Goal: Task Accomplishment & Management: Manage account settings

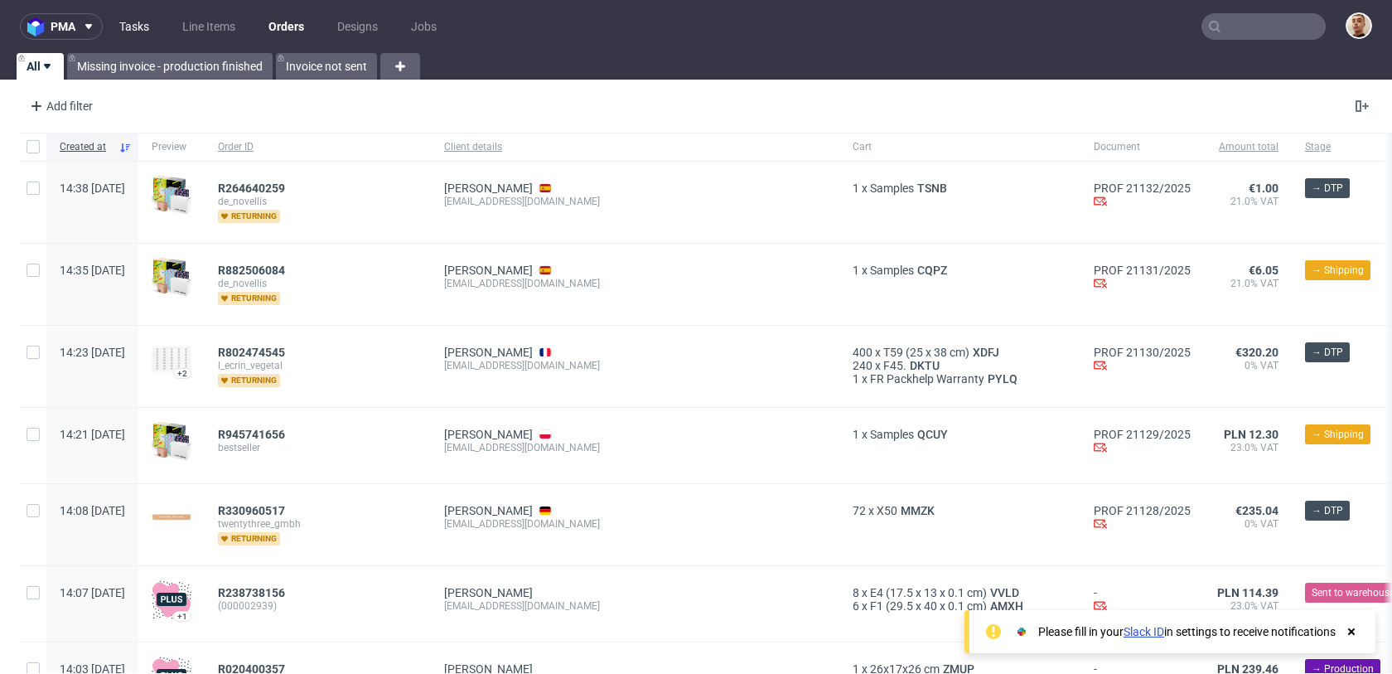
click at [137, 23] on link "Tasks" at bounding box center [134, 26] width 50 height 27
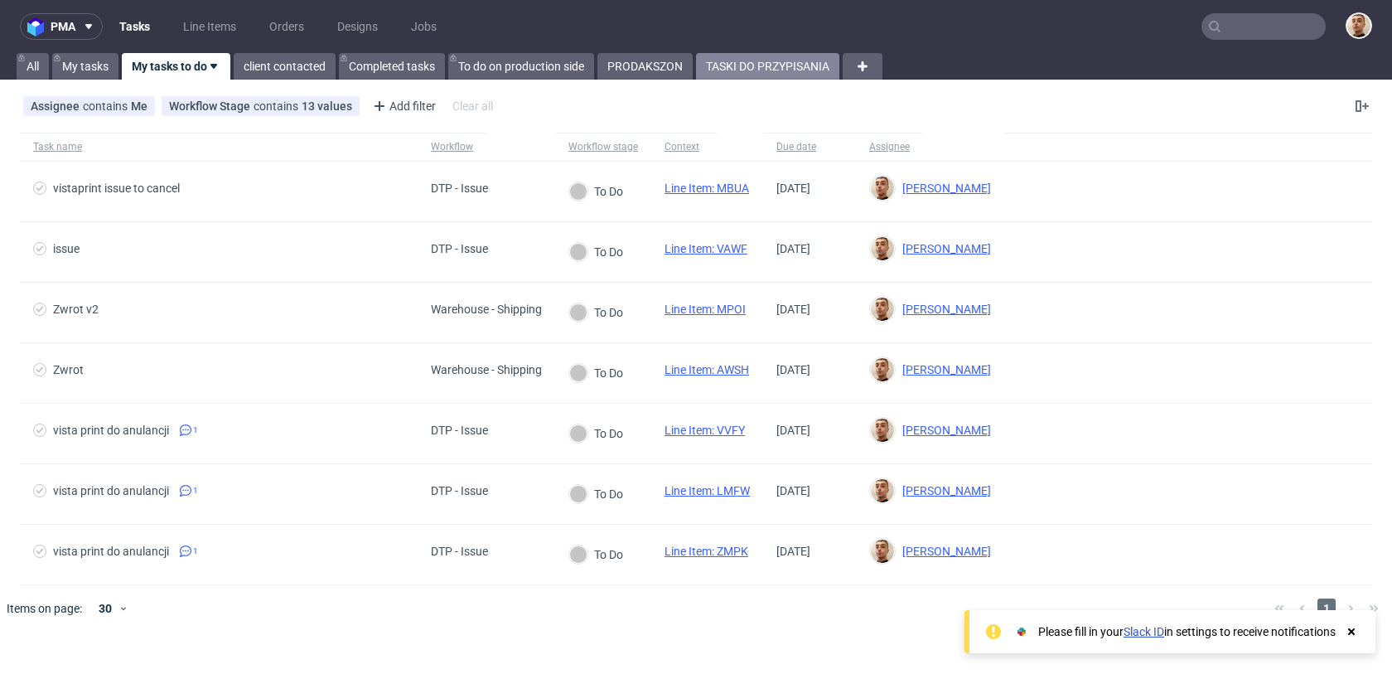
click at [760, 64] on link "TASKI DO PRZYPISANIA" at bounding box center [767, 66] width 143 height 27
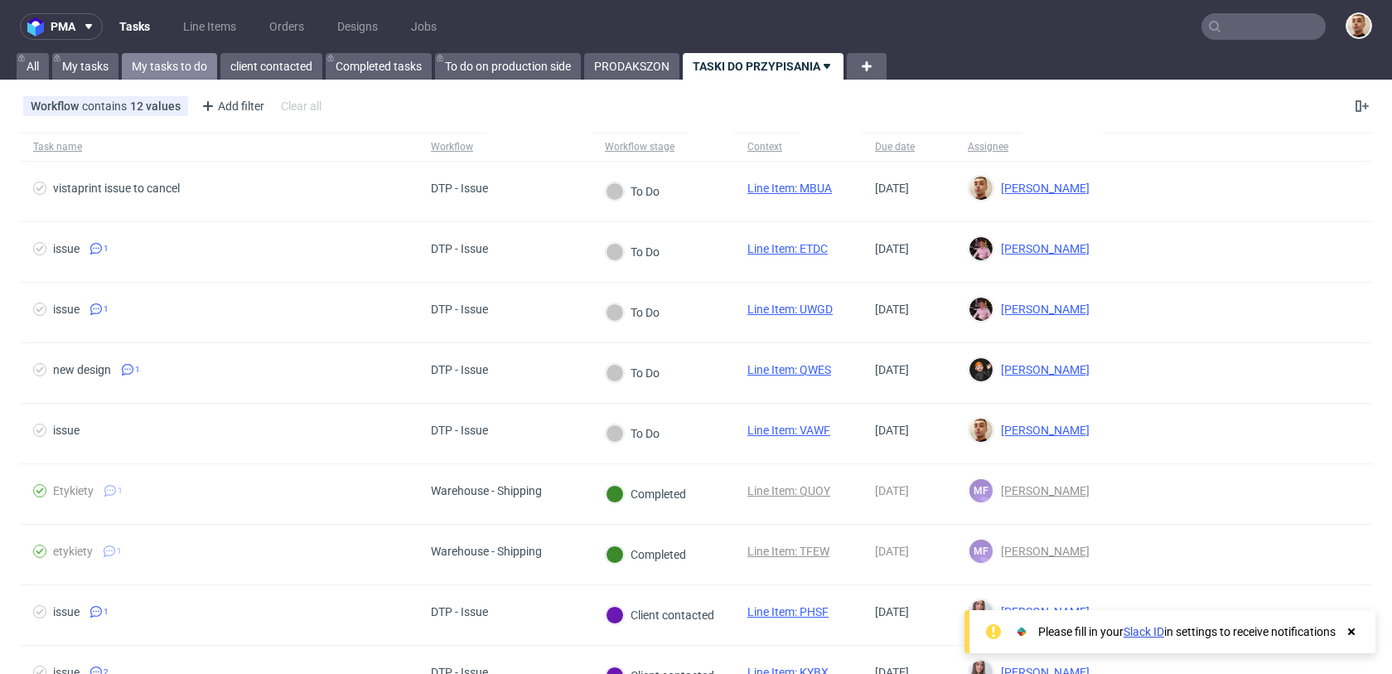
click at [172, 67] on link "My tasks to do" at bounding box center [169, 66] width 95 height 27
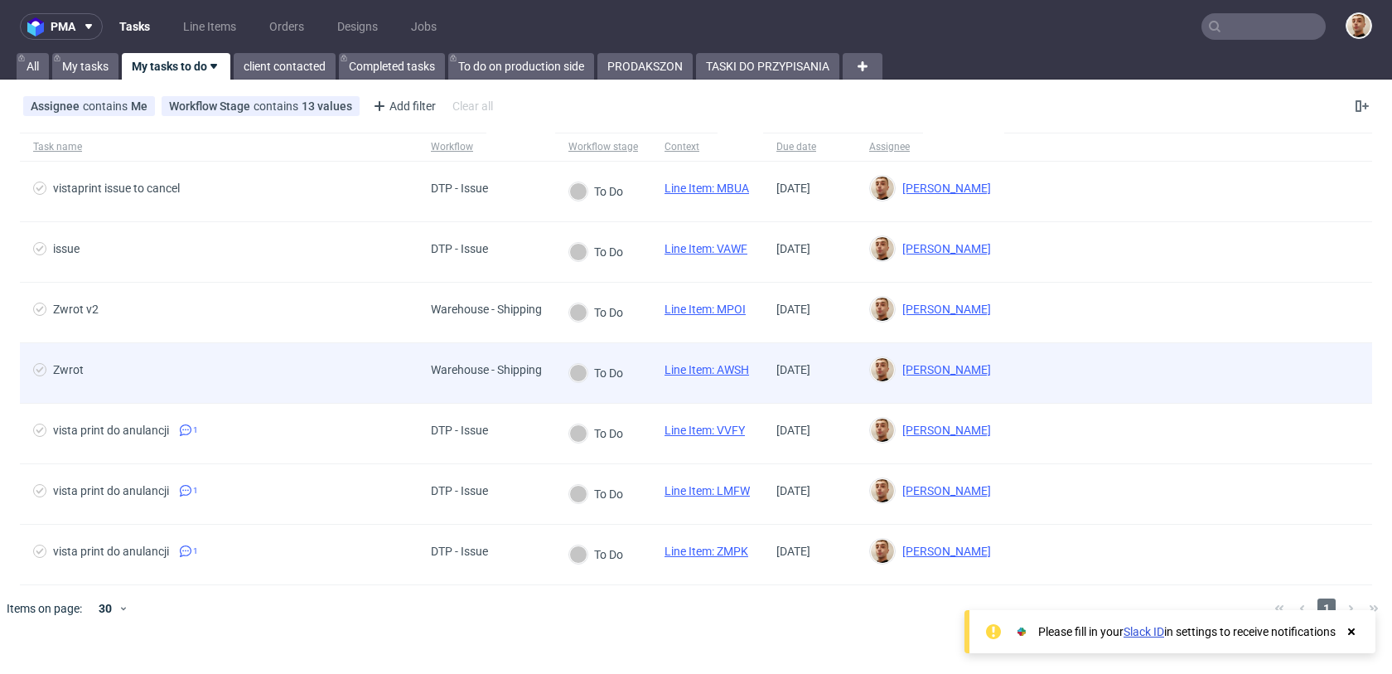
click at [244, 376] on span "Zwrot" at bounding box center [218, 373] width 371 height 20
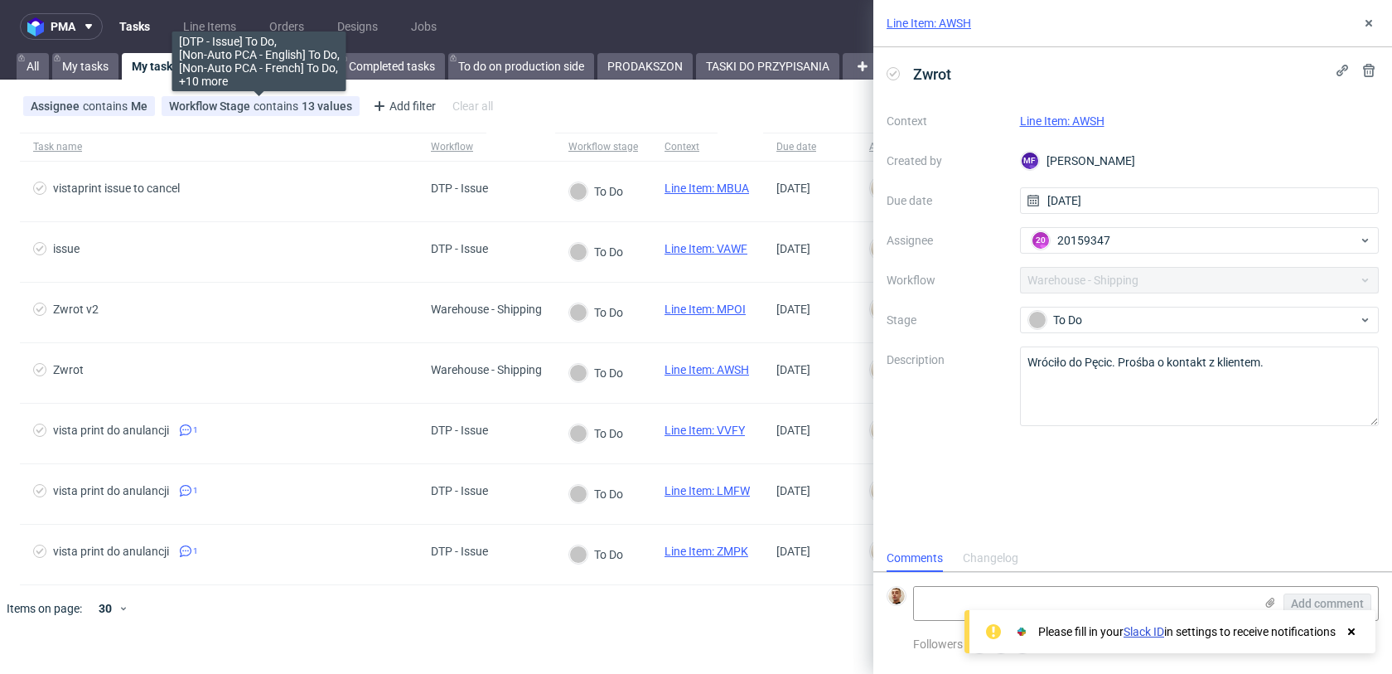
scroll to position [13, 0]
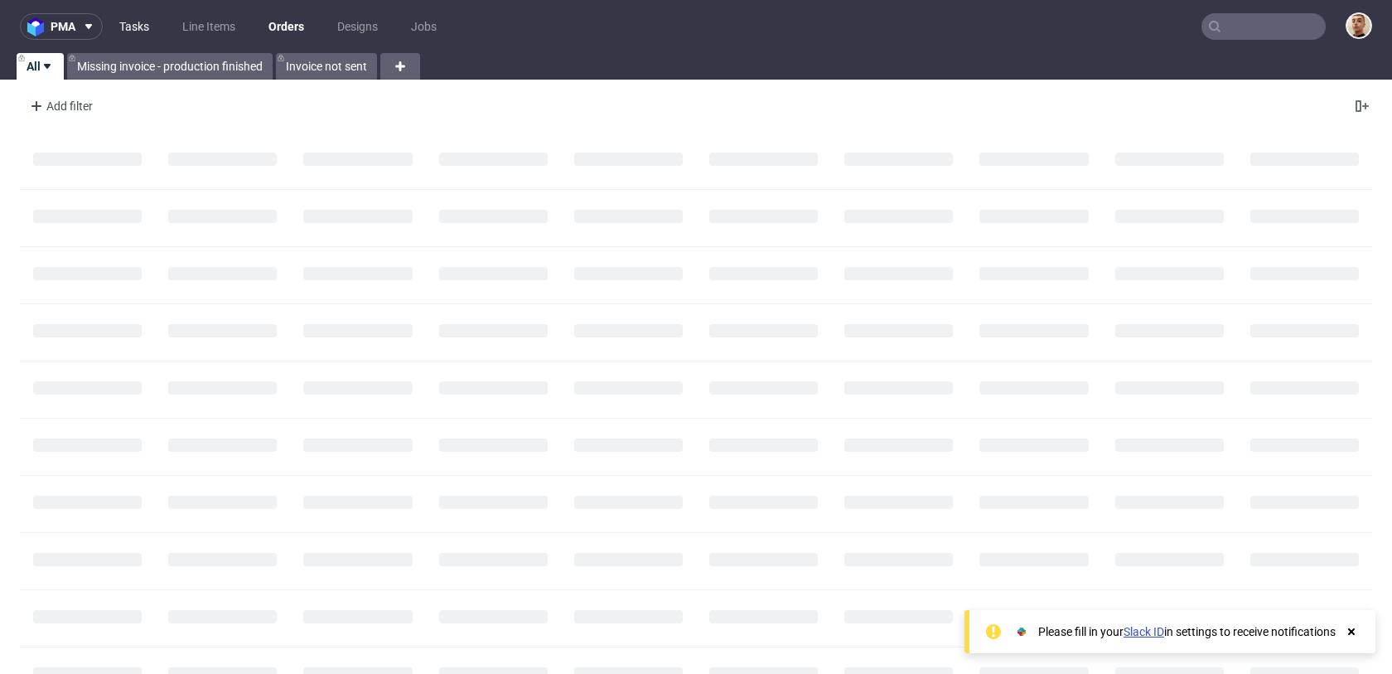
click at [118, 19] on link "Tasks" at bounding box center [134, 26] width 50 height 27
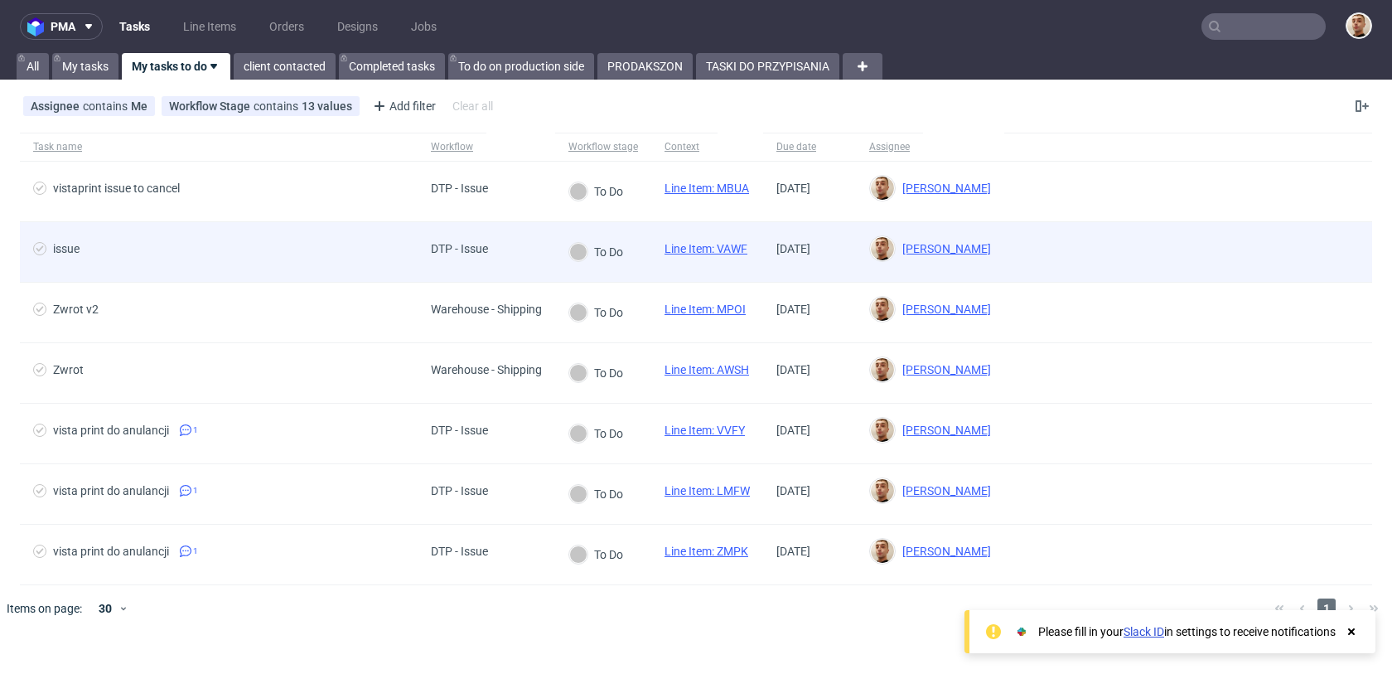
click at [205, 240] on div "issue" at bounding box center [219, 252] width 398 height 60
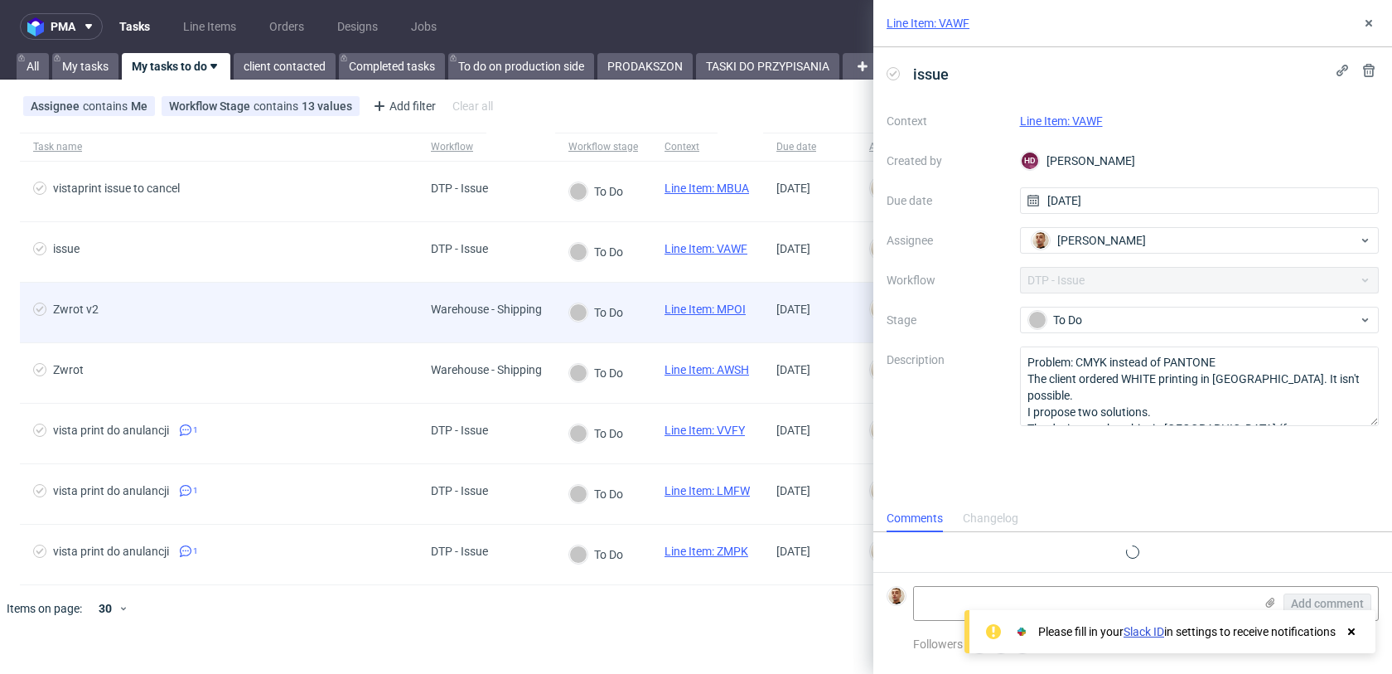
scroll to position [13, 0]
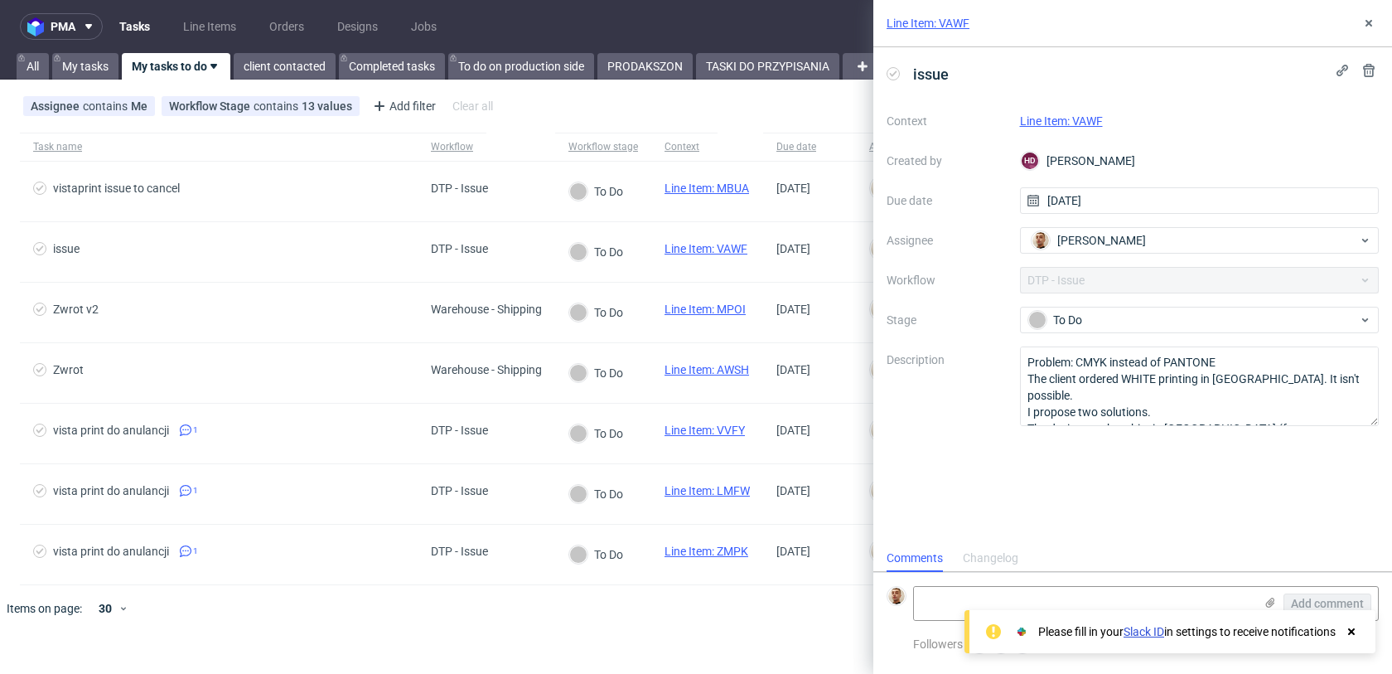
click at [1078, 118] on link "Line Item: VAWF" at bounding box center [1061, 120] width 83 height 13
click at [1013, 556] on div "Changelog" at bounding box center [991, 558] width 56 height 27
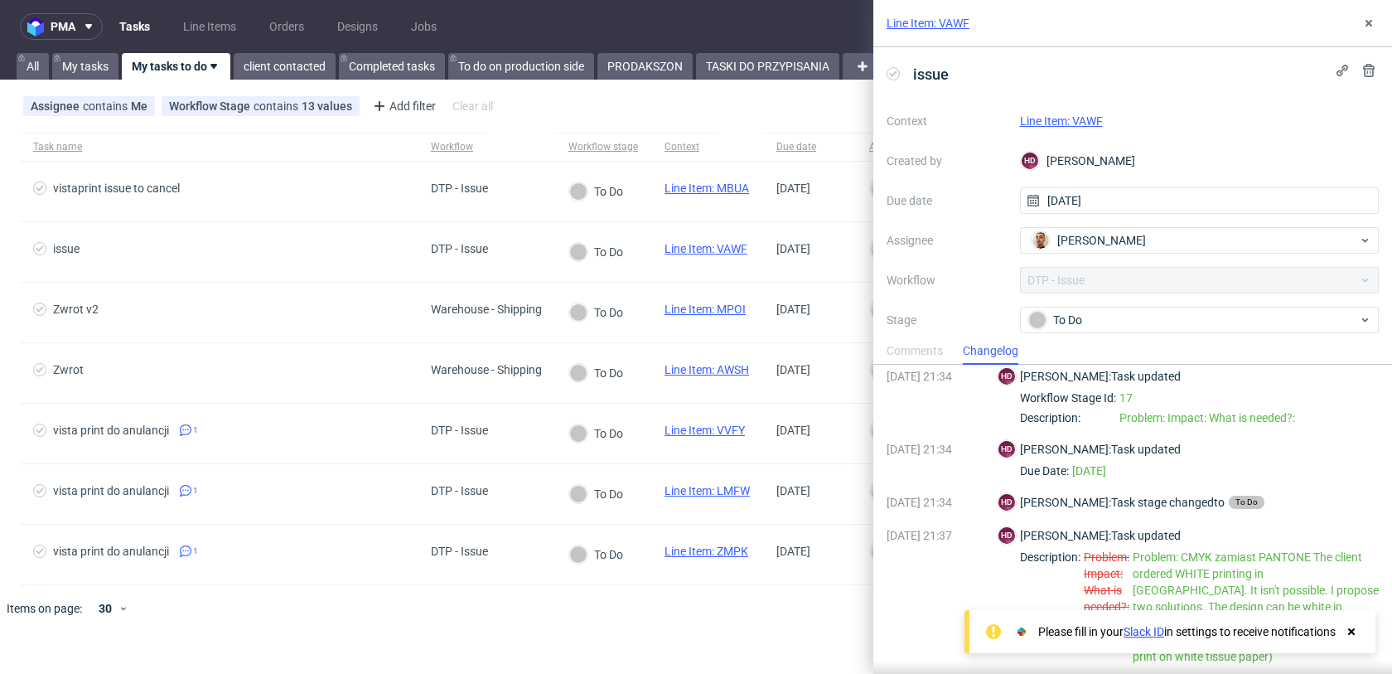
scroll to position [0, 0]
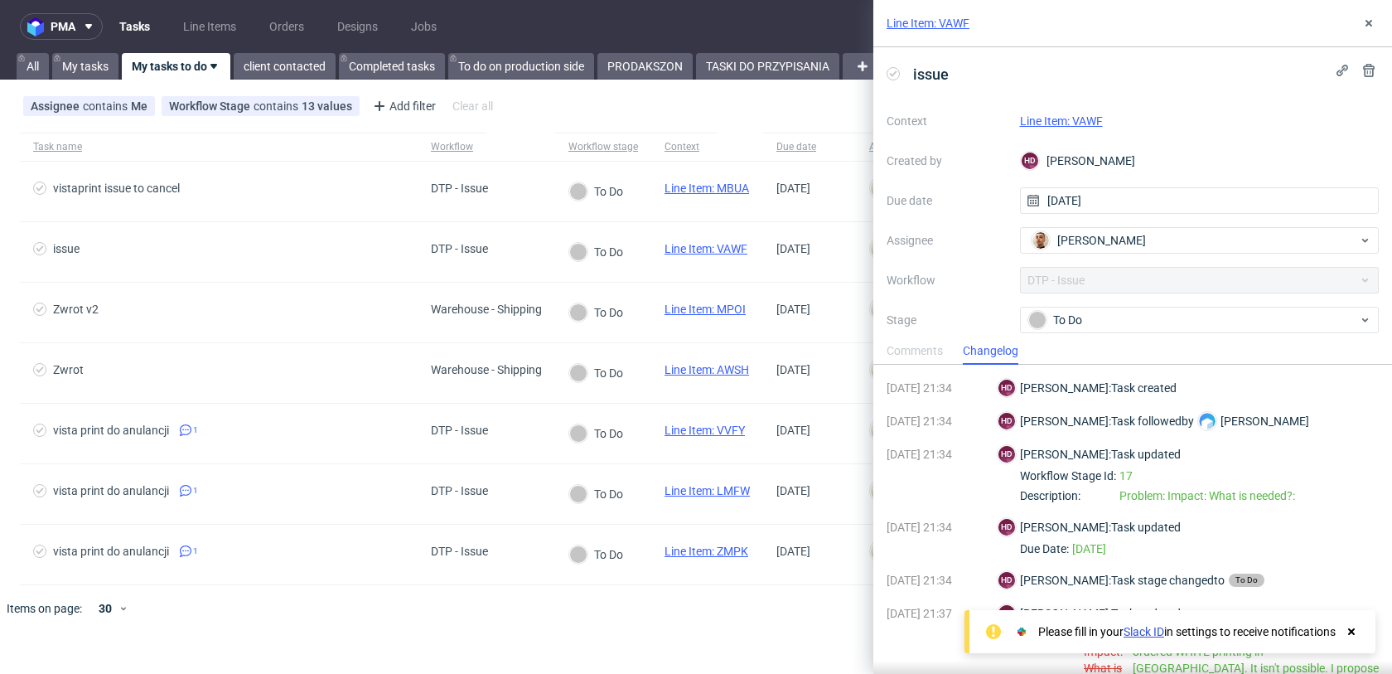
click at [934, 343] on div "Comments" at bounding box center [914, 351] width 56 height 27
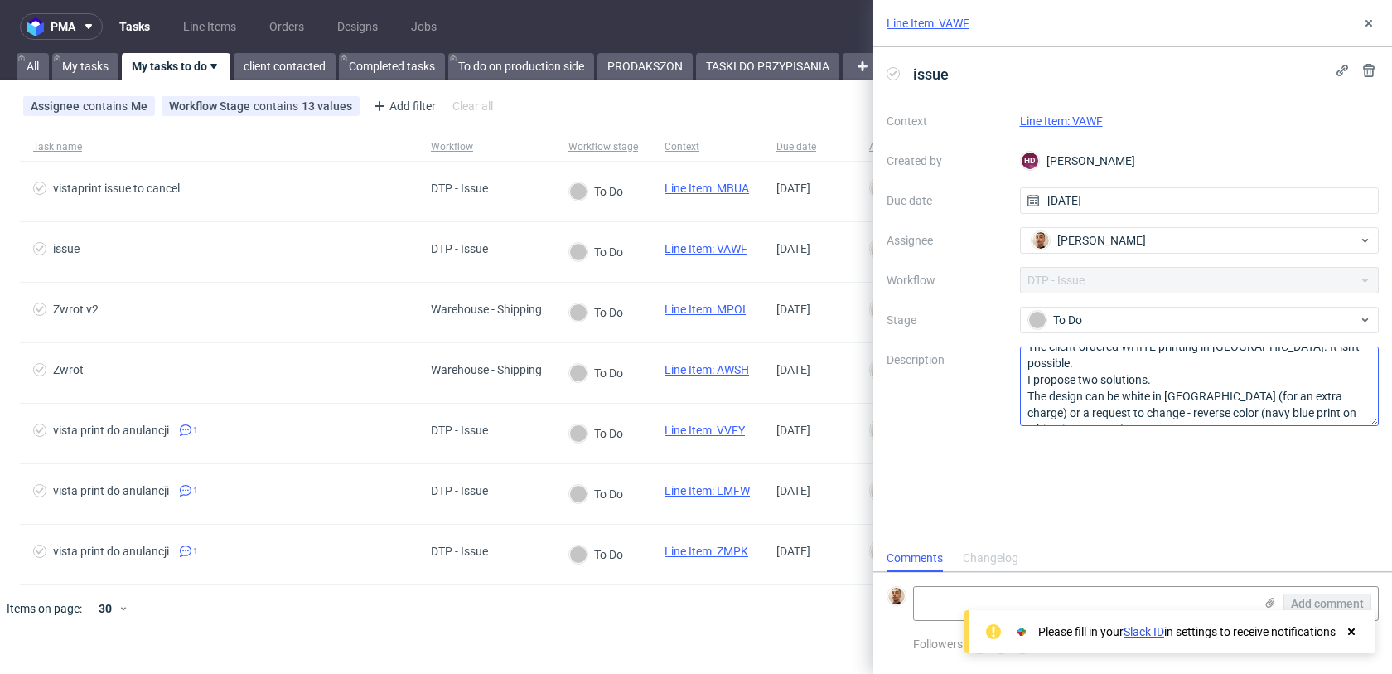
scroll to position [35, 0]
drag, startPoint x: 1076, startPoint y: 416, endPoint x: 1020, endPoint y: 375, distance: 69.4
click at [1020, 375] on textarea "Problem: CMYK instead of PANTONE The client ordered WHITE printing in CMYK. It …" at bounding box center [1200, 386] width 360 height 80
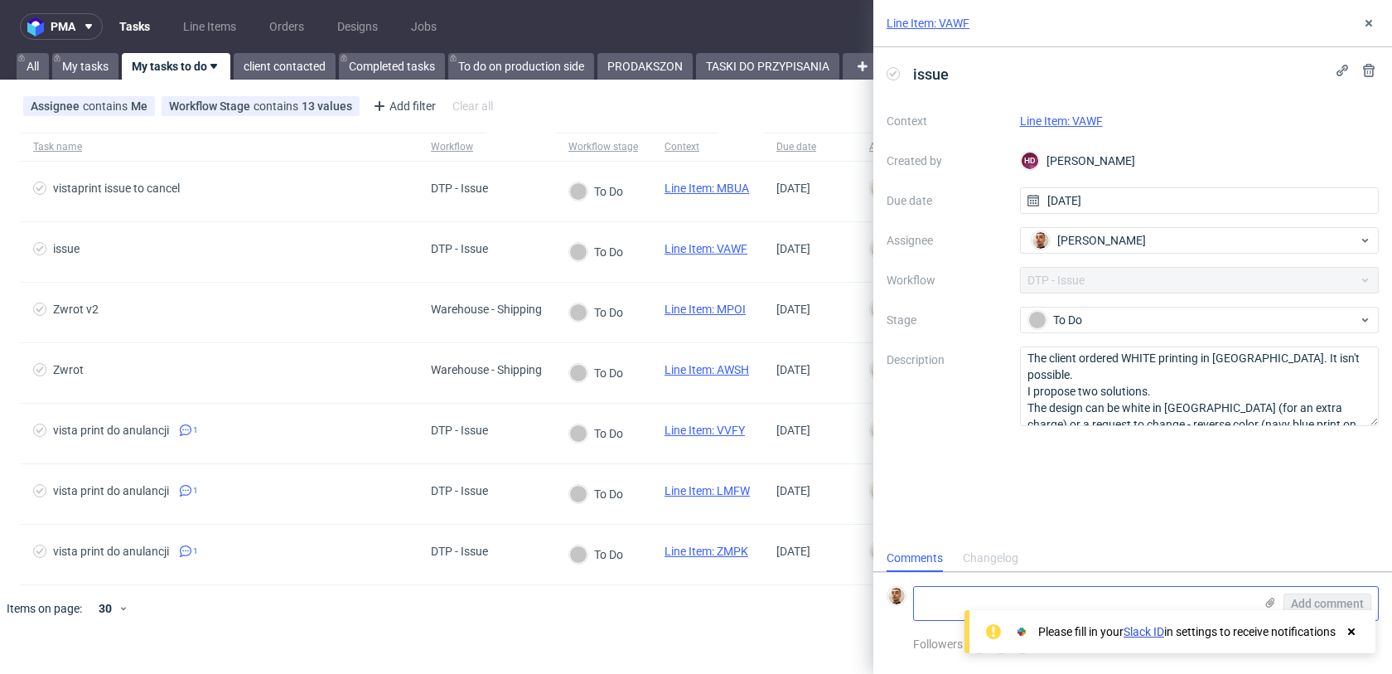
click at [993, 598] on textarea at bounding box center [1084, 603] width 340 height 33
paste textarea "https://app-eu1.hubspot.com/contacts/25600958/record/0-5/239568350430/"
type textarea "https://app-eu1.hubspot.com/contacts/25600958/record/0-5/239568350430/"
click at [1315, 600] on span "Add comment" at bounding box center [1327, 603] width 73 height 12
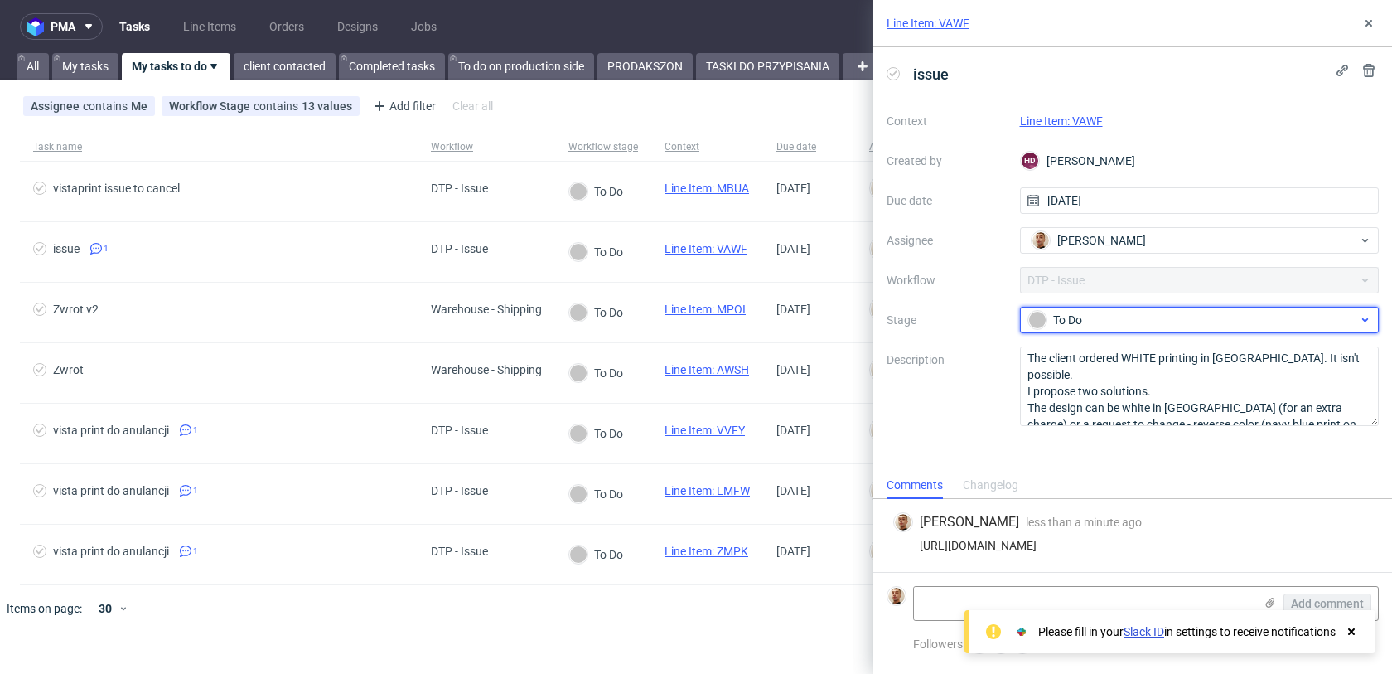
click at [1142, 311] on div "To Do" at bounding box center [1193, 320] width 330 height 18
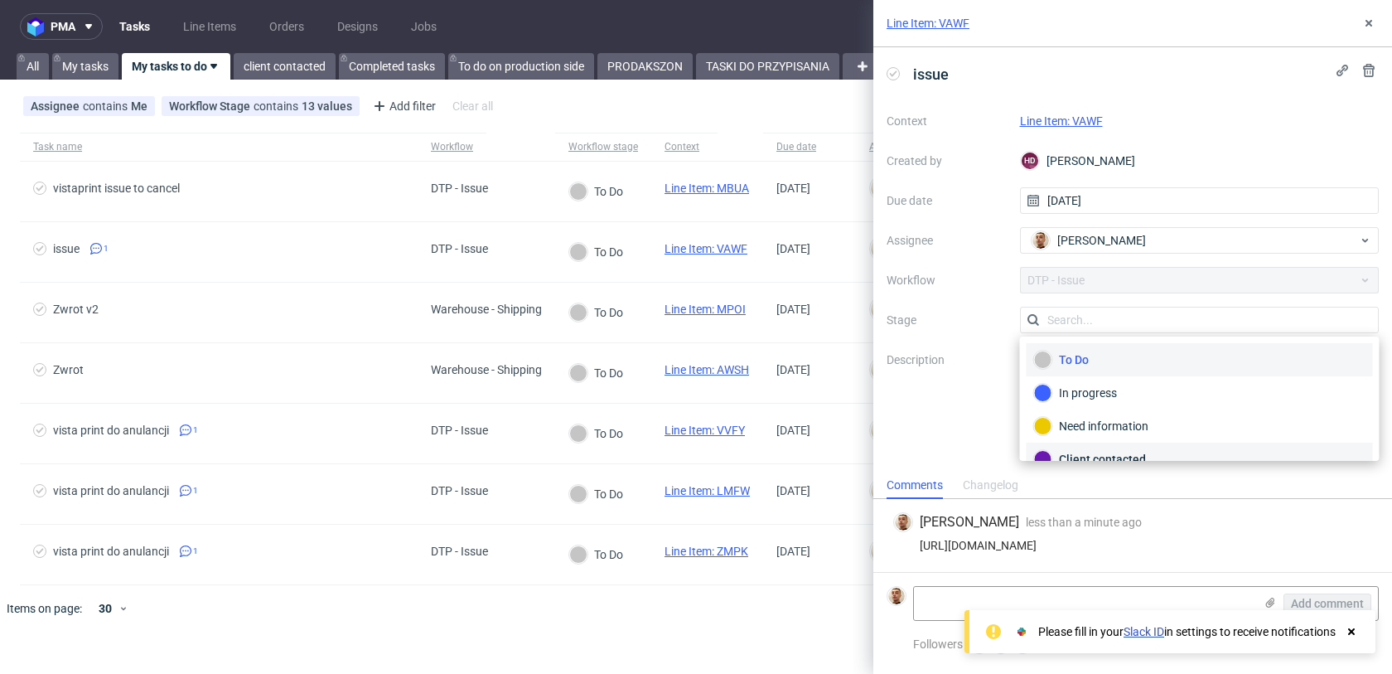
click at [1101, 446] on div "Client contacted" at bounding box center [1199, 458] width 346 height 33
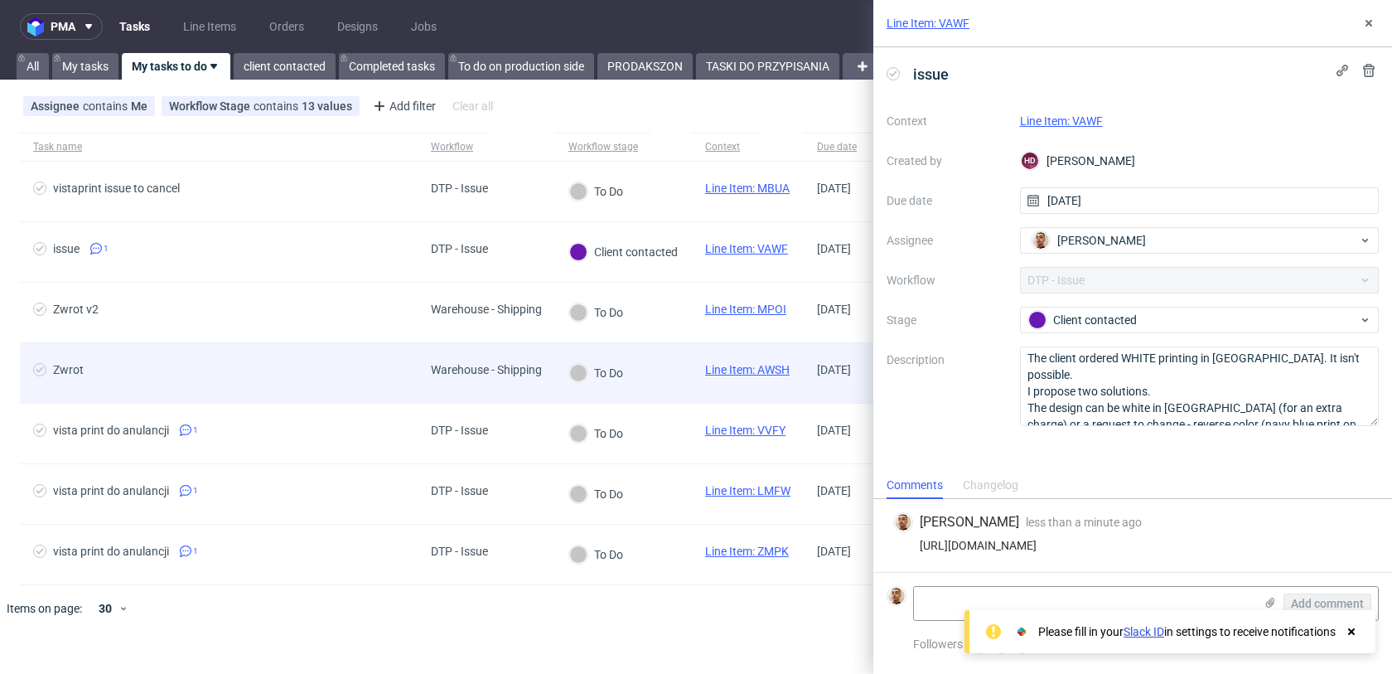
click at [304, 360] on div "Zwrot" at bounding box center [219, 373] width 398 height 60
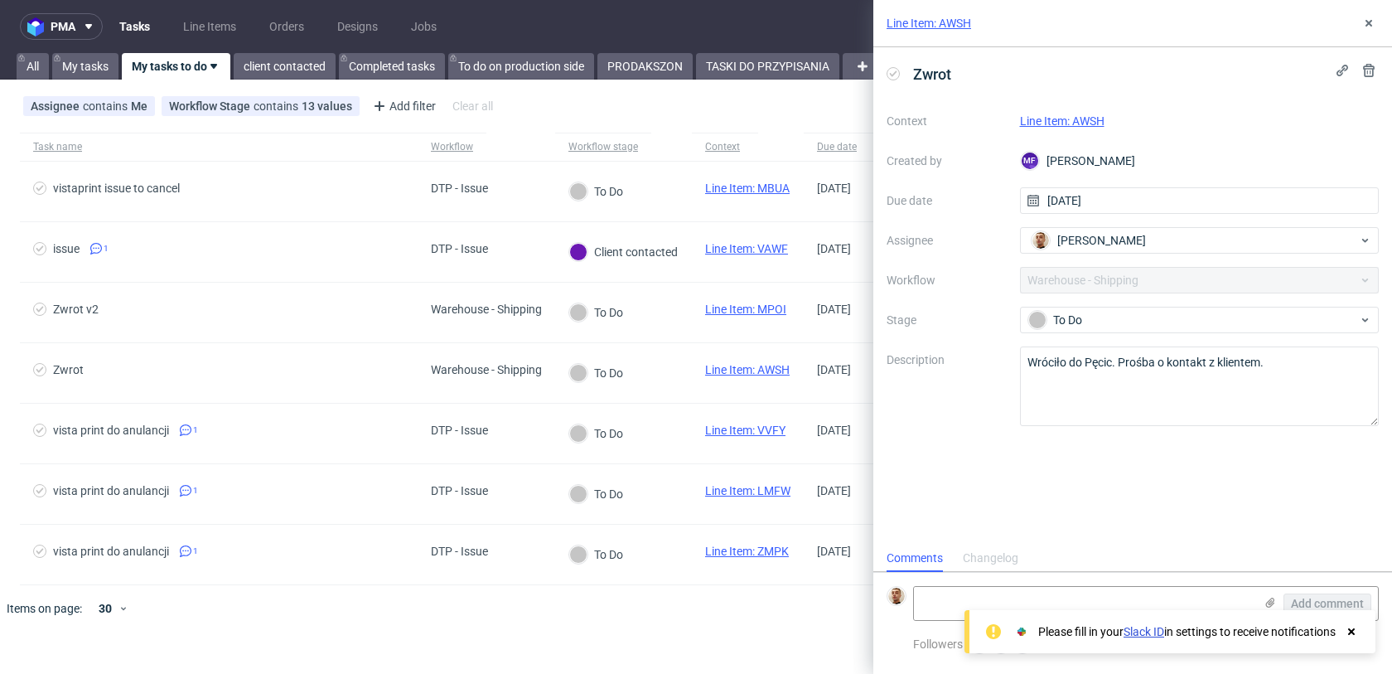
scroll to position [13, 0]
click at [1071, 123] on link "Line Item: AWSH" at bounding box center [1062, 120] width 85 height 13
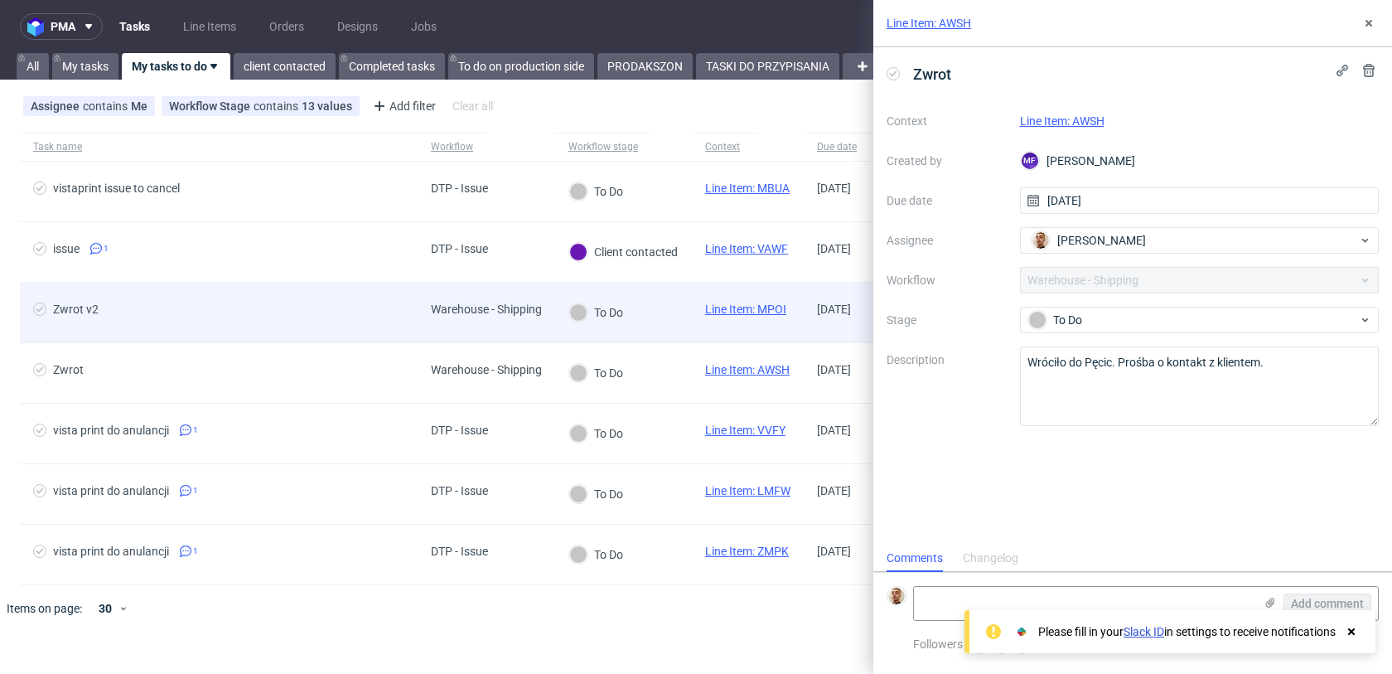
click at [307, 321] on span "Zwrot v2" at bounding box center [218, 312] width 371 height 20
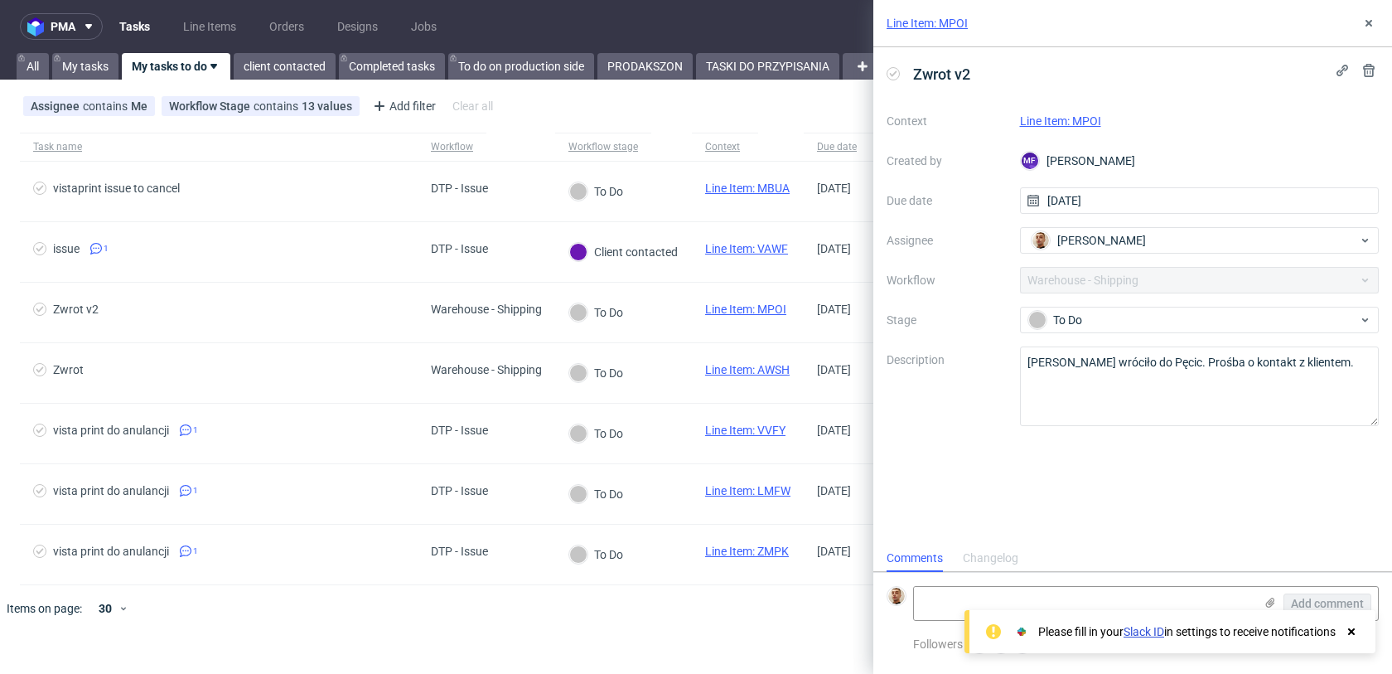
scroll to position [13, 0]
click at [1079, 127] on link "Line Item: MPOI" at bounding box center [1060, 120] width 81 height 13
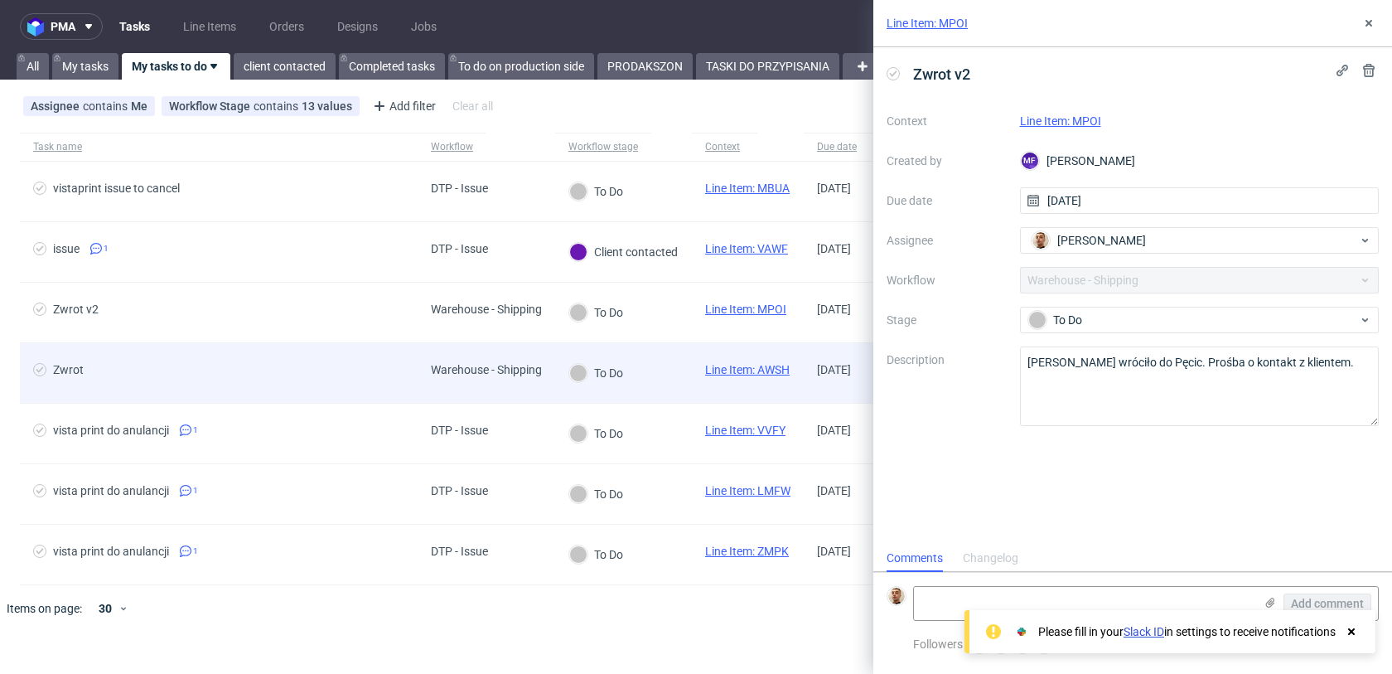
click at [311, 378] on span "Zwrot" at bounding box center [218, 373] width 371 height 20
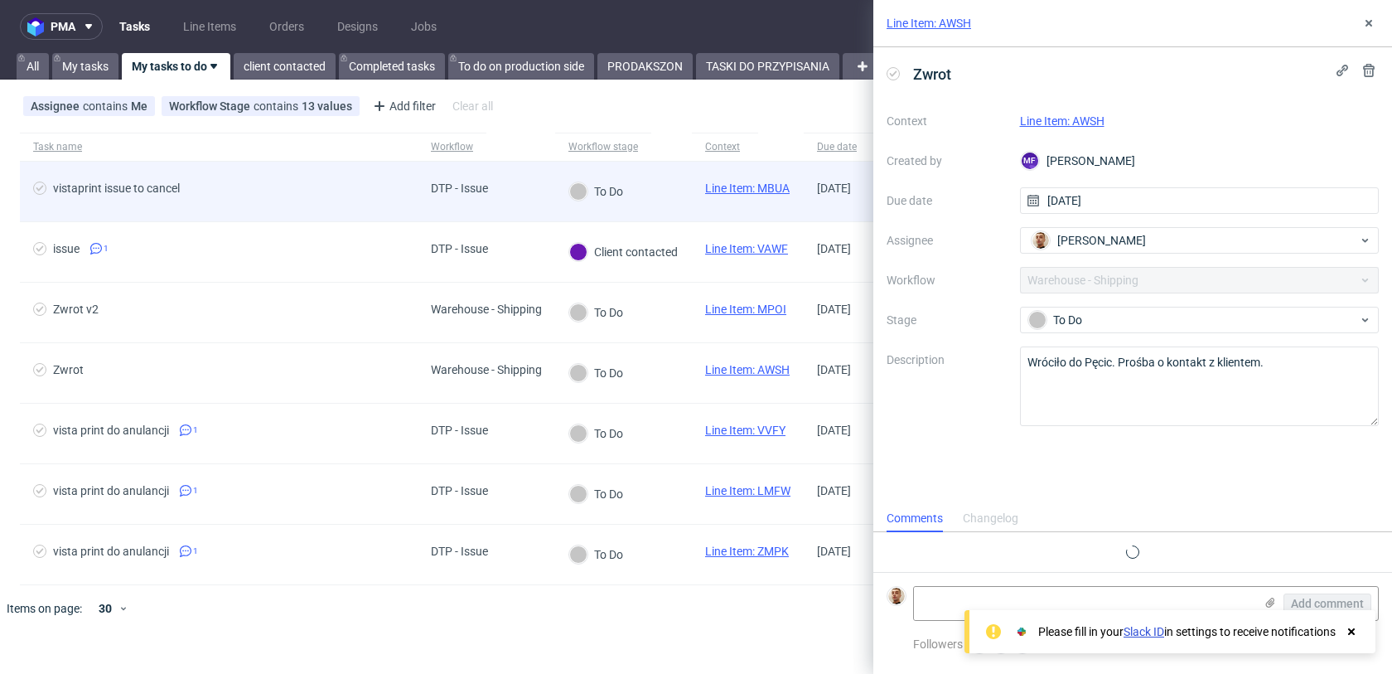
scroll to position [13, 0]
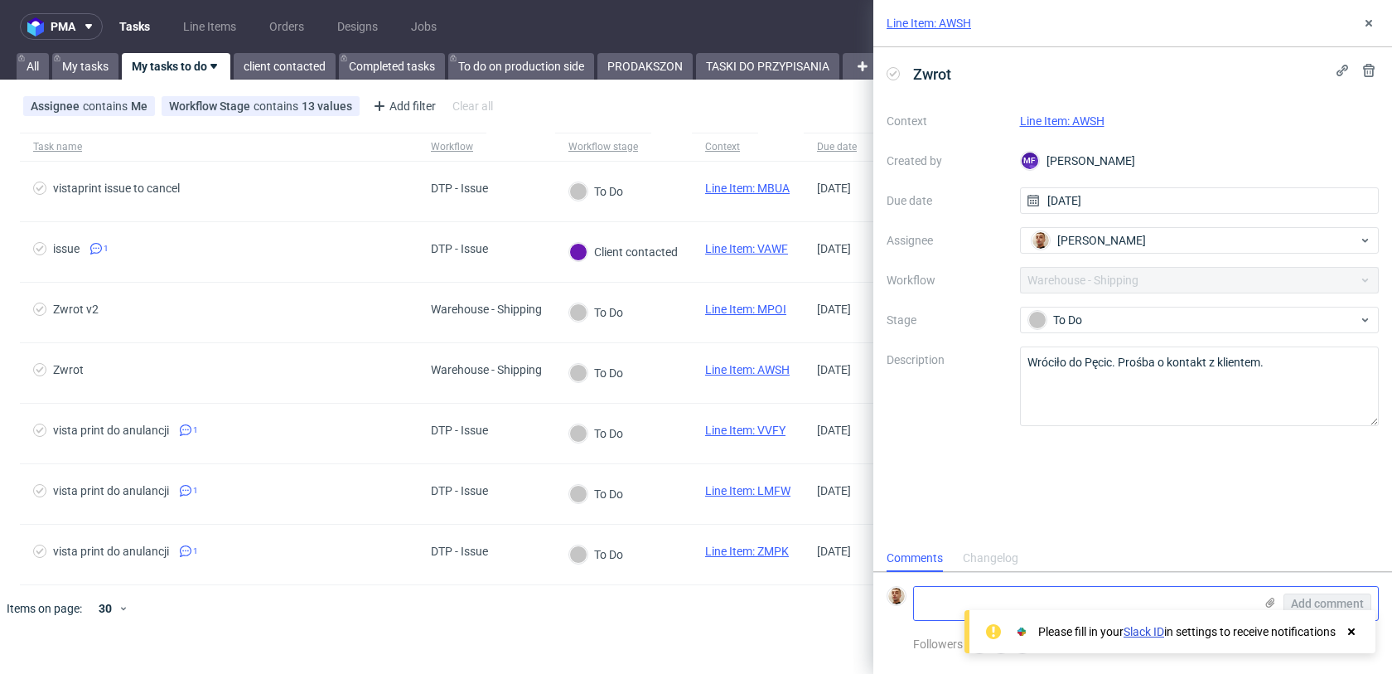
click at [1123, 604] on textarea at bounding box center [1084, 603] width 340 height 33
paste textarea "https://app-eu1.hubspot.com/contacts/25600958/record/0-5/239005301980/"
type textarea "https://app-eu1.hubspot.com/contacts/25600958/record/0-5/239005301980/"
click at [1296, 603] on span "Add comment" at bounding box center [1327, 603] width 73 height 12
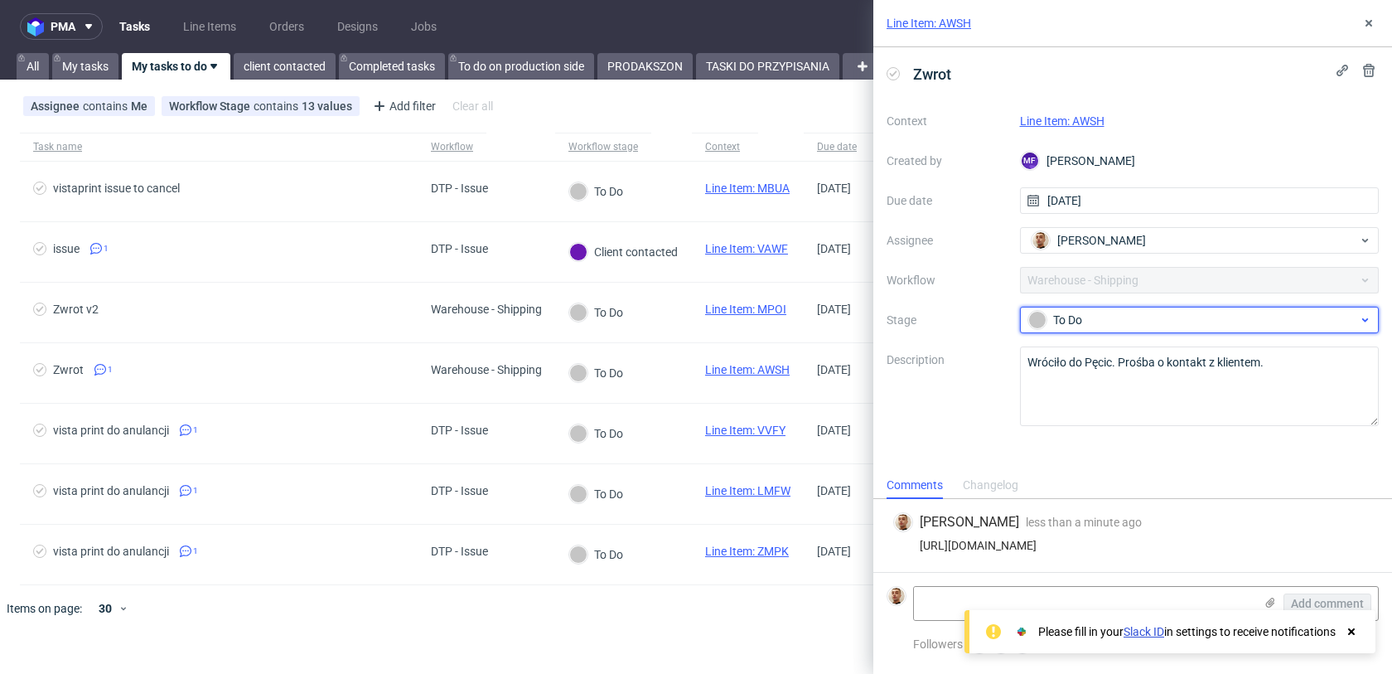
click at [1129, 326] on div "To Do" at bounding box center [1193, 320] width 330 height 18
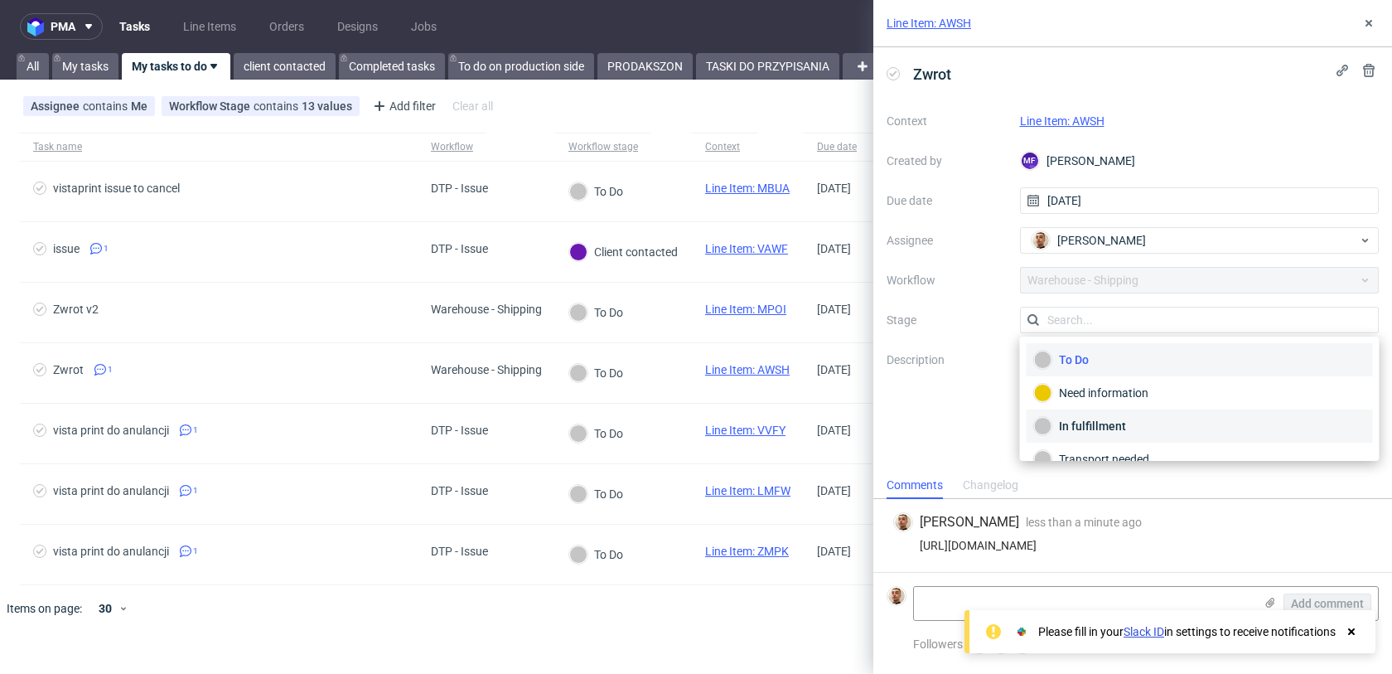
click at [1078, 423] on div "In fulfillment" at bounding box center [1199, 426] width 331 height 18
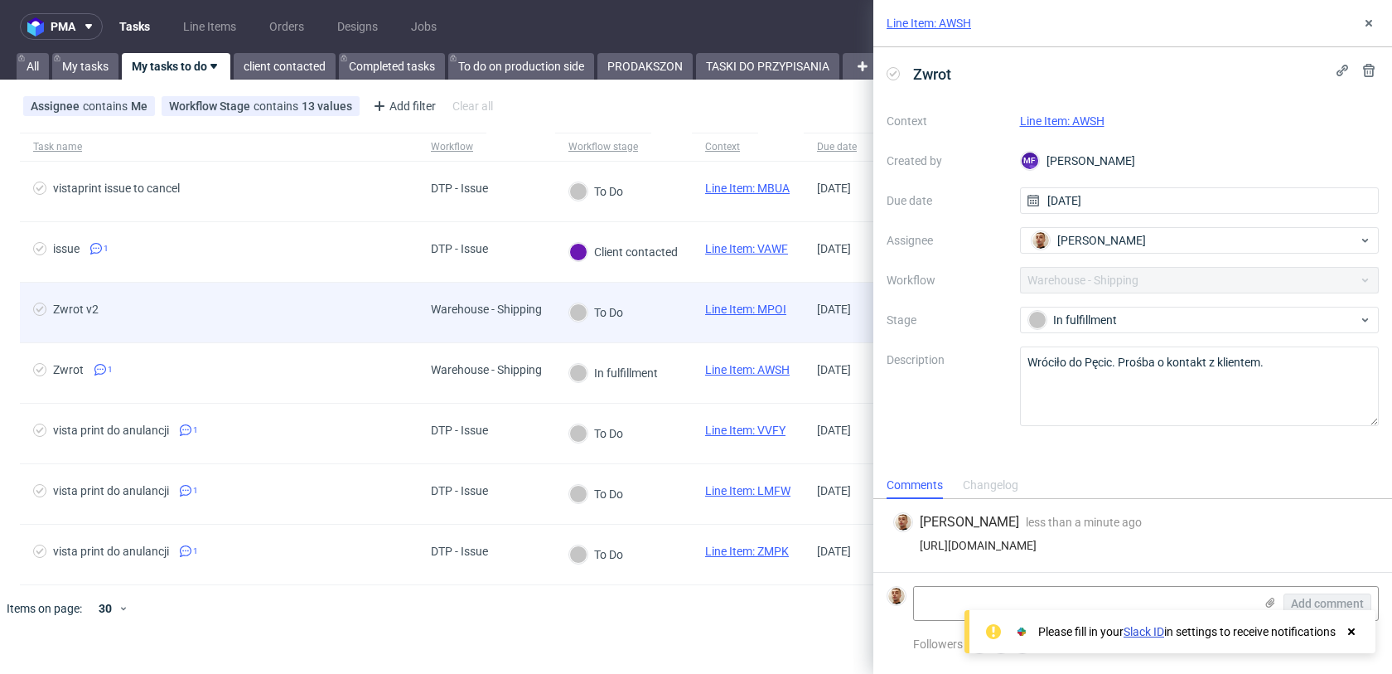
click at [525, 305] on div "Warehouse - Shipping" at bounding box center [486, 308] width 111 height 13
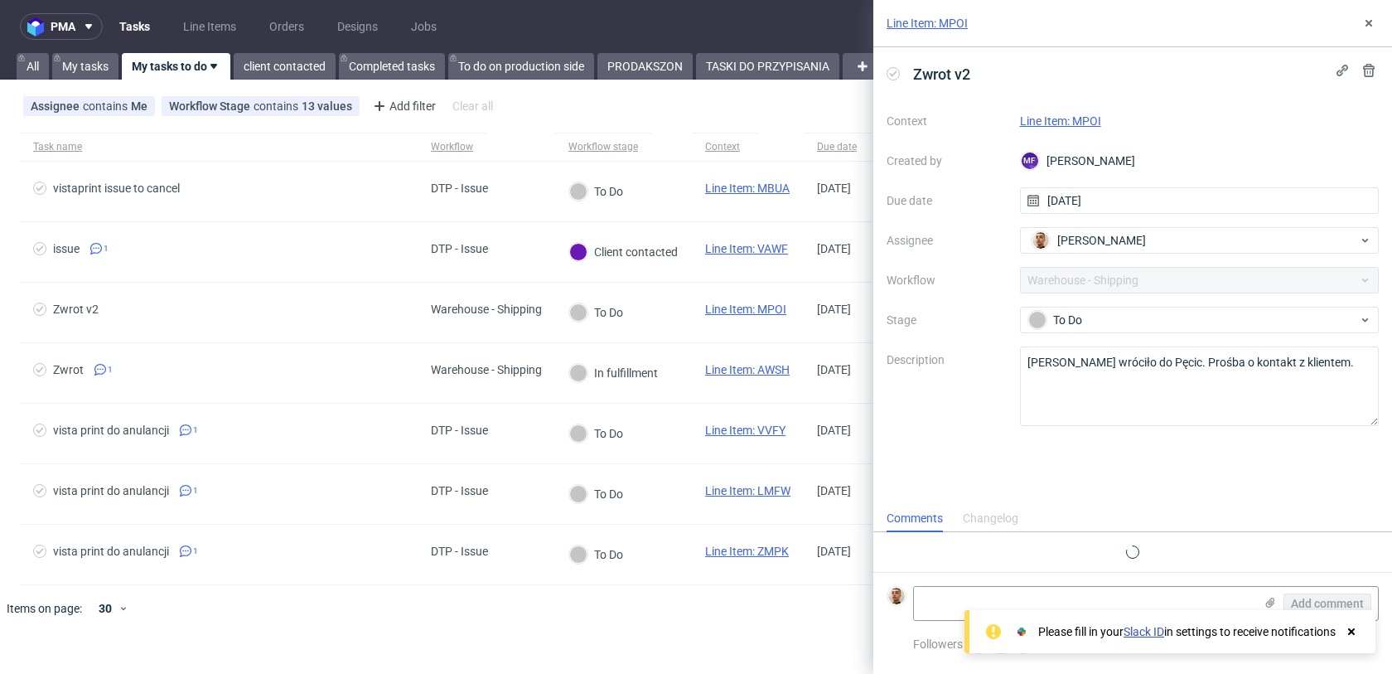
scroll to position [13, 0]
click at [1062, 119] on link "Line Item: MPOI" at bounding box center [1060, 120] width 81 height 13
click at [1123, 593] on textarea at bounding box center [1084, 603] width 340 height 33
paste textarea "https://app-eu1.hubspot.com/contacts/25600958/record/0-5/239572501710/"
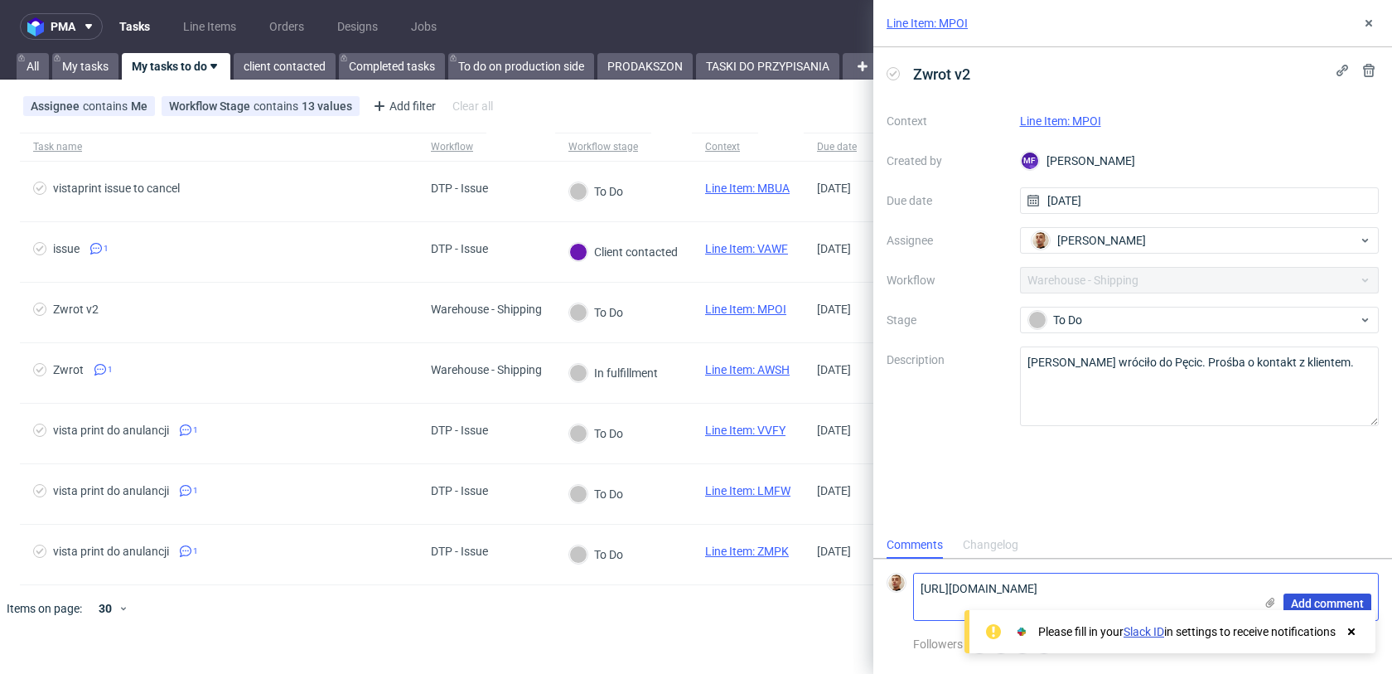
type textarea "https://app-eu1.hubspot.com/contacts/25600958/record/0-5/239572501710/"
click at [1311, 597] on span "Add comment" at bounding box center [1327, 603] width 73 height 12
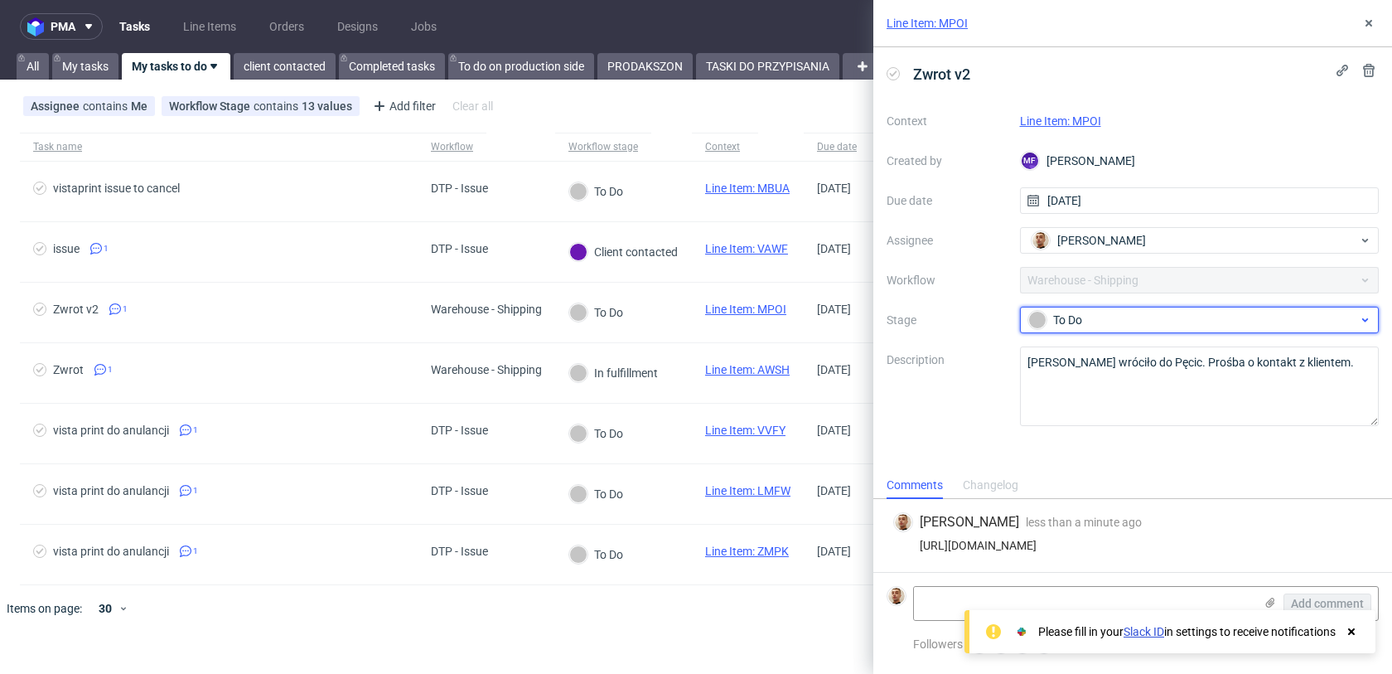
click at [1138, 331] on div "To Do" at bounding box center [1200, 320] width 360 height 27
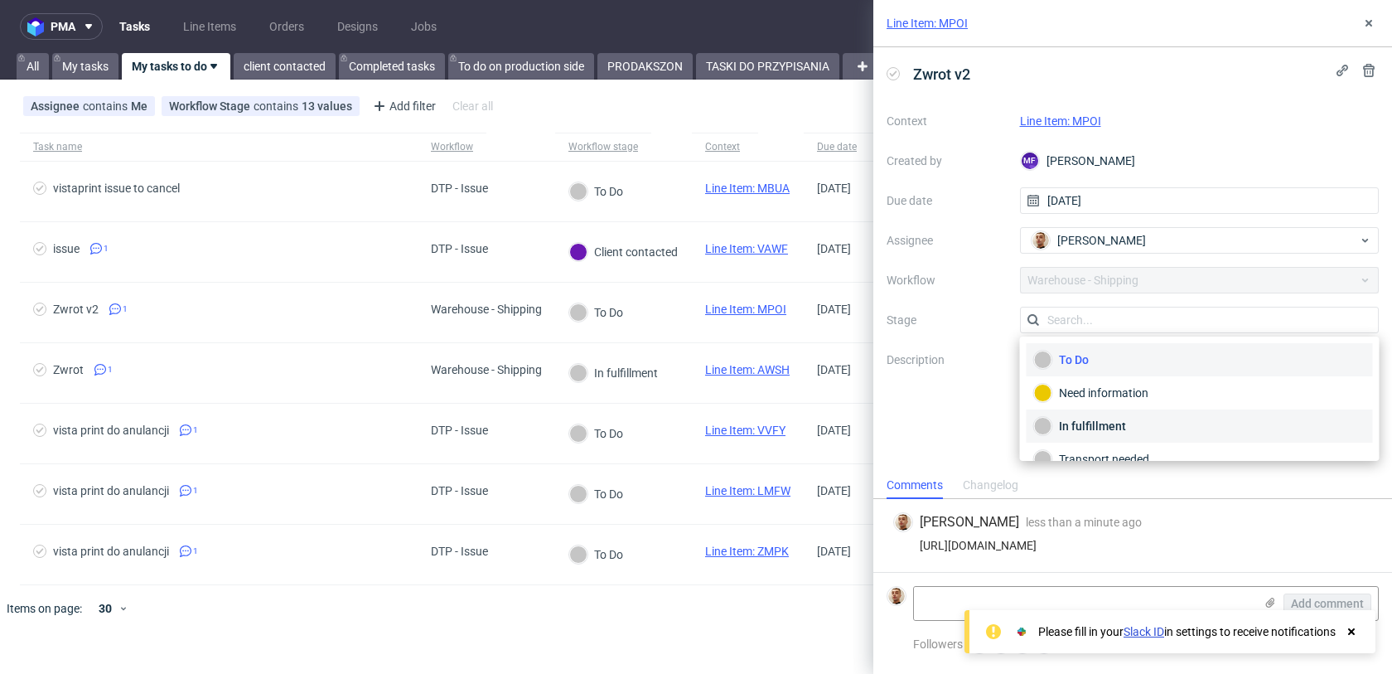
click at [1108, 423] on div "In fulfillment" at bounding box center [1199, 426] width 331 height 18
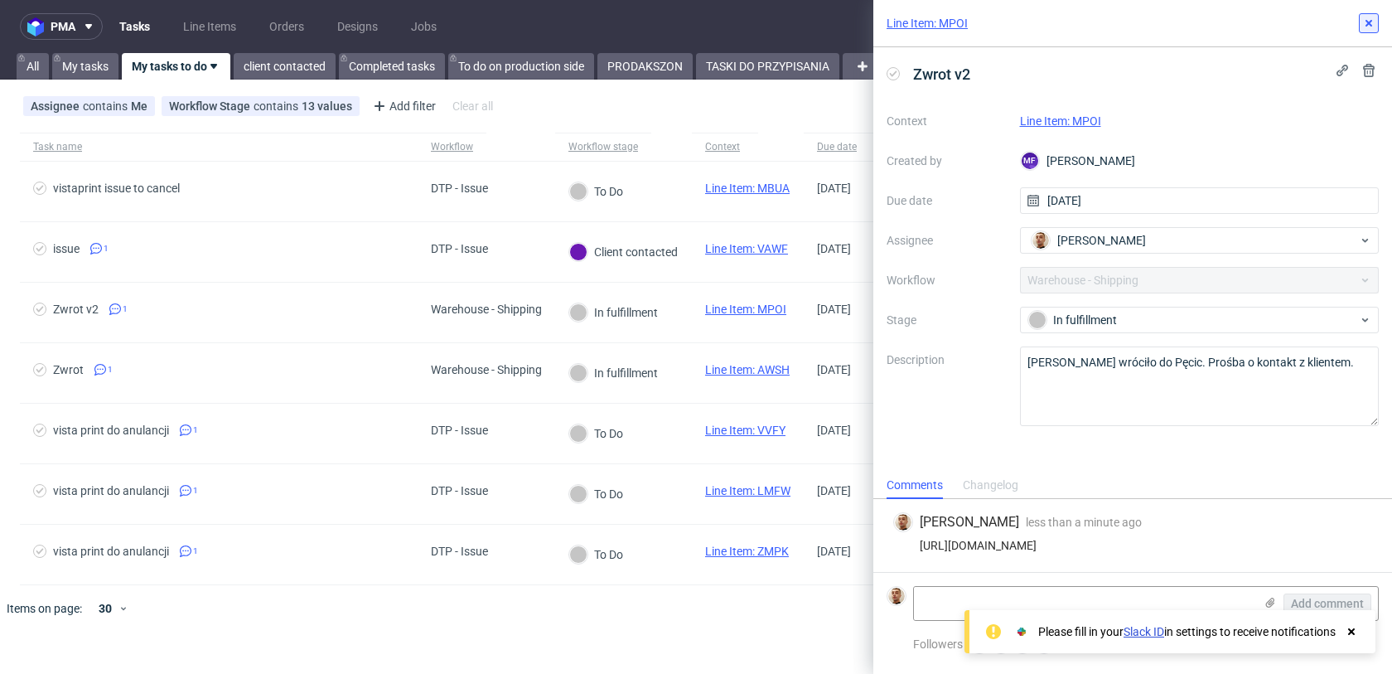
click at [1366, 29] on icon at bounding box center [1368, 23] width 13 height 13
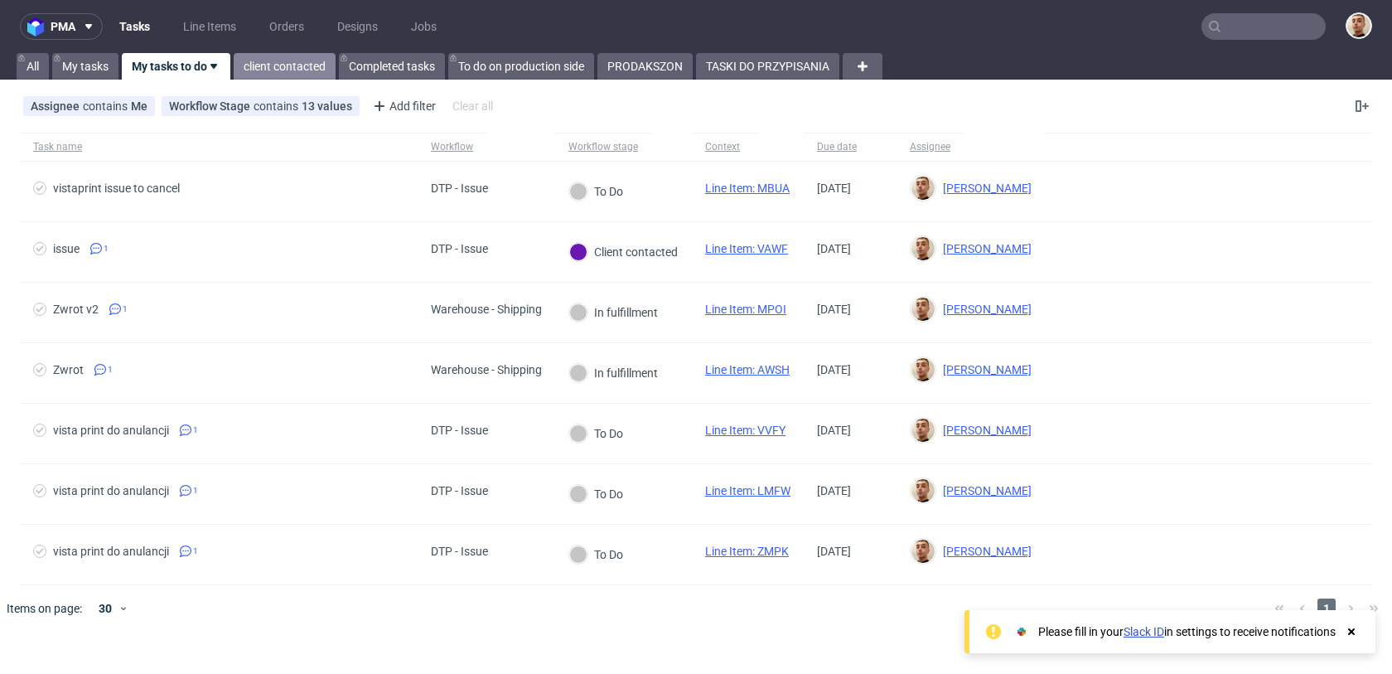
click at [244, 72] on link "client contacted" at bounding box center [285, 66] width 102 height 27
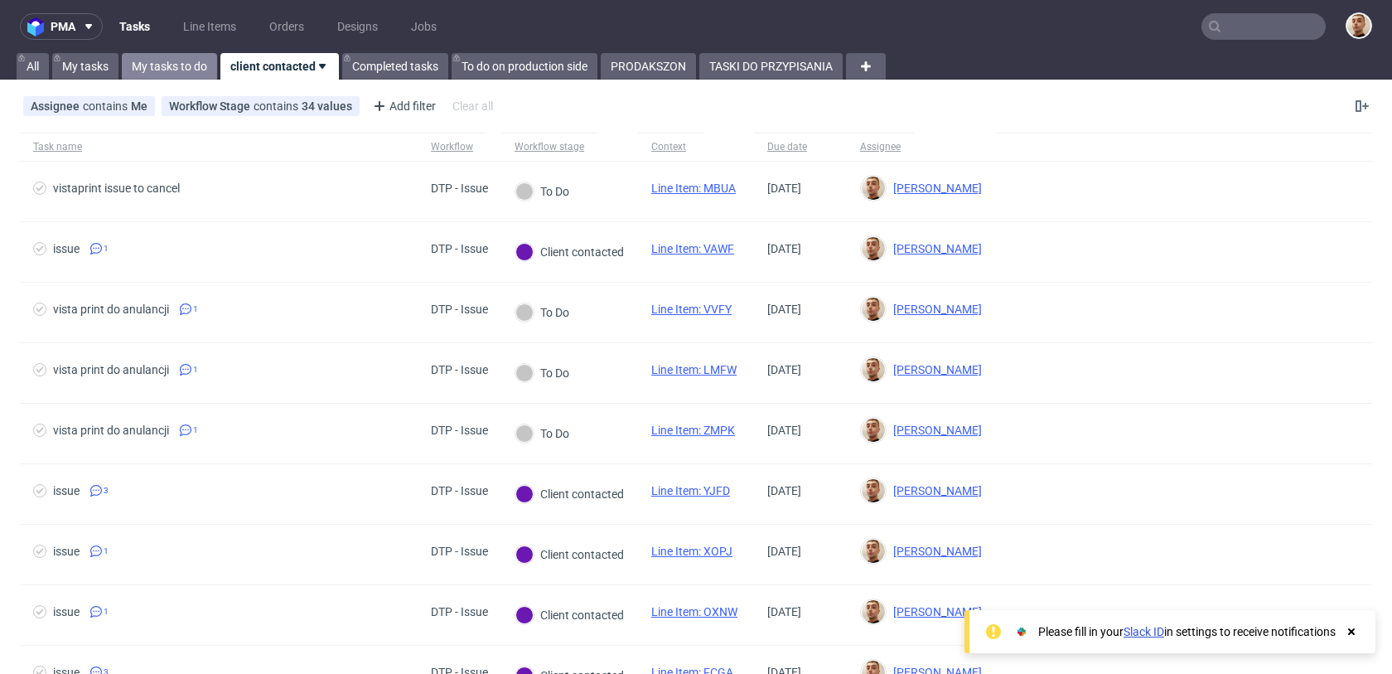
click at [190, 61] on link "My tasks to do" at bounding box center [169, 66] width 95 height 27
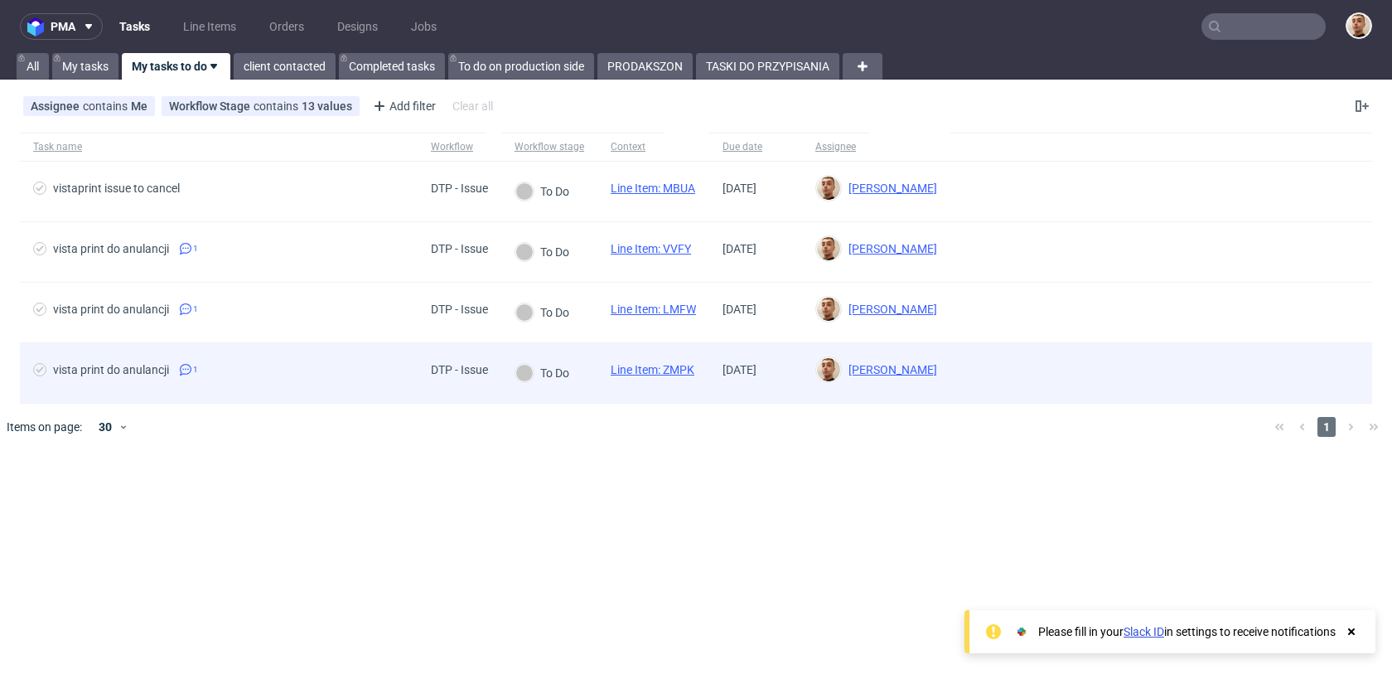
click at [336, 379] on span "vista print do anulancji 1" at bounding box center [218, 373] width 371 height 20
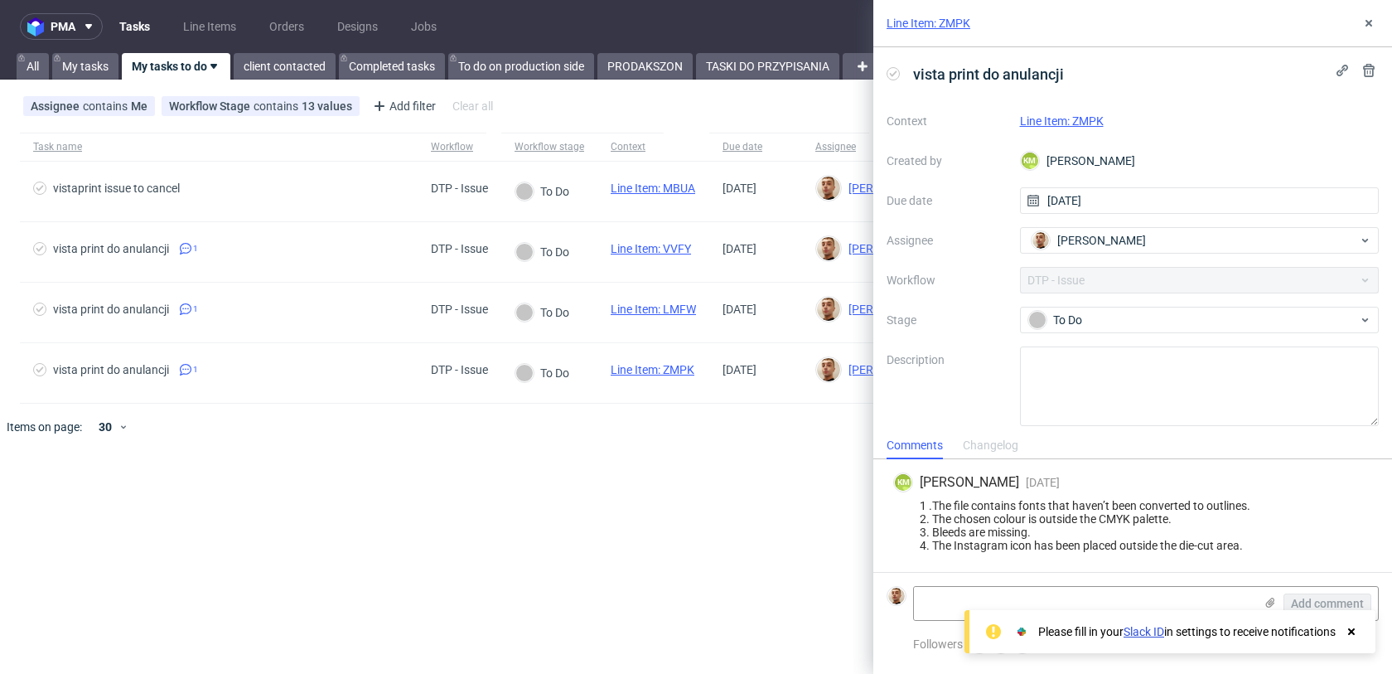
click at [1093, 117] on link "Line Item: ZMPK" at bounding box center [1062, 120] width 84 height 13
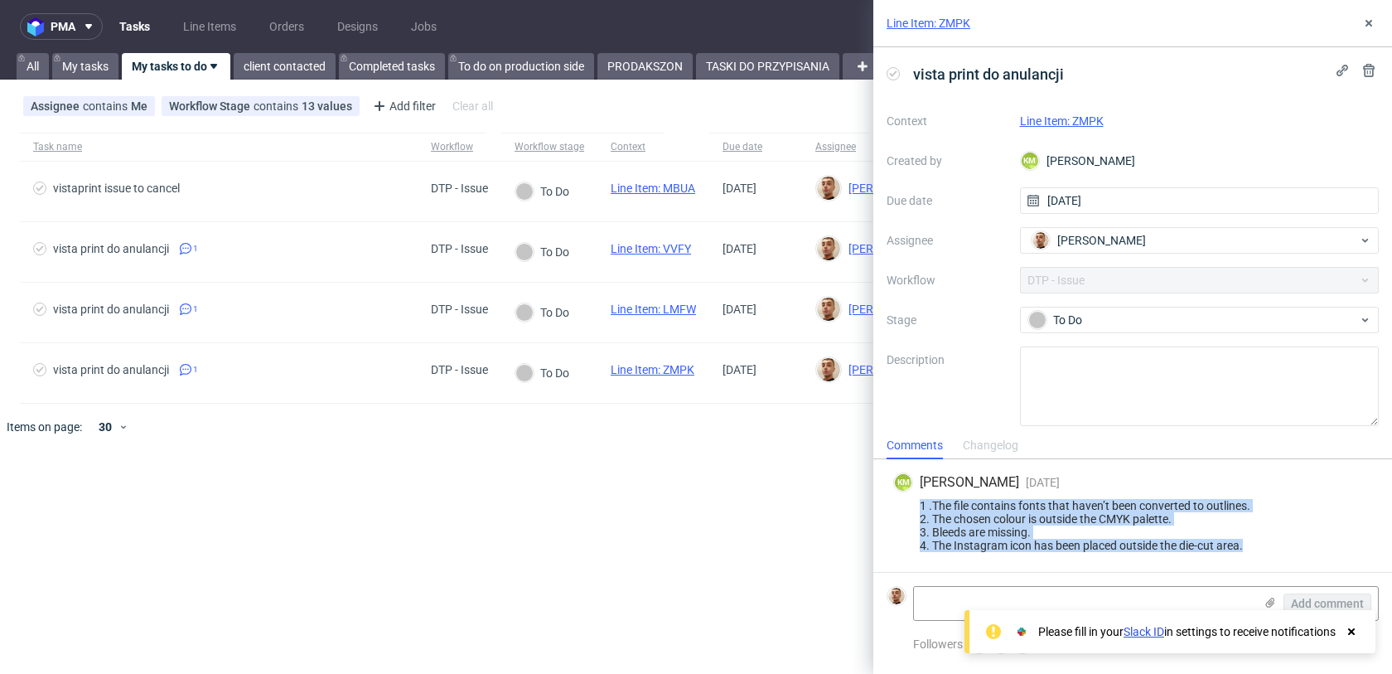
drag, startPoint x: 1256, startPoint y: 545, endPoint x: 900, endPoint y: 500, distance: 359.1
click at [900, 500] on div "1 .The file contains fonts that haven’t been converted to outlines. 2. The chos…" at bounding box center [1132, 525] width 479 height 53
copy div "1 .The file contains fonts that haven’t been converted to outlines. 2. The chos…"
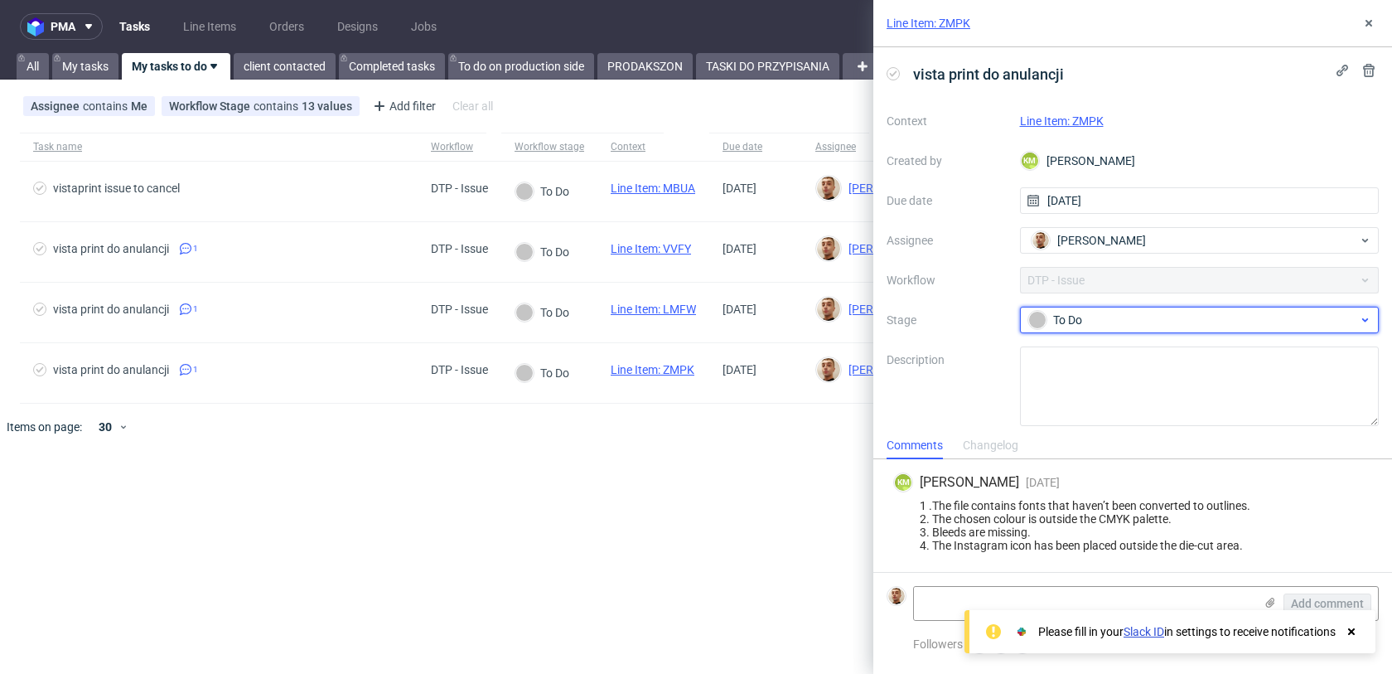
click at [1049, 323] on div "To Do" at bounding box center [1193, 320] width 330 height 18
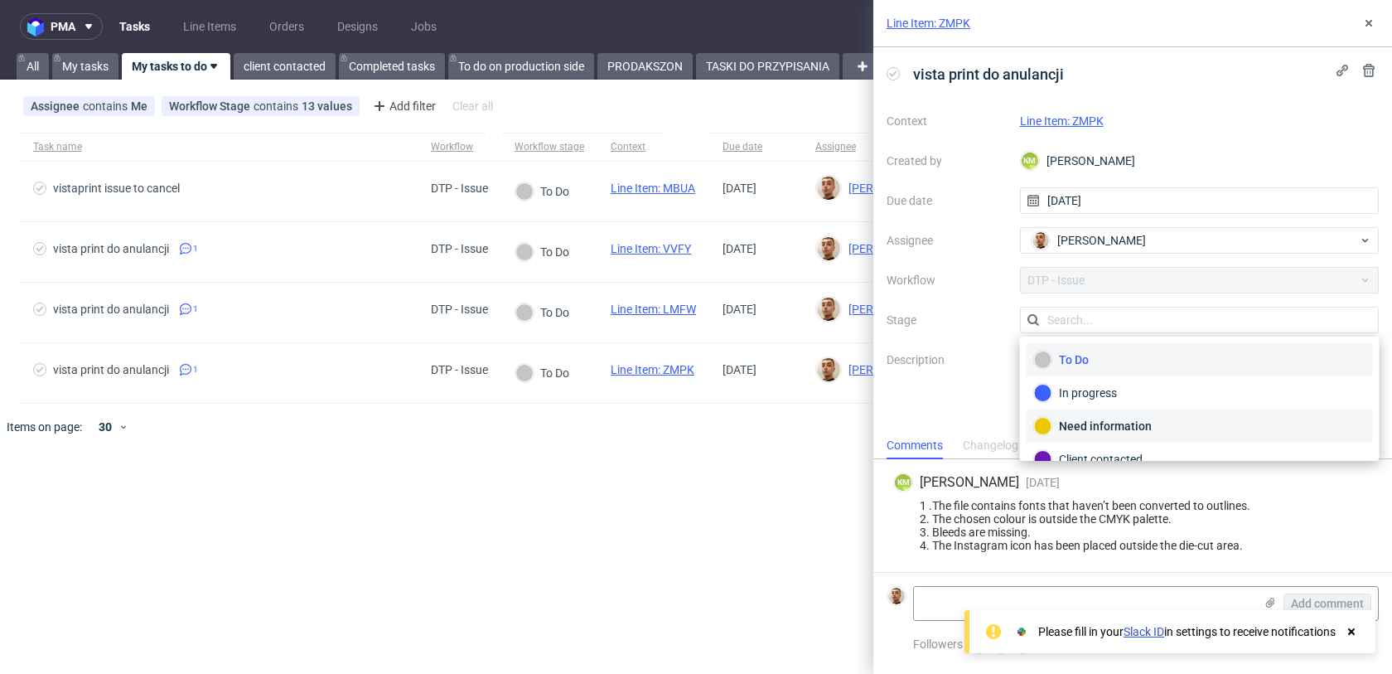
scroll to position [121, 0]
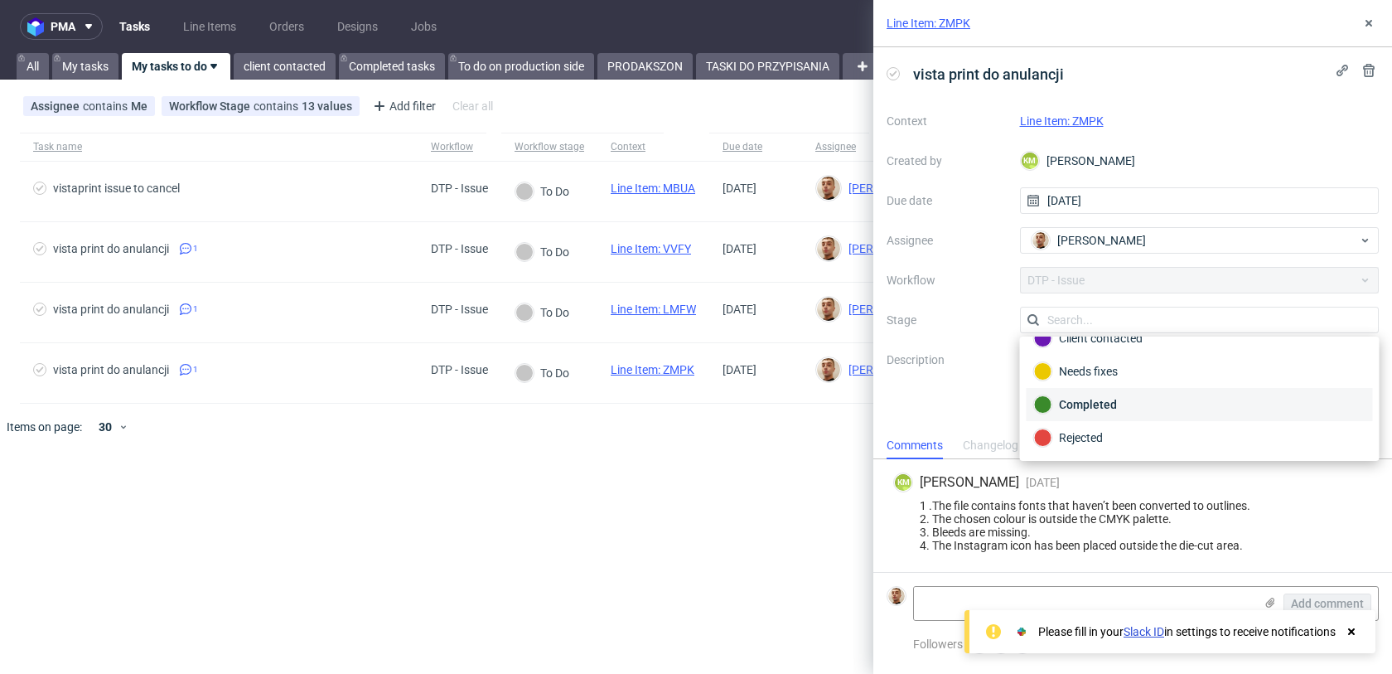
click at [1080, 411] on div "Completed" at bounding box center [1199, 404] width 331 height 18
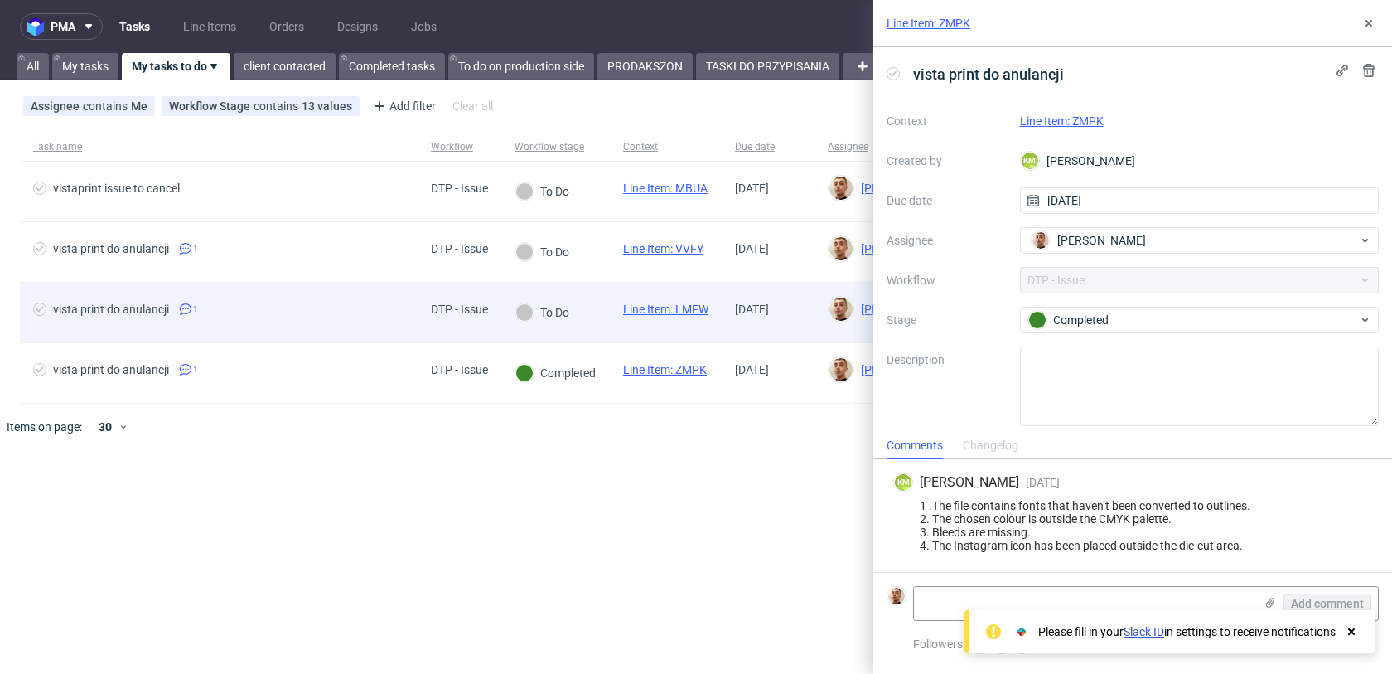
click at [355, 324] on div "vista print do anulancji 1" at bounding box center [219, 313] width 398 height 60
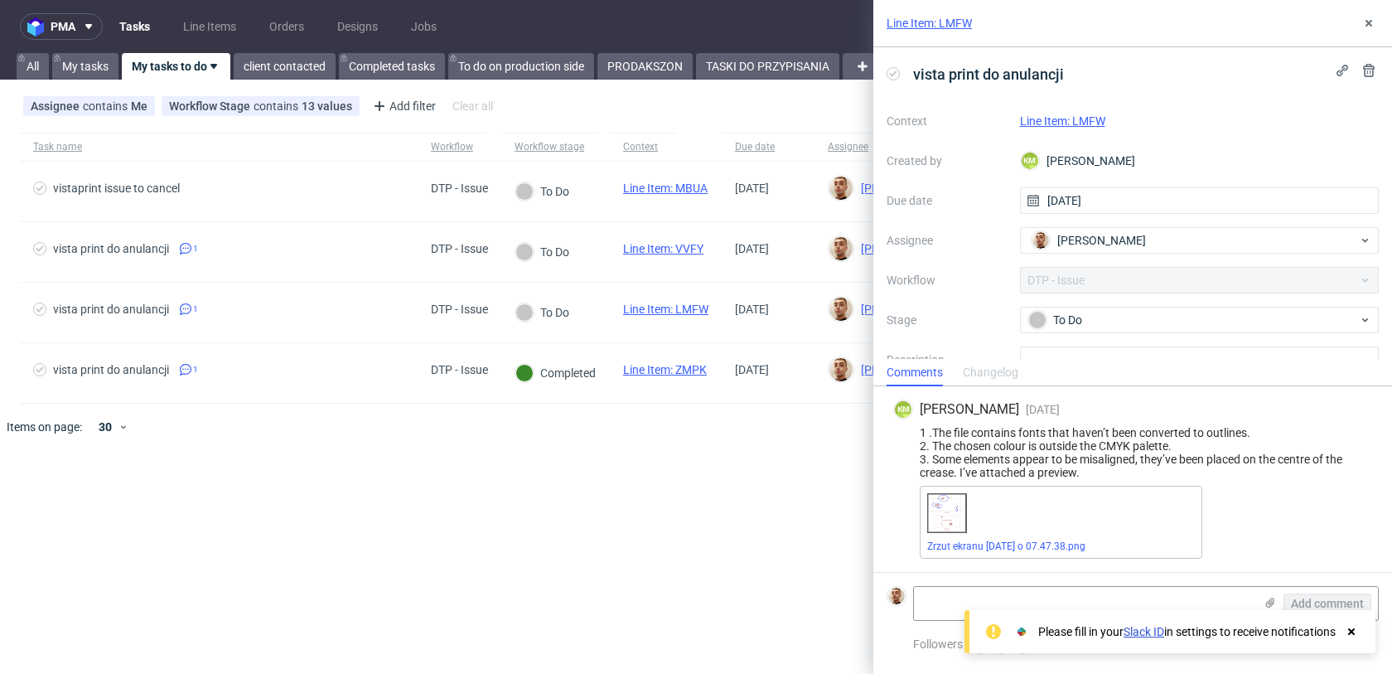
click at [1075, 116] on link "Line Item: LMFW" at bounding box center [1062, 120] width 85 height 13
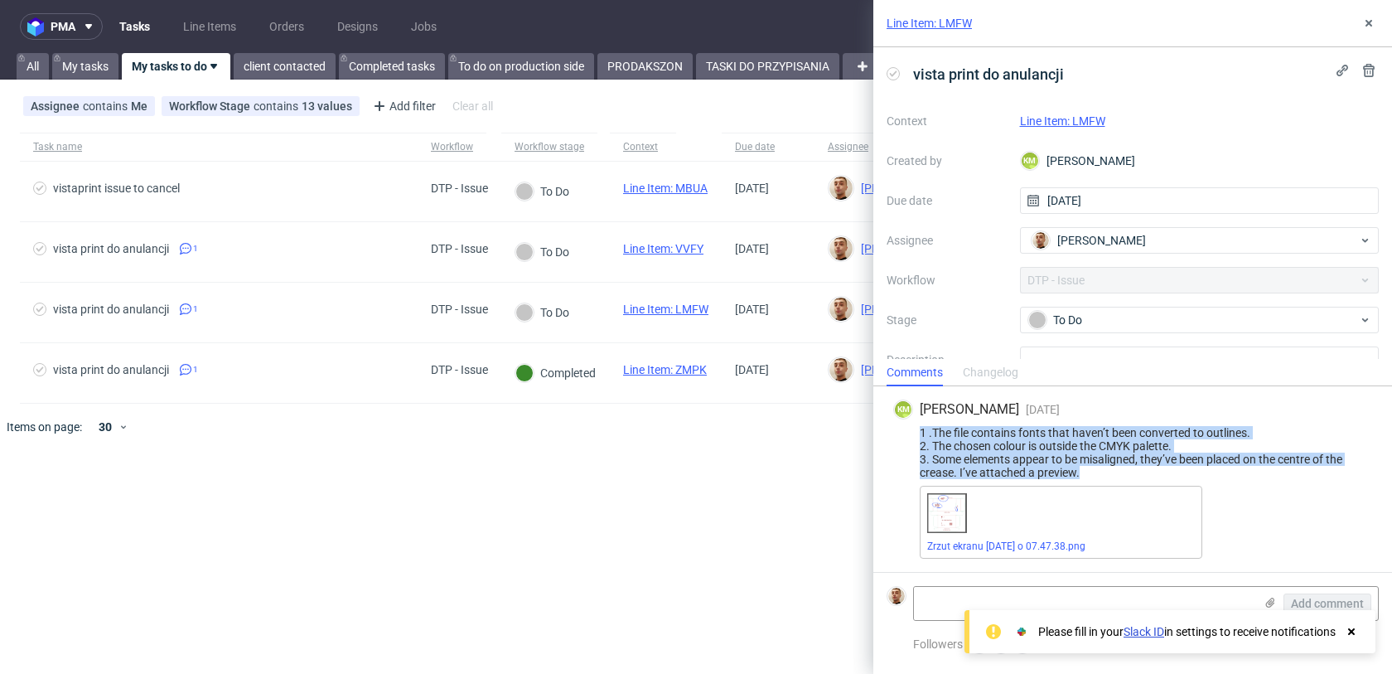
drag, startPoint x: 1088, startPoint y: 472, endPoint x: 902, endPoint y: 429, distance: 190.5
click at [902, 429] on div "1 .The file contains fonts that haven’t been converted to outlines. 2. The chos…" at bounding box center [1132, 452] width 479 height 53
copy div "1 .The file contains fonts that haven’t been converted to outlines. 2. The chos…"
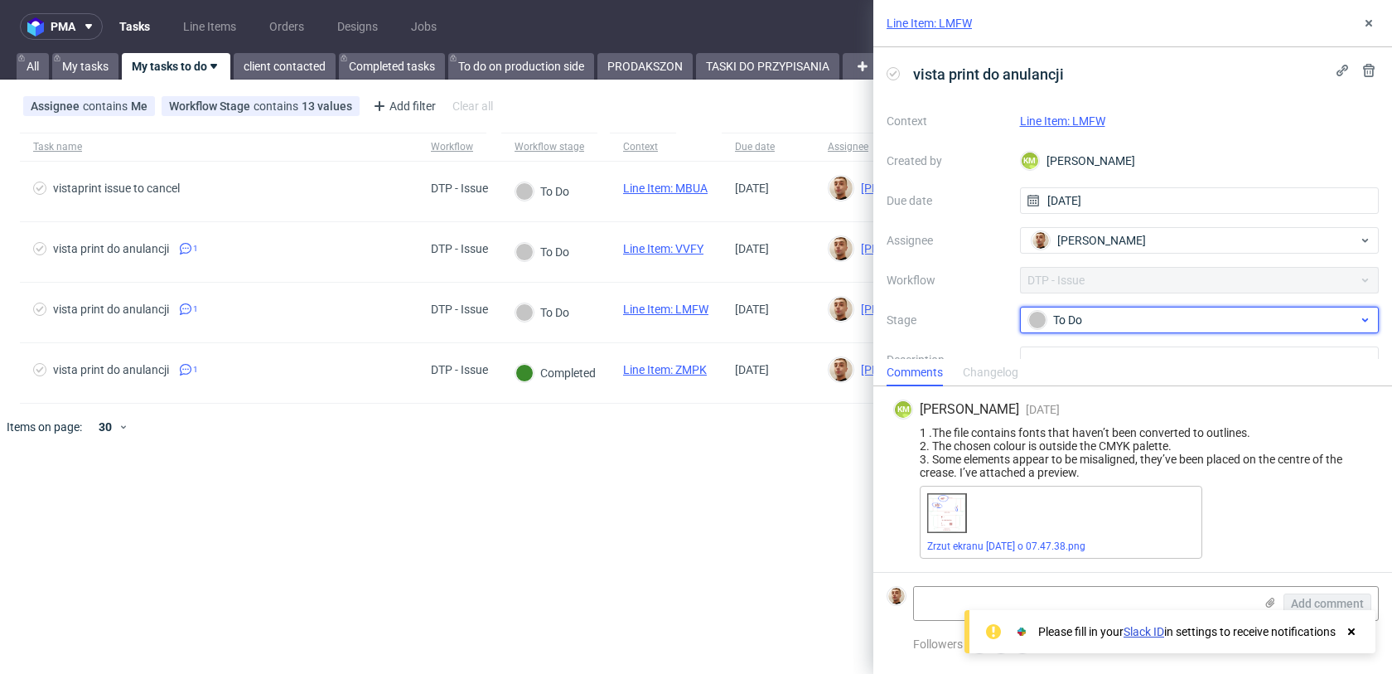
click at [1094, 316] on div "To Do" at bounding box center [1193, 320] width 330 height 18
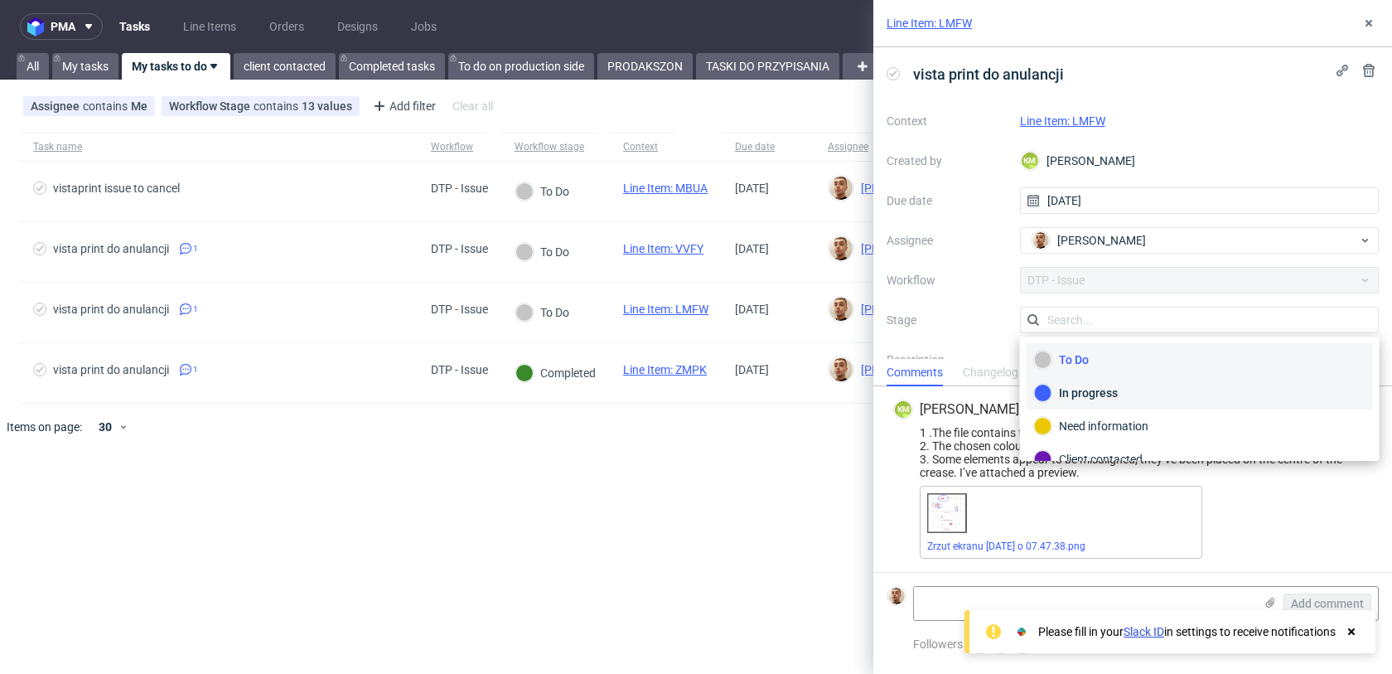
scroll to position [121, 0]
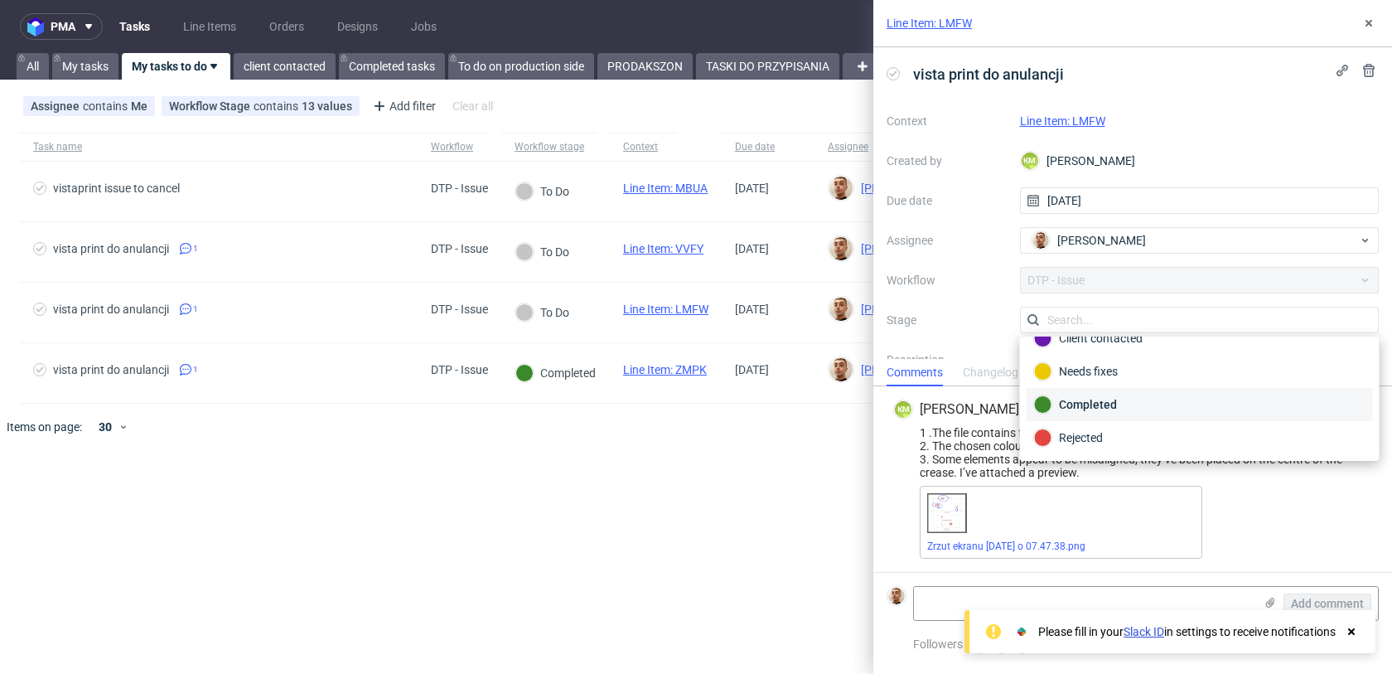
click at [1093, 398] on div "Completed" at bounding box center [1199, 404] width 331 height 18
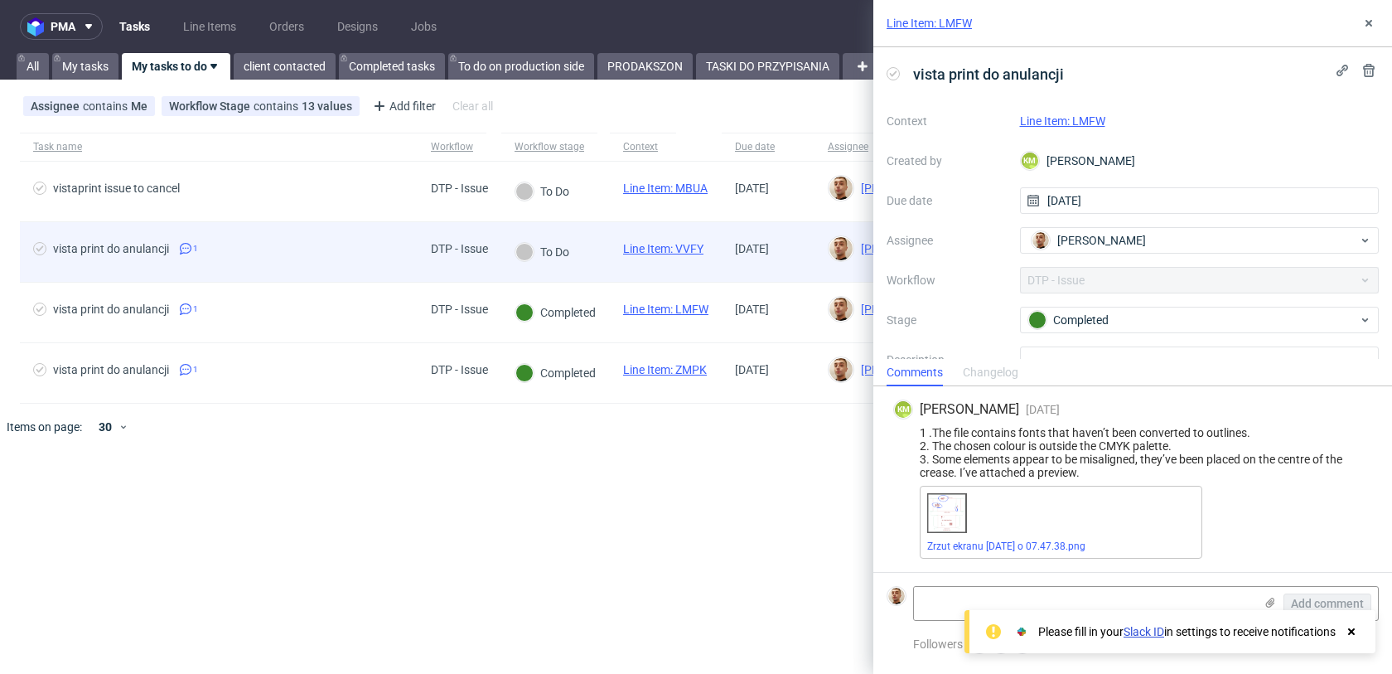
click at [381, 250] on span "vista print do anulancji 1" at bounding box center [218, 252] width 371 height 20
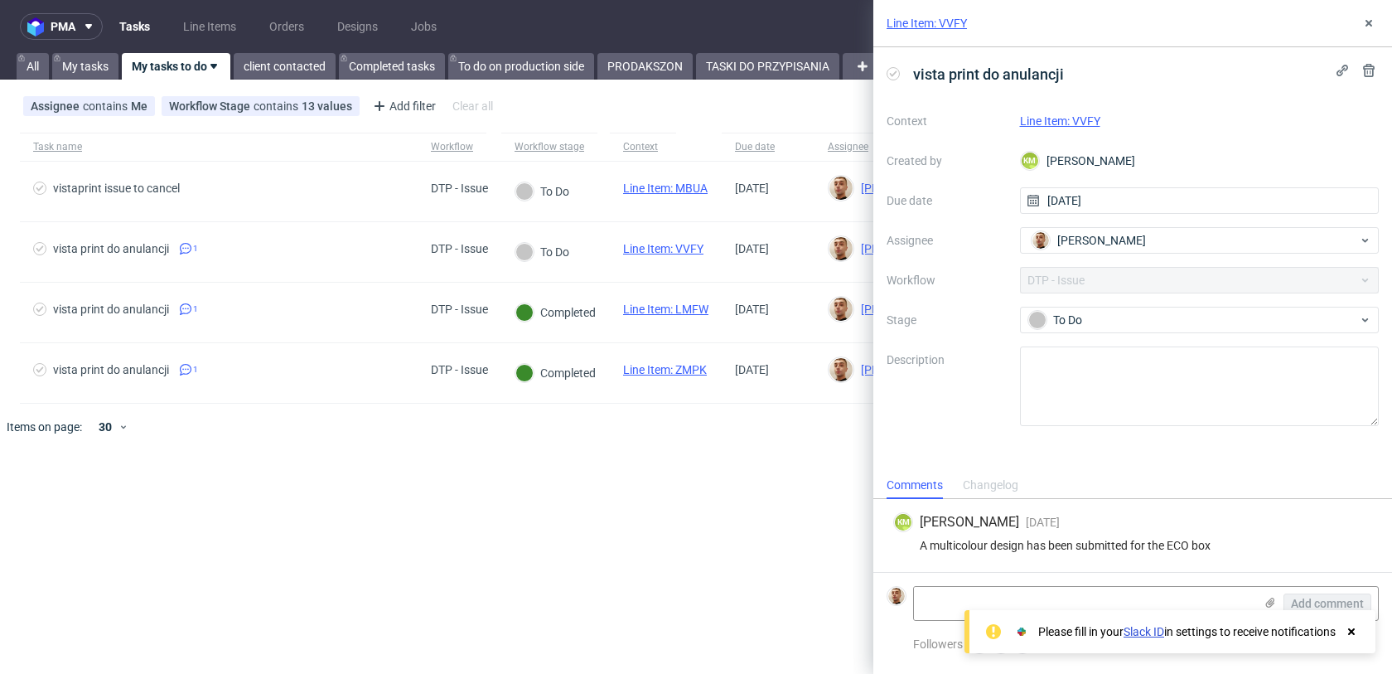
click at [1075, 122] on link "Line Item: VVFY" at bounding box center [1060, 120] width 80 height 13
click at [1086, 544] on div "A multicolour design has been submitted for the ECO box" at bounding box center [1132, 545] width 479 height 13
copy div "A multicolour design has been submitted for the ECO box"
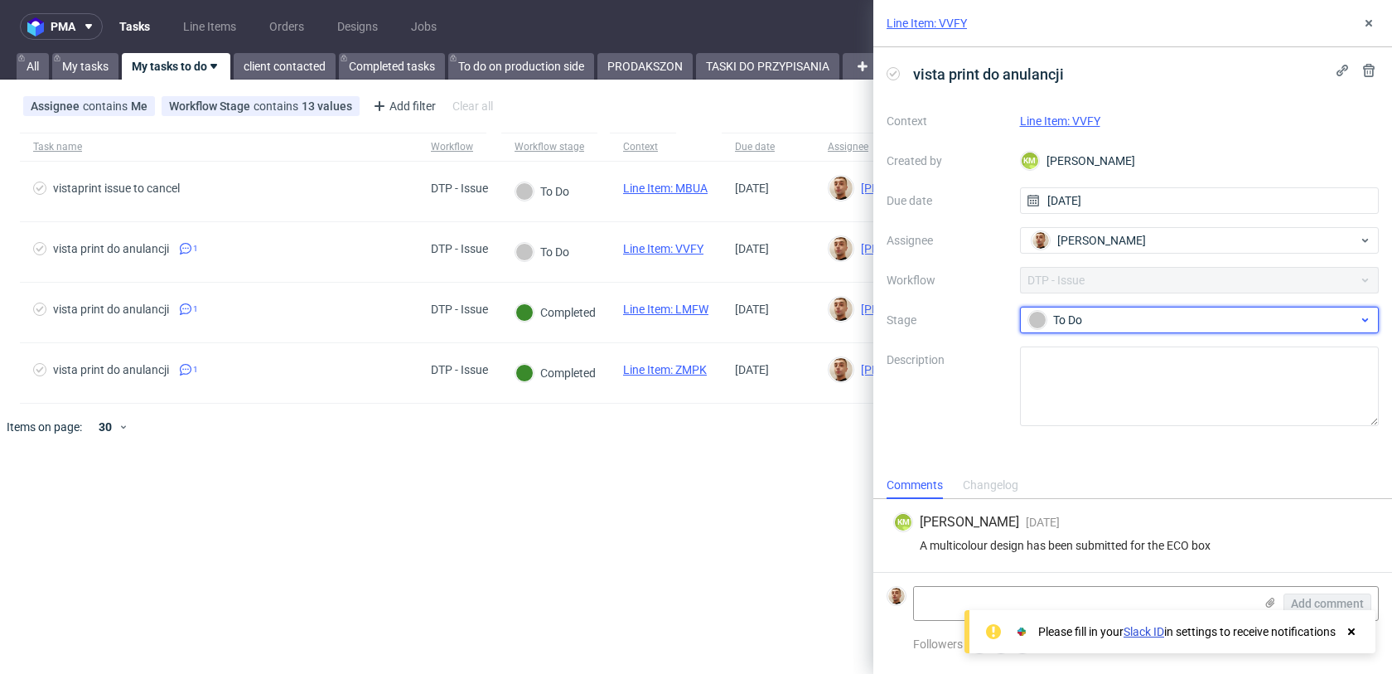
click at [1091, 327] on div "To Do" at bounding box center [1193, 320] width 330 height 18
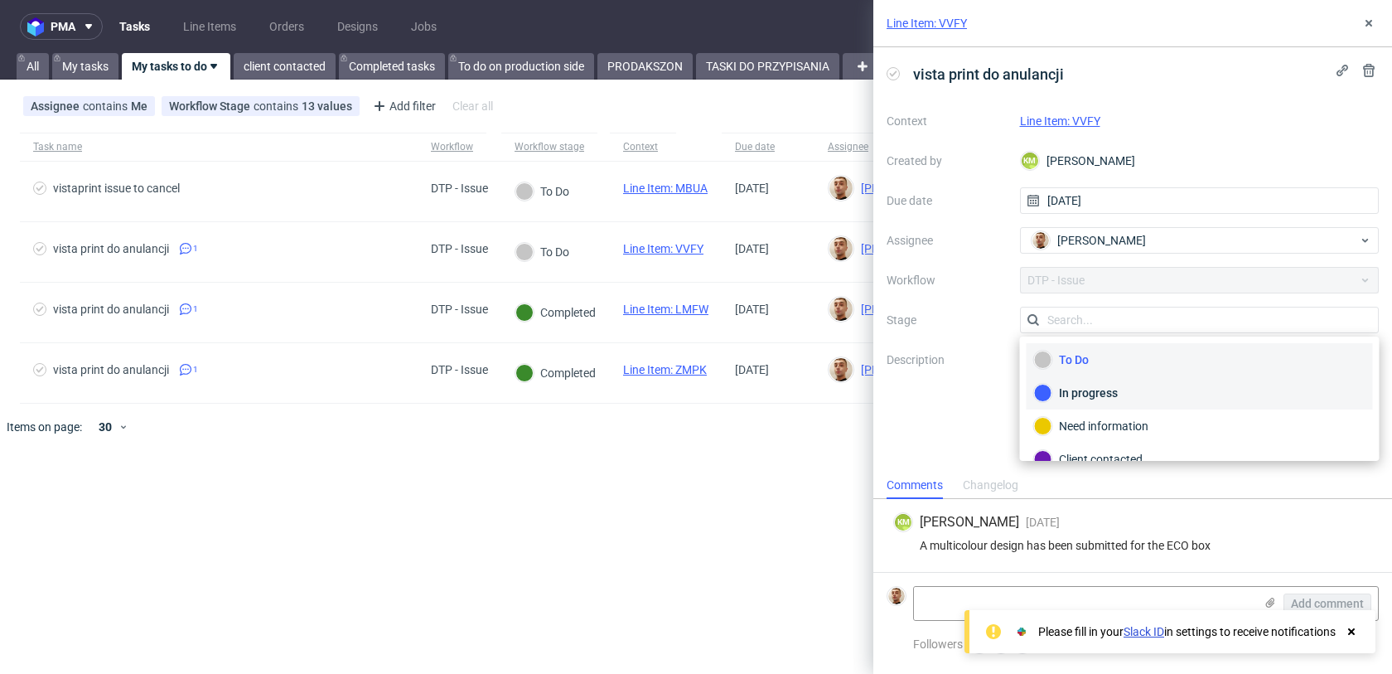
scroll to position [121, 0]
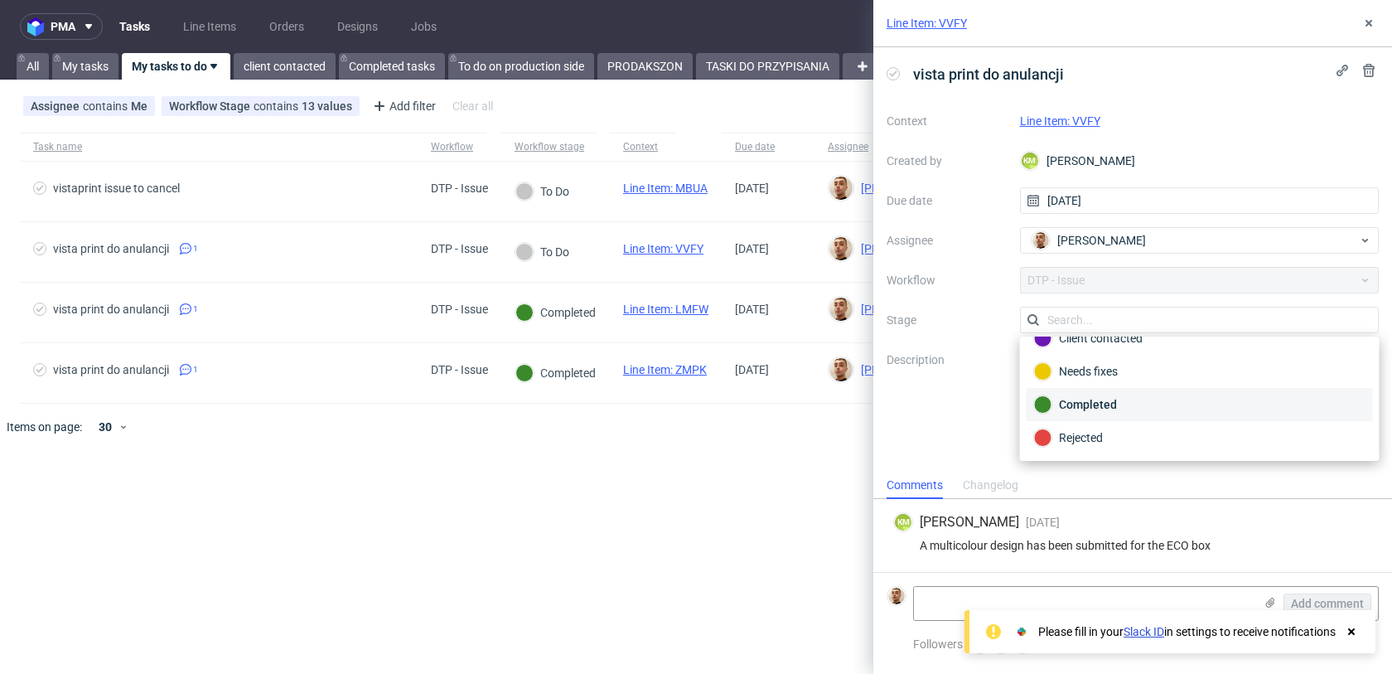
click at [1099, 395] on div "Completed" at bounding box center [1199, 404] width 331 height 18
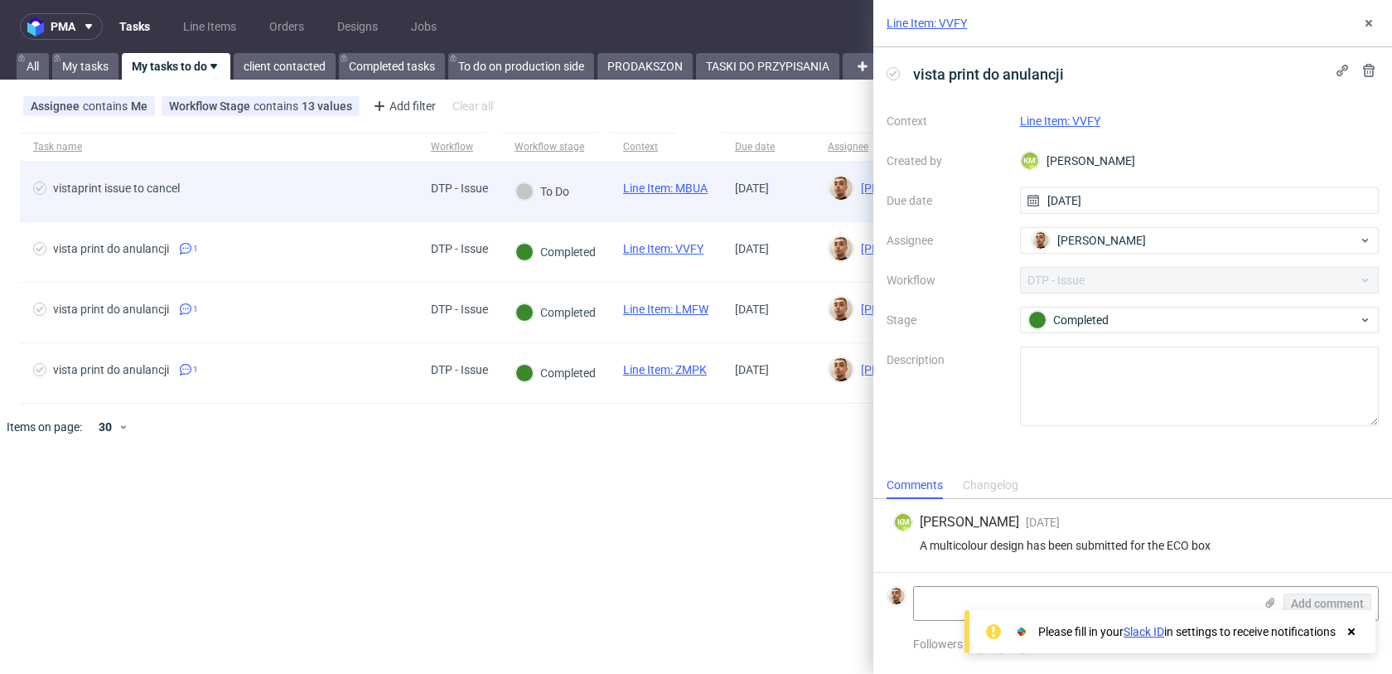
click at [406, 200] on div "vistaprint issue to cancel" at bounding box center [219, 192] width 398 height 60
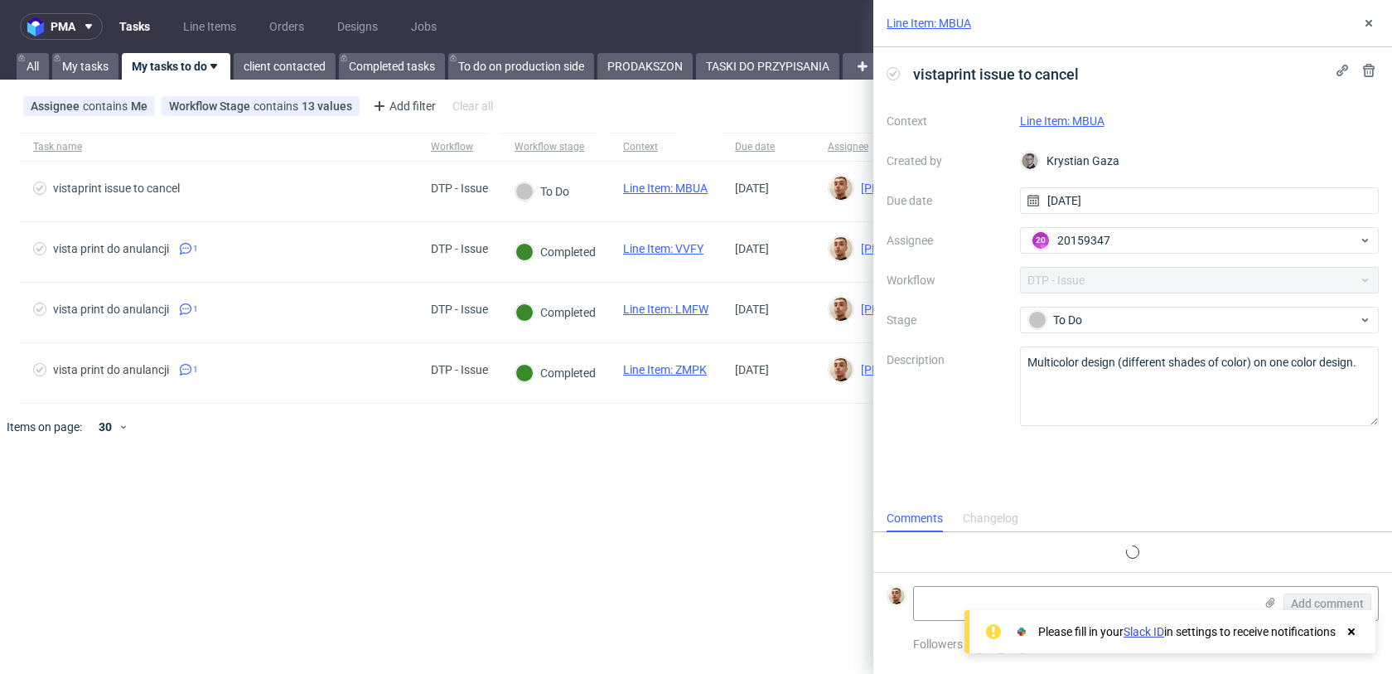
scroll to position [13, 0]
click at [1072, 124] on link "Line Item: MBUA" at bounding box center [1062, 120] width 85 height 13
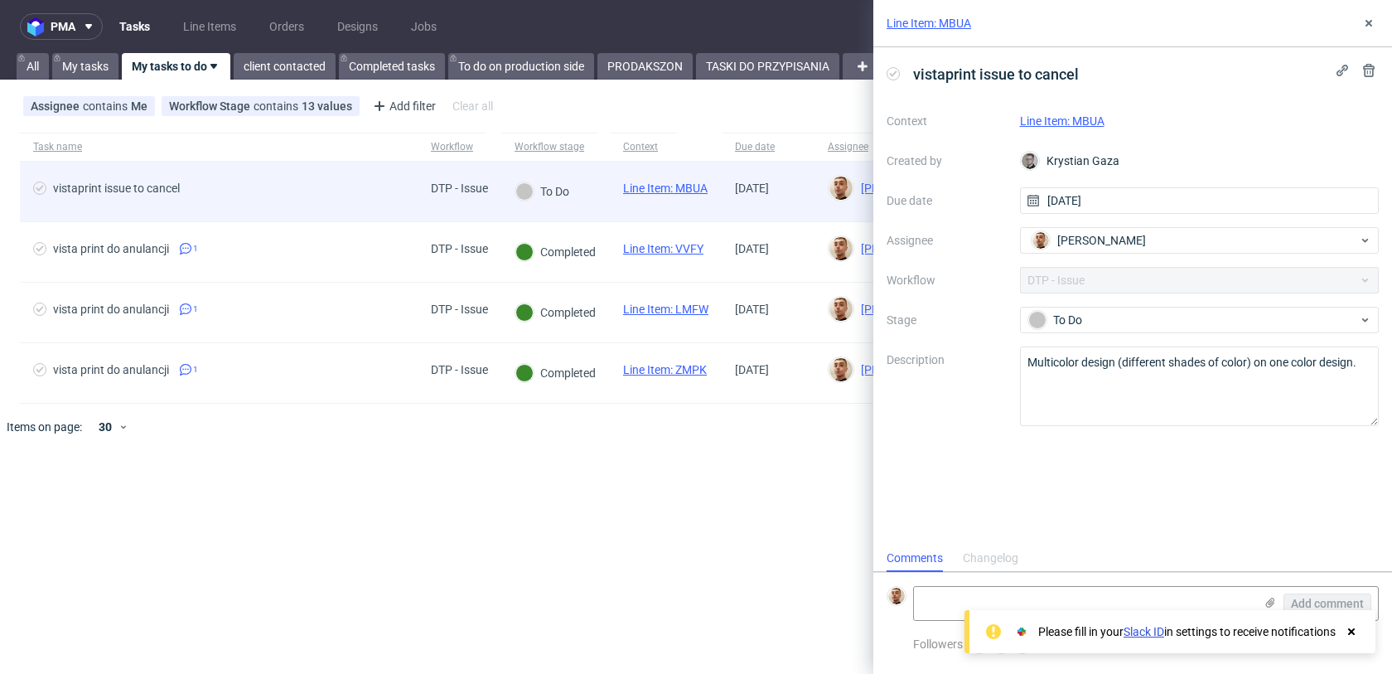
click at [505, 199] on div "To Do" at bounding box center [542, 192] width 82 height 60
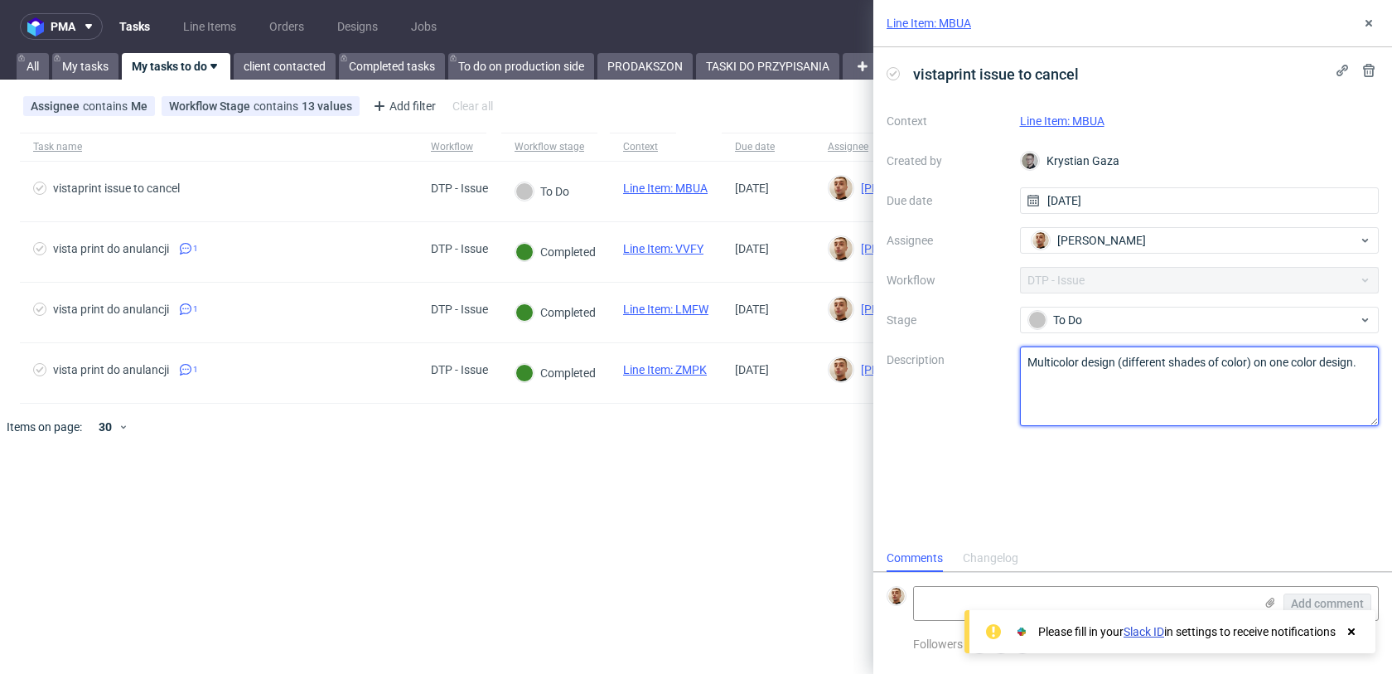
click at [1225, 359] on textarea "Multicolor design (different shades of color) on one color design." at bounding box center [1200, 386] width 360 height 80
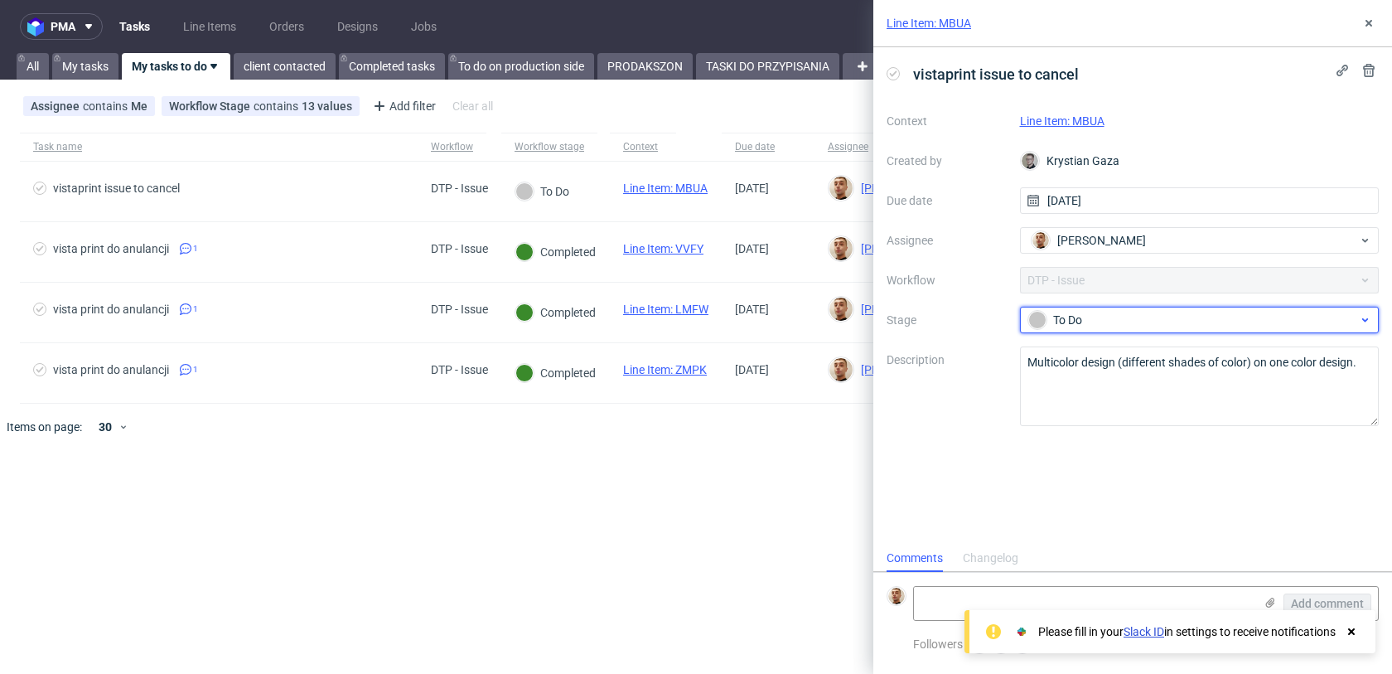
click at [1072, 314] on div "To Do" at bounding box center [1193, 320] width 330 height 18
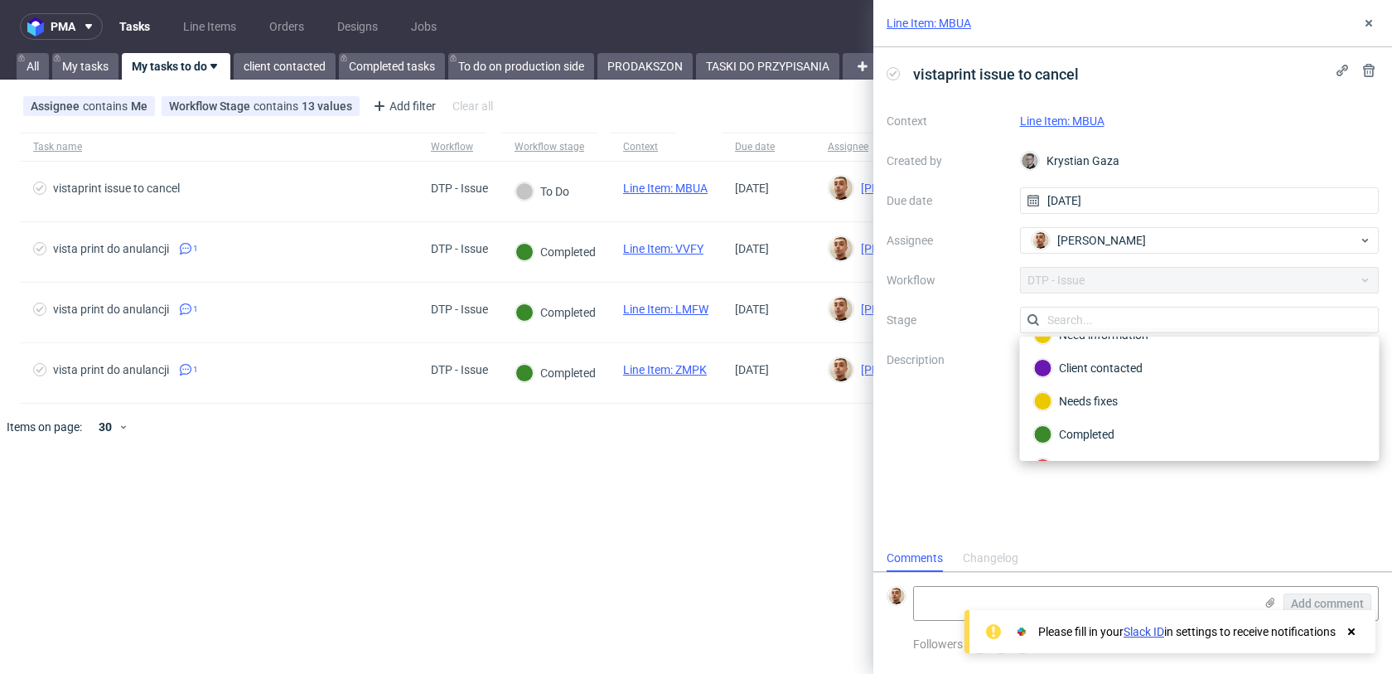
scroll to position [121, 0]
click at [1099, 396] on div "Completed" at bounding box center [1199, 404] width 331 height 18
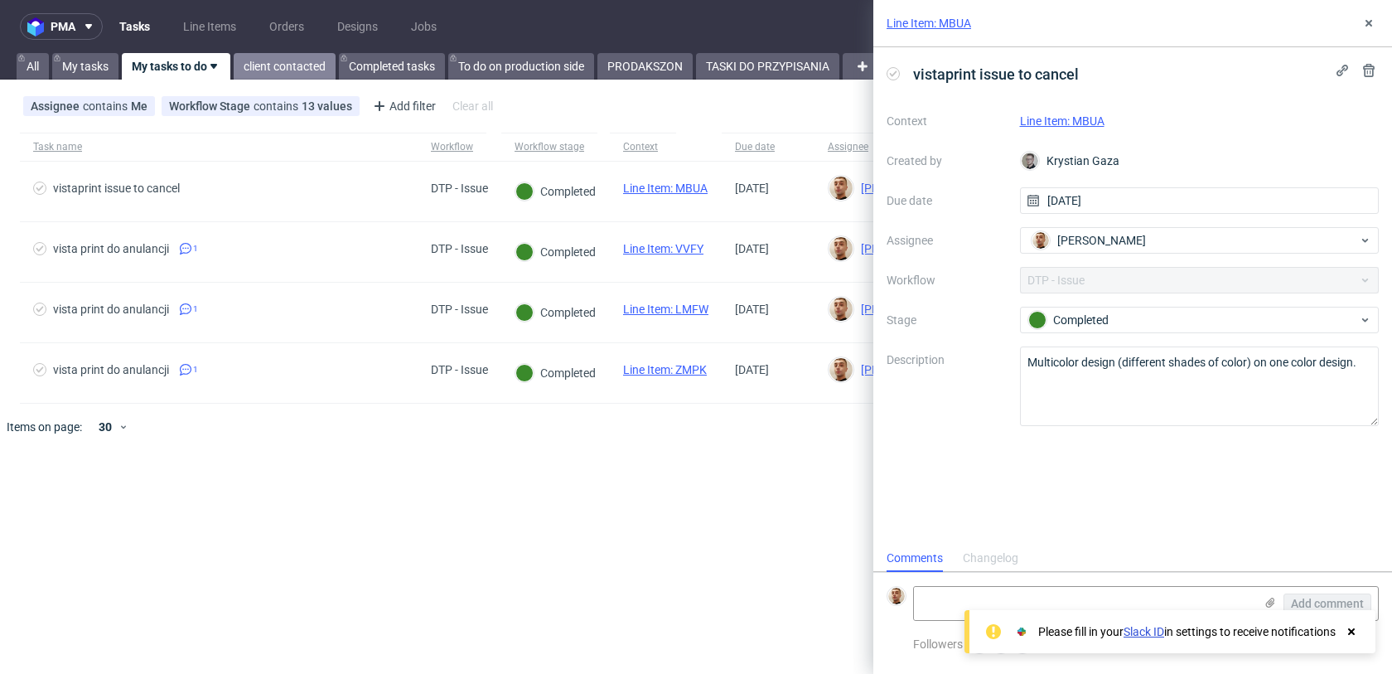
click at [257, 62] on link "client contacted" at bounding box center [285, 66] width 102 height 27
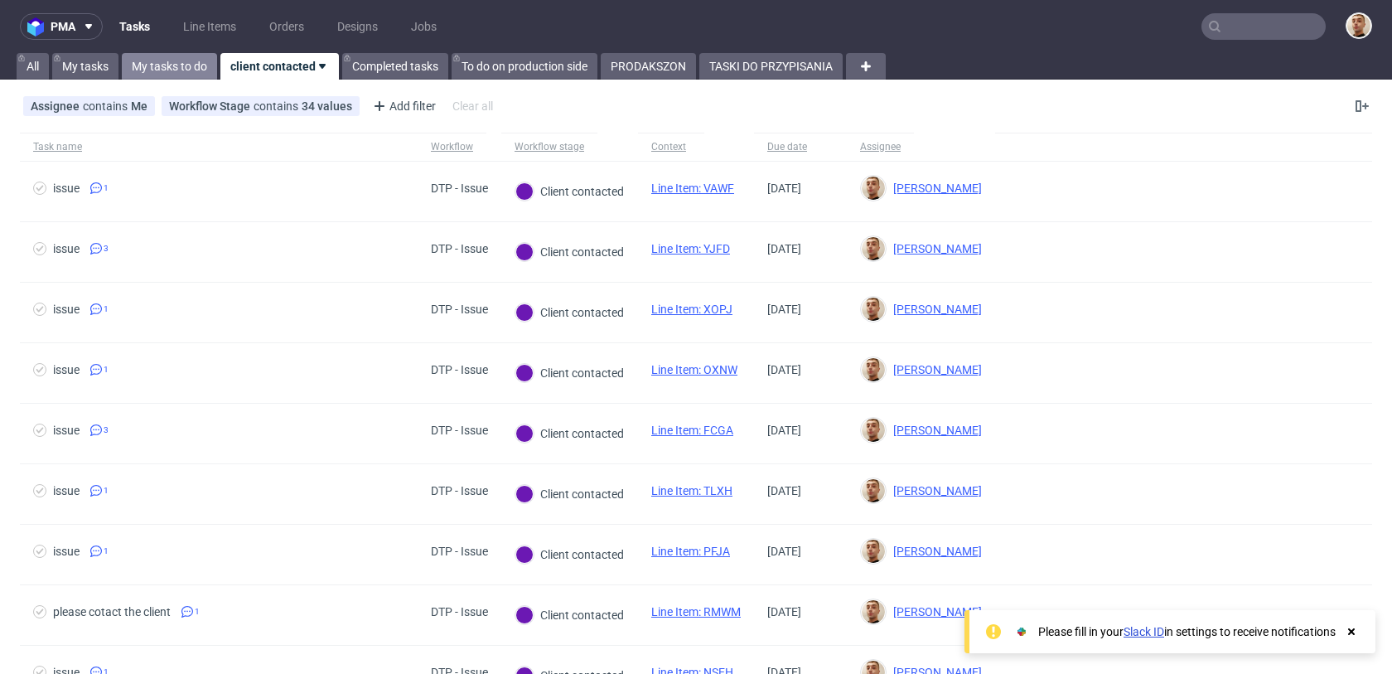
click at [205, 60] on link "My tasks to do" at bounding box center [169, 66] width 95 height 27
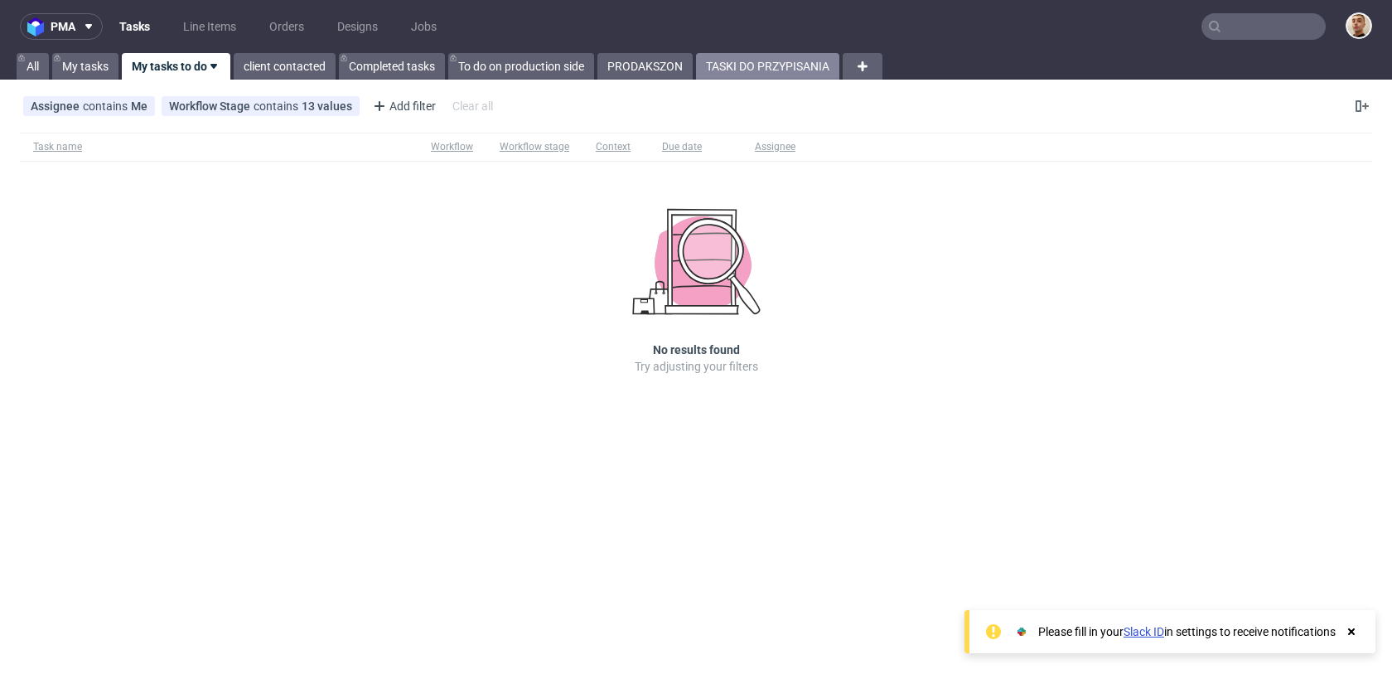
click at [799, 54] on link "TASKI DO PRZYPISANIA" at bounding box center [767, 66] width 143 height 27
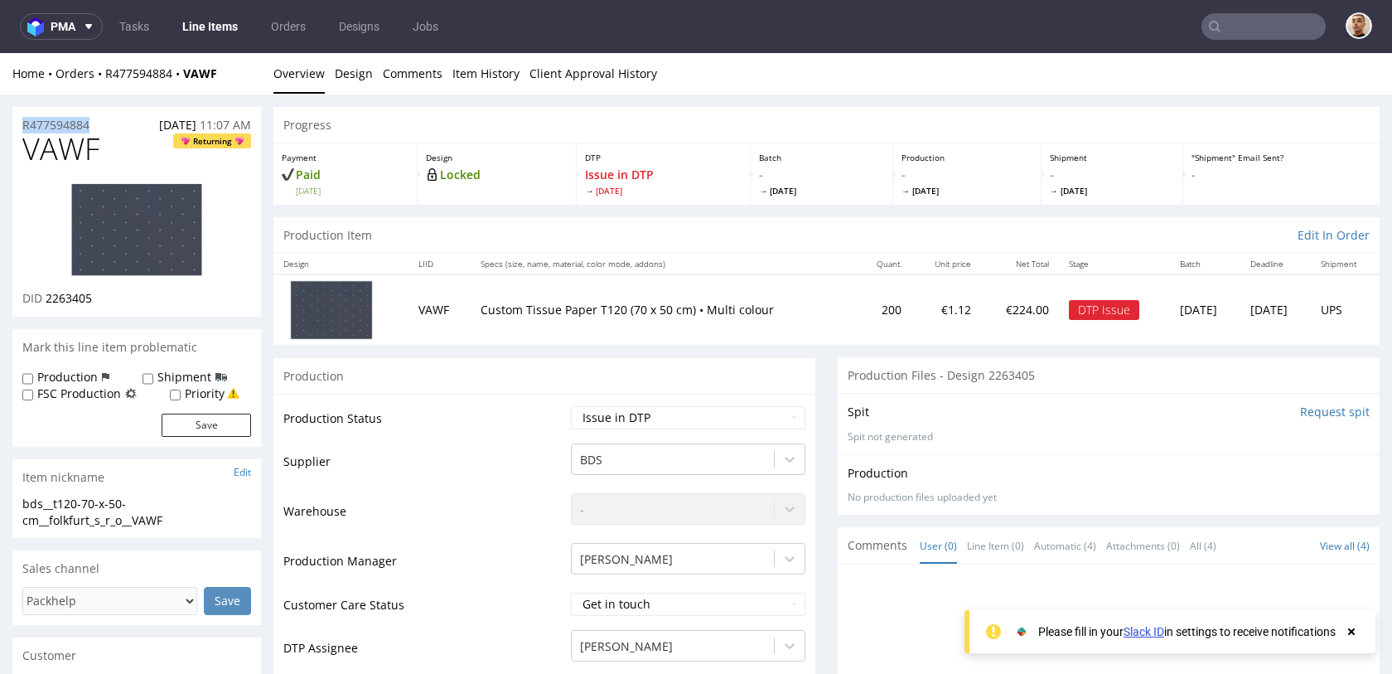
drag, startPoint x: 105, startPoint y: 125, endPoint x: 0, endPoint y: 127, distance: 105.2
copy p "R477594884"
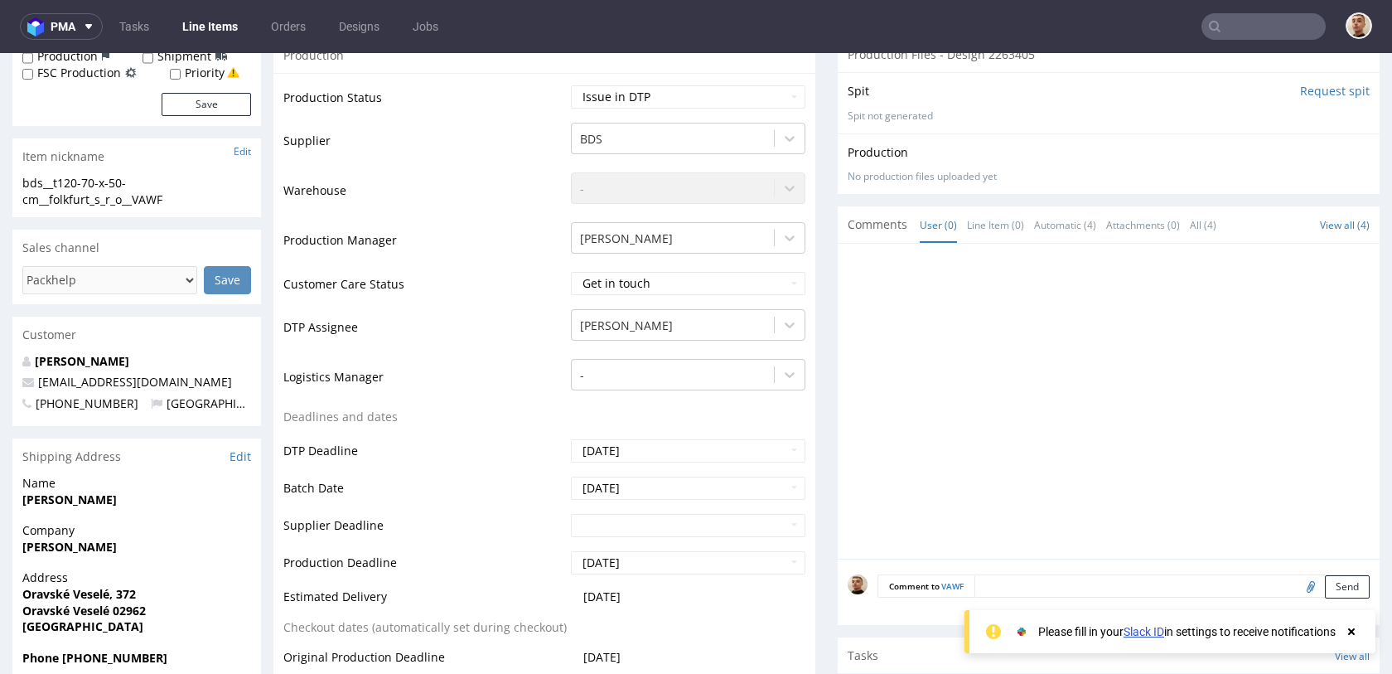
scroll to position [46, 0]
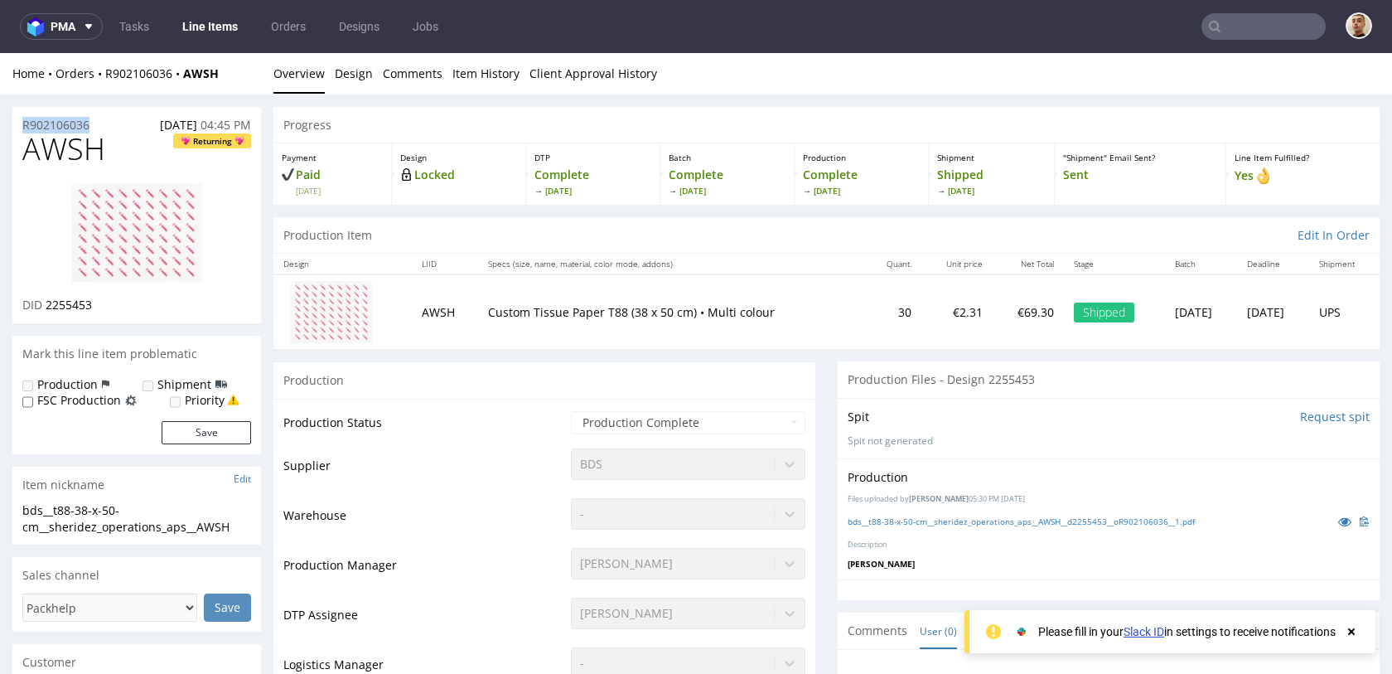
drag, startPoint x: 99, startPoint y: 124, endPoint x: 17, endPoint y: 128, distance: 82.1
click at [17, 128] on div "R902106036 [DATE] 04:45 PM" at bounding box center [136, 120] width 249 height 27
copy p "R902106036"
click at [113, 113] on div "R902106036 01.09.2025 04:45 PM" at bounding box center [136, 120] width 249 height 27
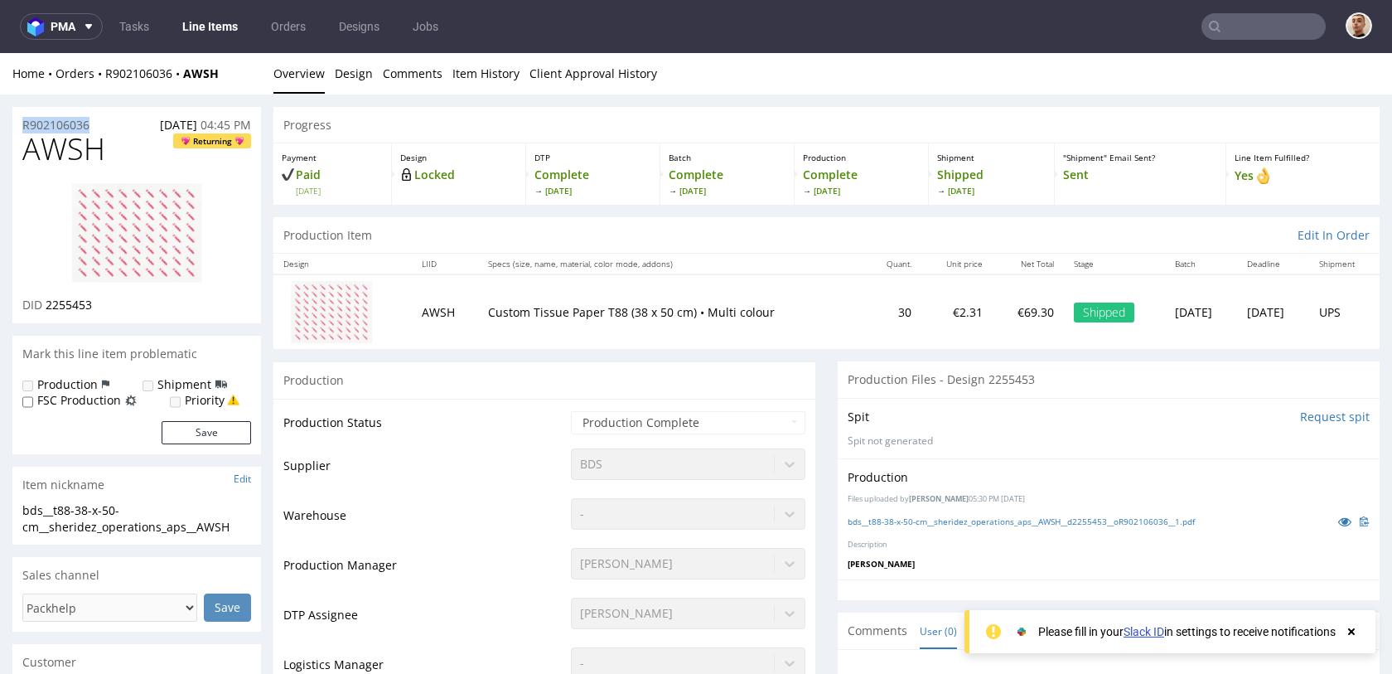
drag, startPoint x: 106, startPoint y: 120, endPoint x: 2, endPoint y: 124, distance: 103.6
copy p "R902106036"
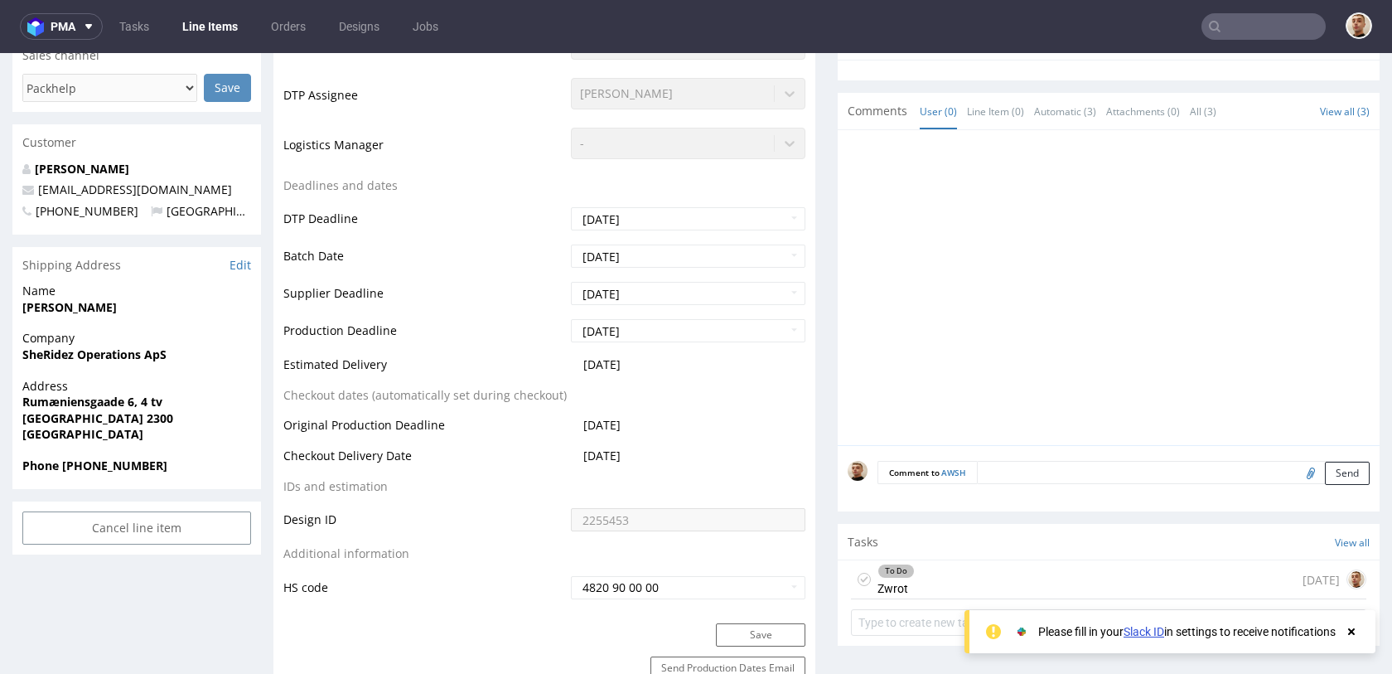
scroll to position [518, 0]
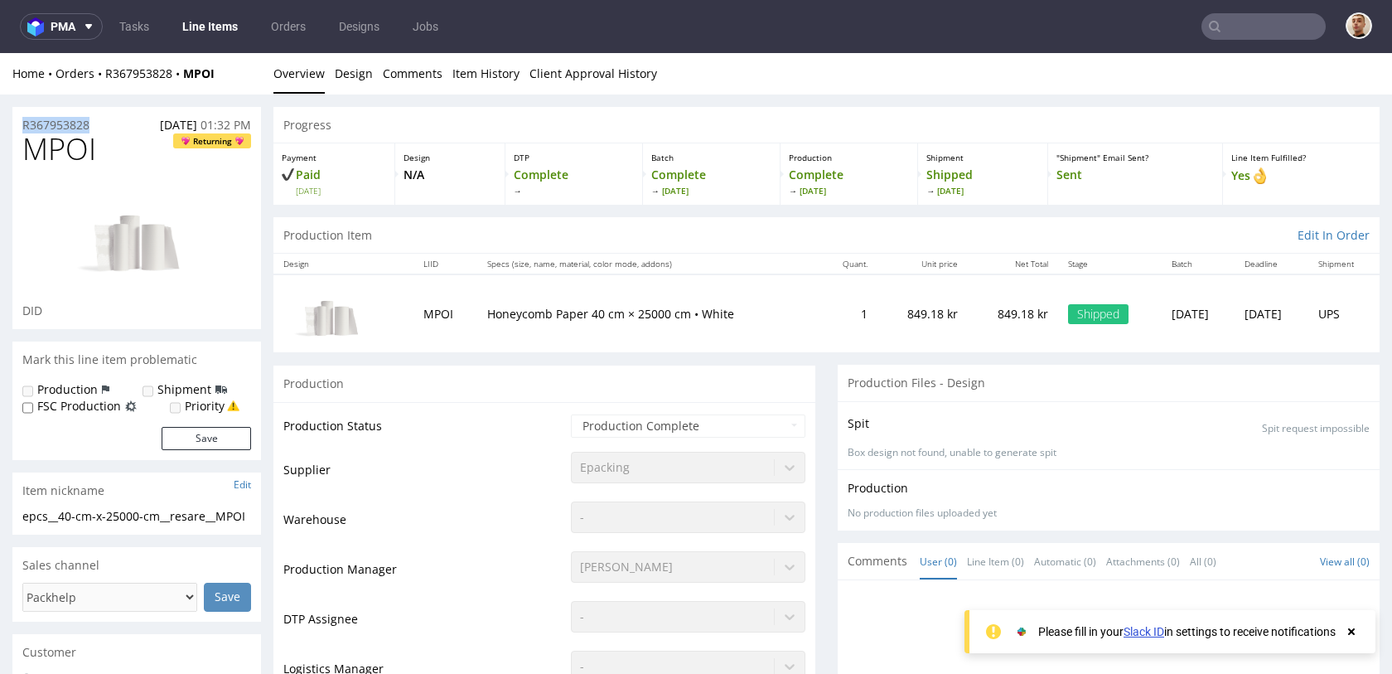
drag, startPoint x: 101, startPoint y: 125, endPoint x: 1, endPoint y: 126, distance: 100.2
copy p "R367953828"
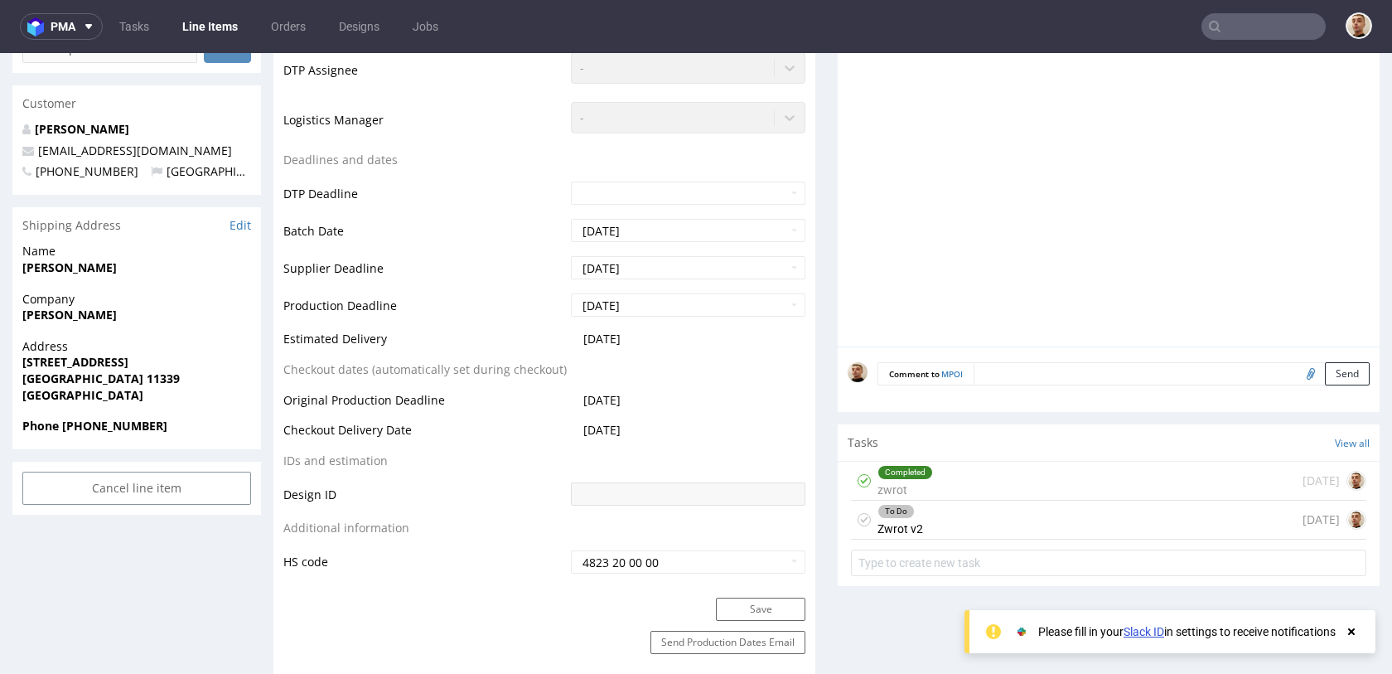
scroll to position [549, 0]
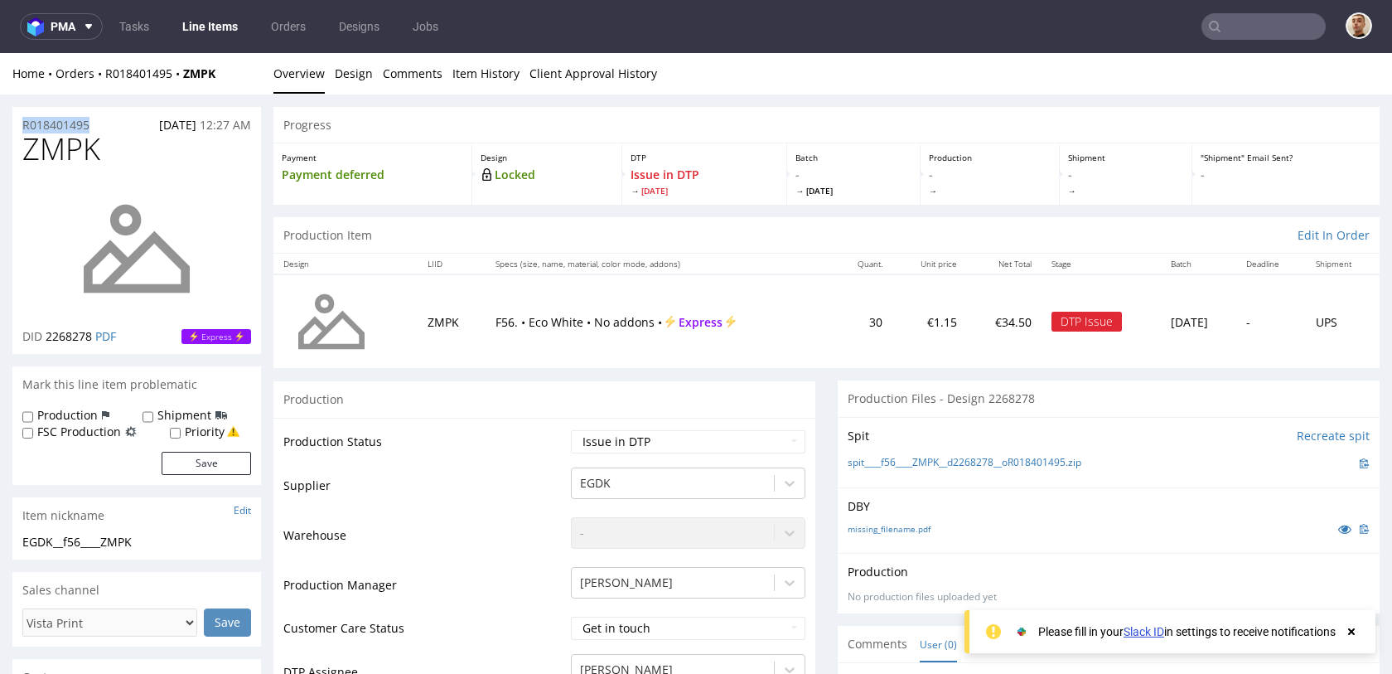
drag, startPoint x: 95, startPoint y: 124, endPoint x: 15, endPoint y: 123, distance: 80.4
click at [15, 123] on div "R018401495 30.09.2025 12:27 AM" at bounding box center [136, 120] width 249 height 27
copy p "R018401495"
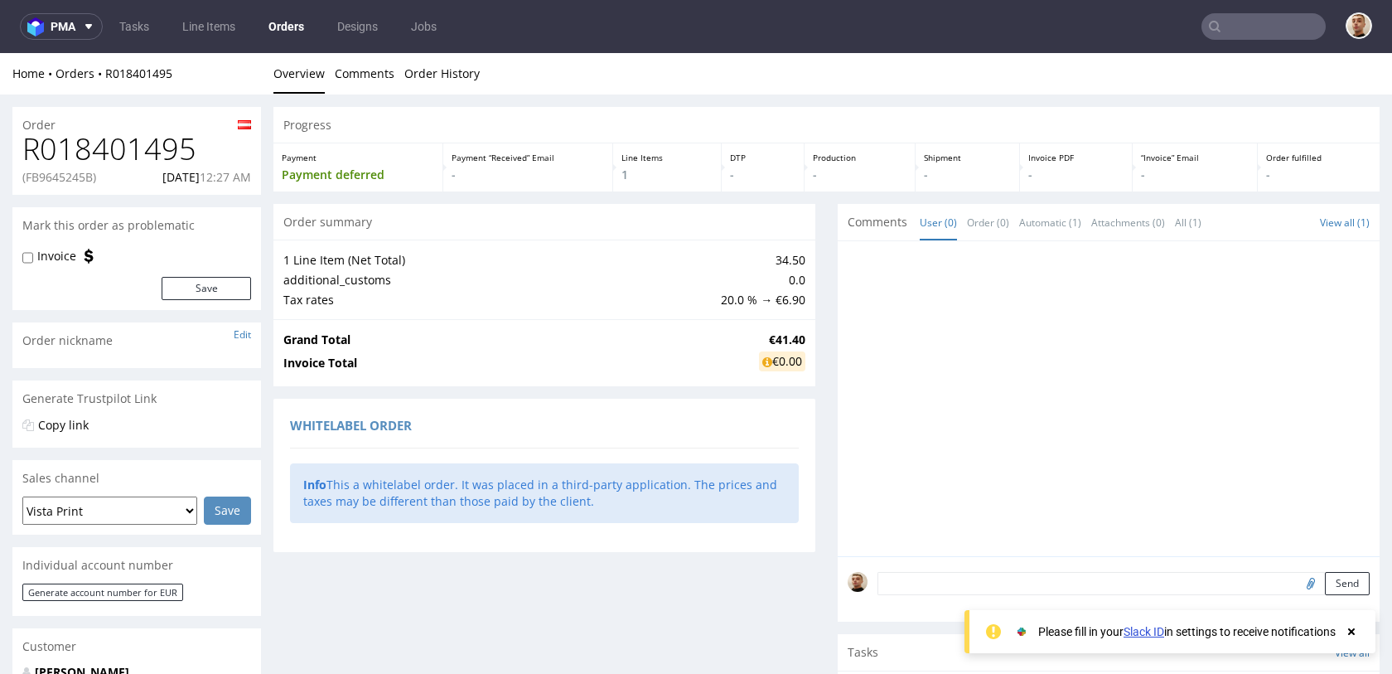
click at [87, 173] on p "(FB9645245B)" at bounding box center [59, 177] width 74 height 17
copy p "FB9645245B"
click at [132, 180] on div "(FB9645245B) 30.09.2025 12:27 AM" at bounding box center [136, 177] width 229 height 17
drag, startPoint x: 132, startPoint y: 180, endPoint x: 161, endPoint y: 180, distance: 29.0
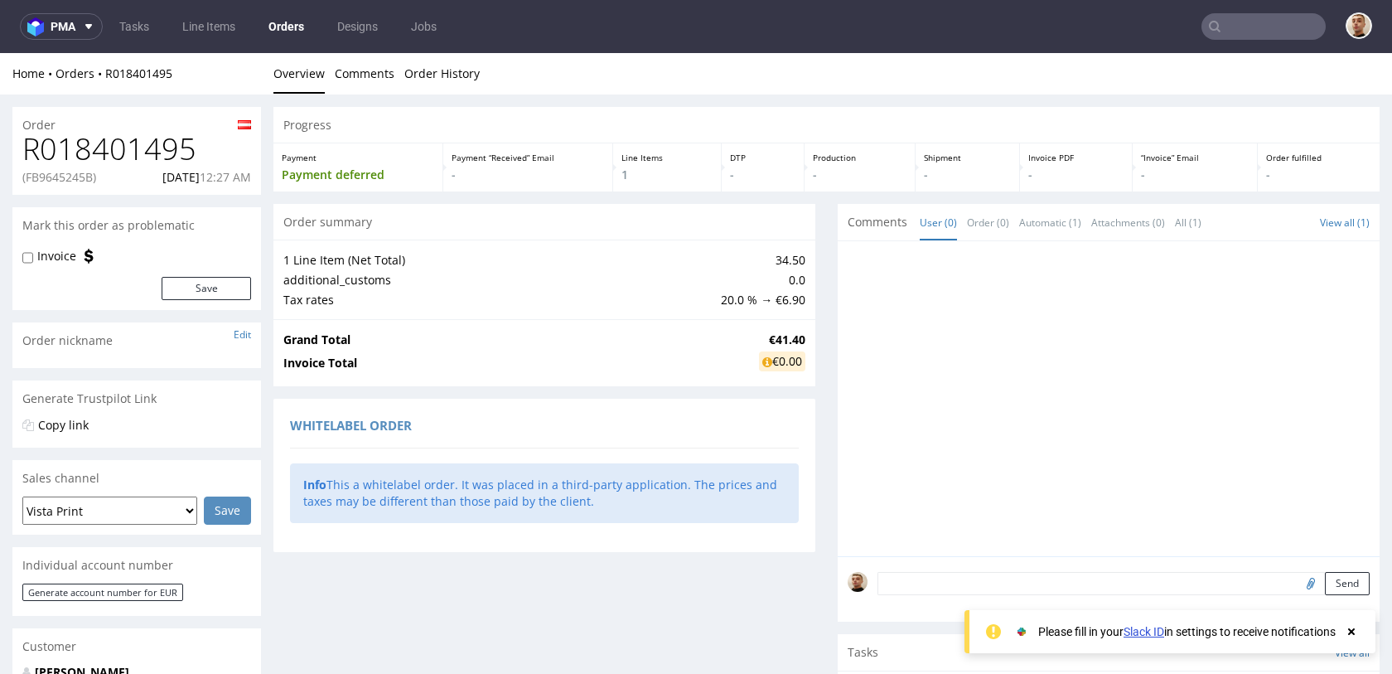
click at [161, 180] on div "(FB9645245B) 30.09.2025 12:27 AM" at bounding box center [136, 177] width 229 height 17
copy p "[DATE]"
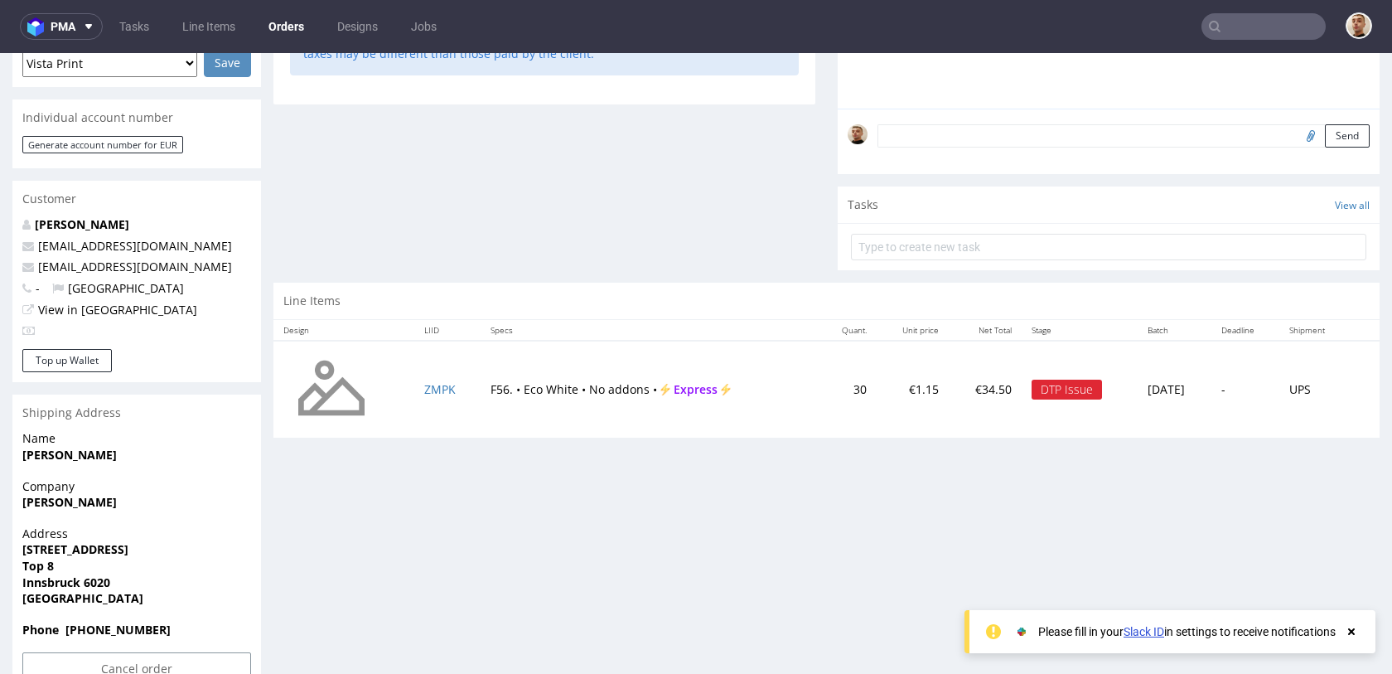
scroll to position [490, 0]
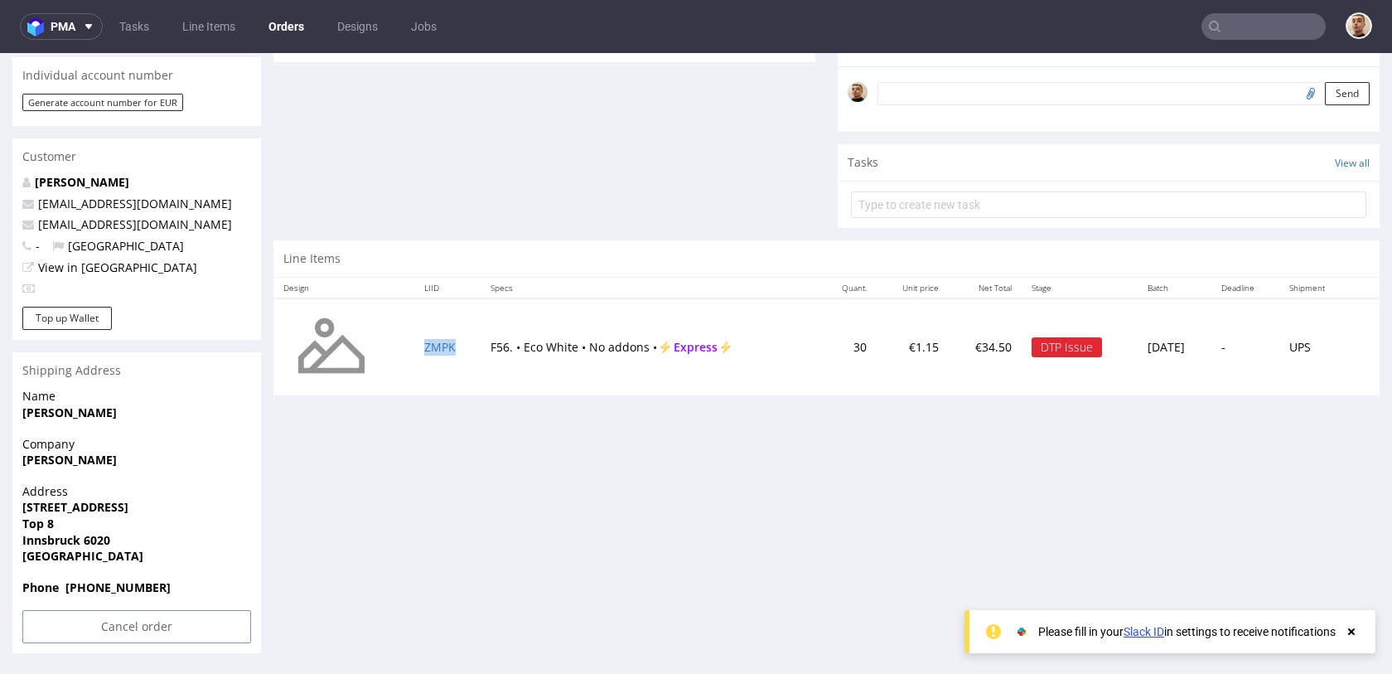
click at [468, 351] on td "ZMPK" at bounding box center [447, 347] width 66 height 98
click at [481, 350] on td "F56. • Eco White • No addons • Express" at bounding box center [650, 347] width 339 height 98
drag, startPoint x: 471, startPoint y: 345, endPoint x: 639, endPoint y: 348, distance: 167.4
click at [639, 348] on td "F56. • Eco White • No addons • Express" at bounding box center [650, 347] width 339 height 98
copy td "F56. • Eco White • No addons"
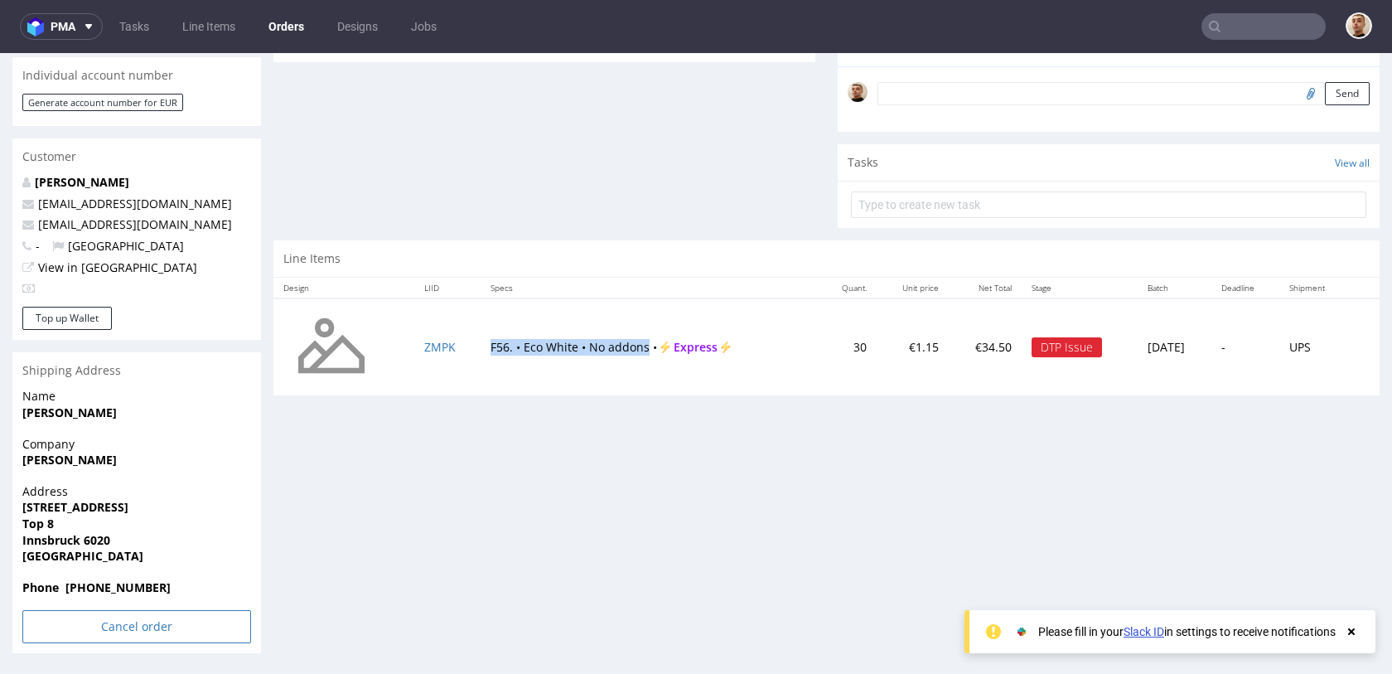
click at [131, 618] on input "Cancel order" at bounding box center [136, 626] width 229 height 33
click at [123, 582] on link "Yes" at bounding box center [111, 580] width 47 height 25
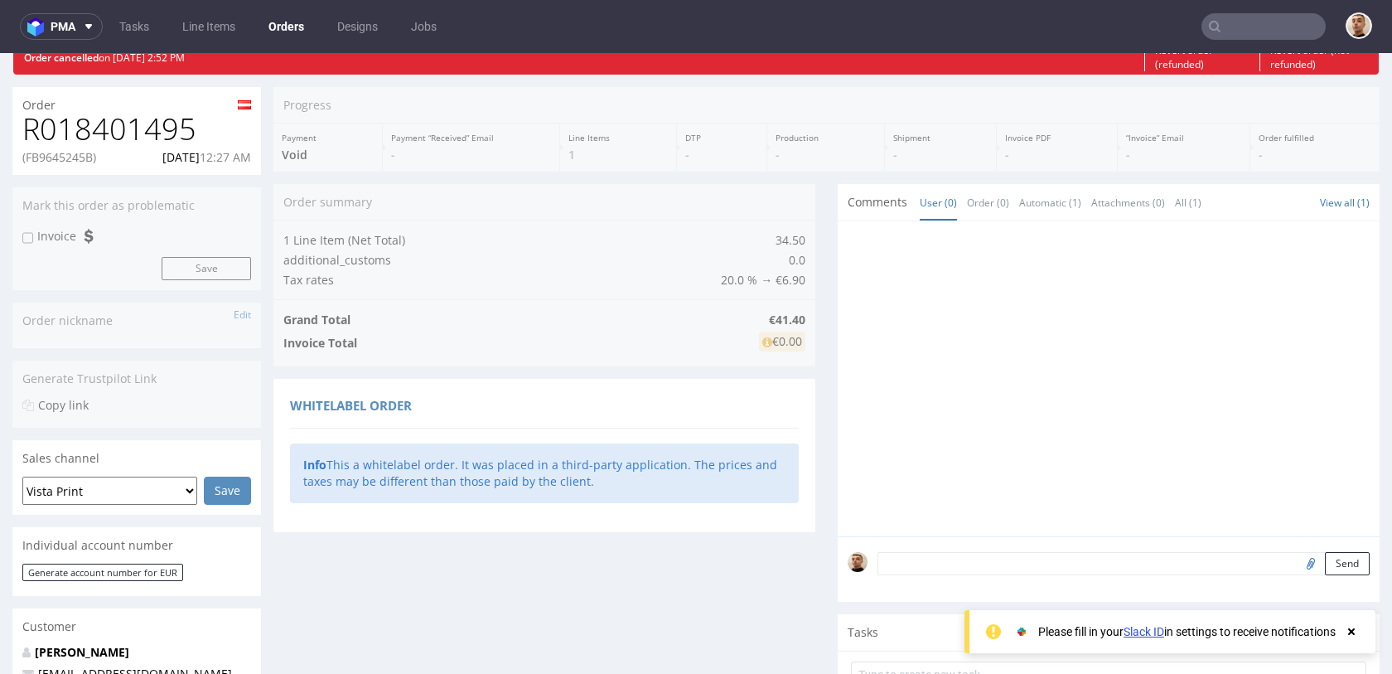
scroll to position [0, 0]
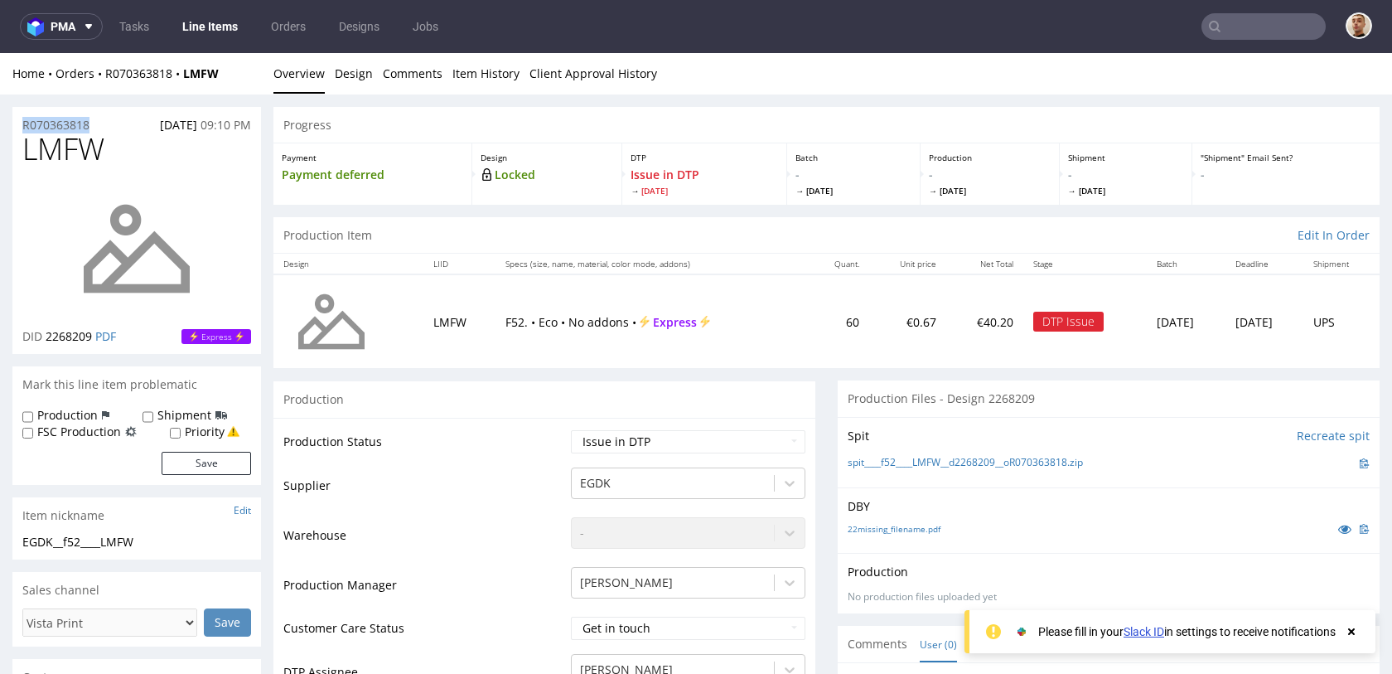
drag, startPoint x: 106, startPoint y: 122, endPoint x: 12, endPoint y: 127, distance: 94.6
click at [12, 127] on div "R070363818 29.09.2025 09:10 PM" at bounding box center [136, 120] width 249 height 27
copy p "R070363818"
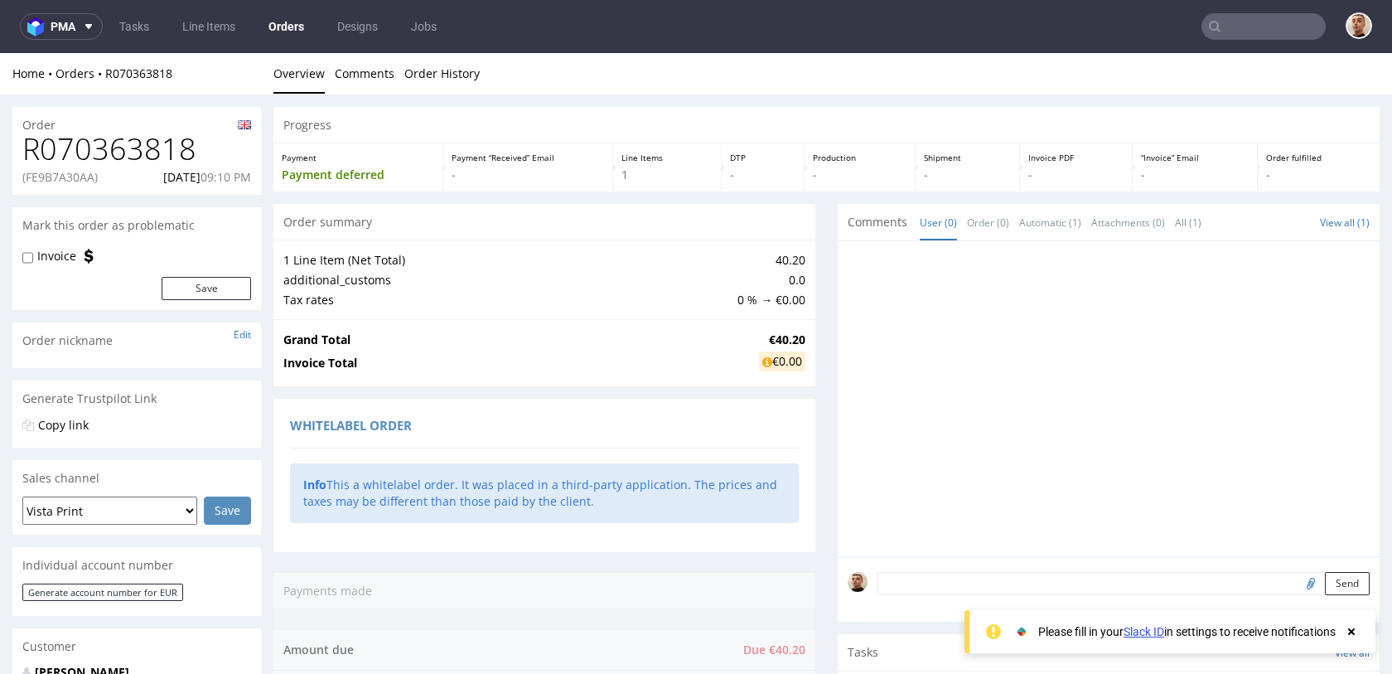
drag, startPoint x: 135, startPoint y: 175, endPoint x: 196, endPoint y: 178, distance: 60.6
click at [196, 178] on div "(FE9B7A30AA) 29.09.2025 09:10 PM" at bounding box center [136, 177] width 229 height 17
copy p "[DATE]"
click at [75, 172] on p "(FE9B7A30AA)" at bounding box center [59, 177] width 75 height 17
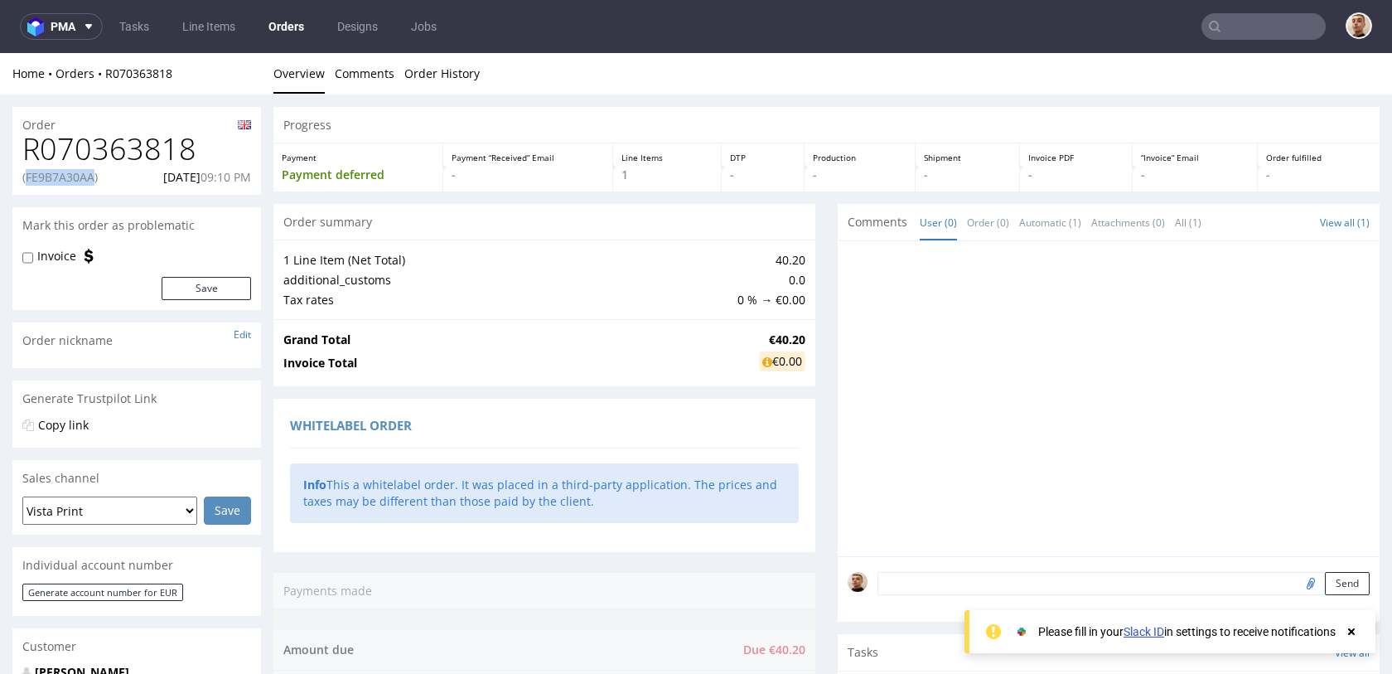
copy p "FE9B7A30AA"
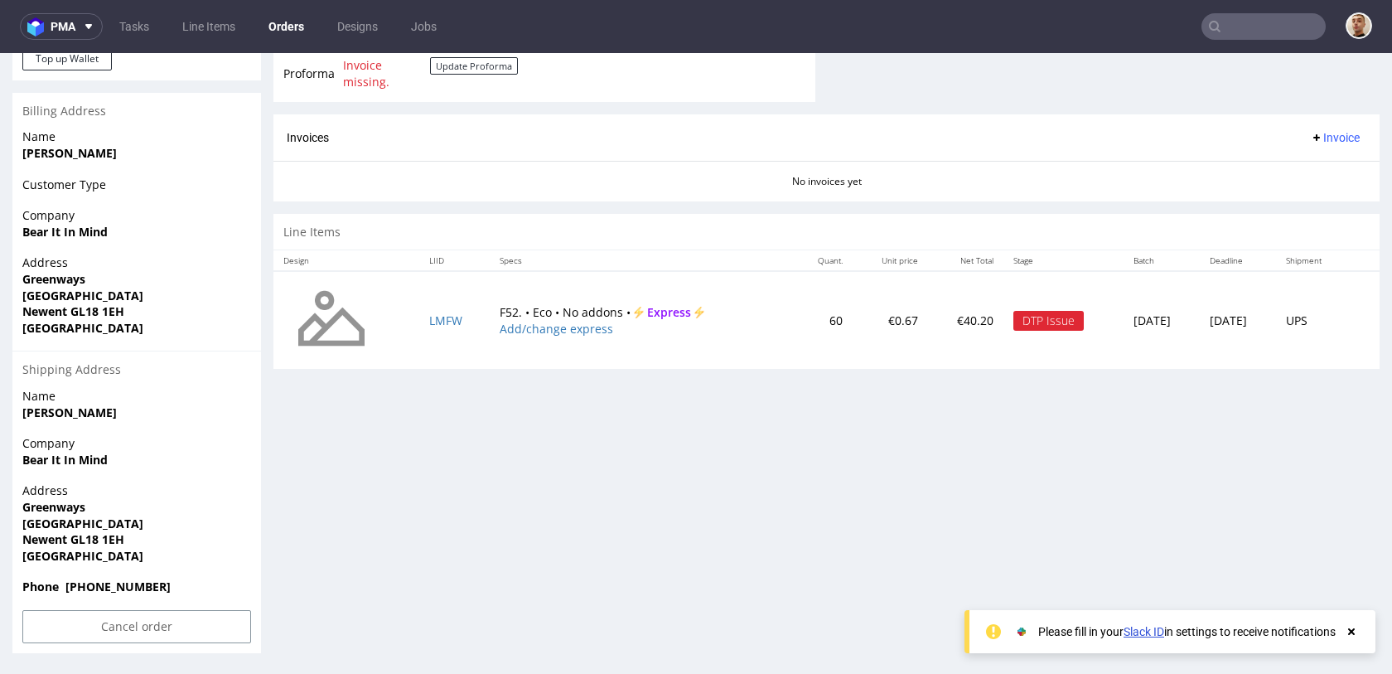
click at [510, 413] on div "Progress Payment Payment deferred Payment “Received” Email - Line Items 1 DTP -…" at bounding box center [826, 5] width 1106 height 1295
drag, startPoint x: 480, startPoint y: 311, endPoint x: 608, endPoint y: 310, distance: 128.4
click at [608, 310] on td "F52. • Eco • No addons • Express Add/change express" at bounding box center [641, 320] width 303 height 98
copy td "F52. • Eco • No addons"
click at [176, 617] on input "Cancel order" at bounding box center [136, 626] width 229 height 33
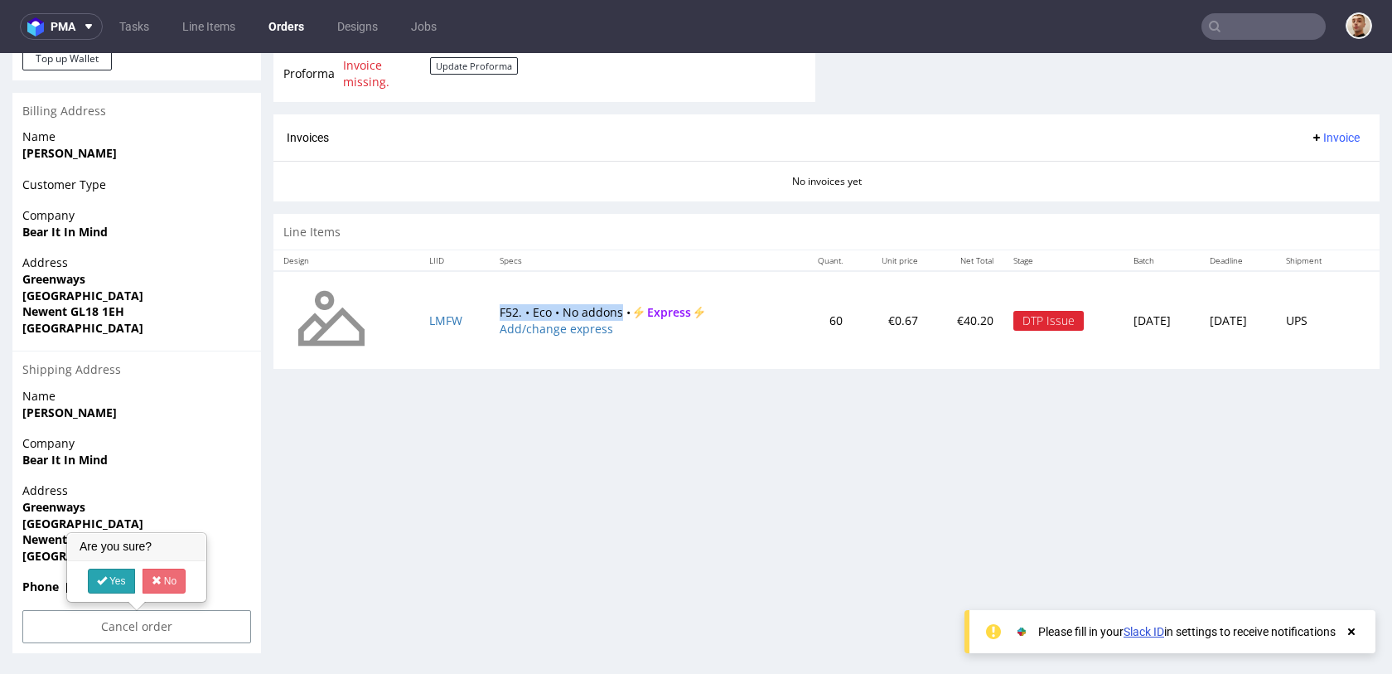
click at [115, 573] on link "Yes" at bounding box center [111, 580] width 47 height 25
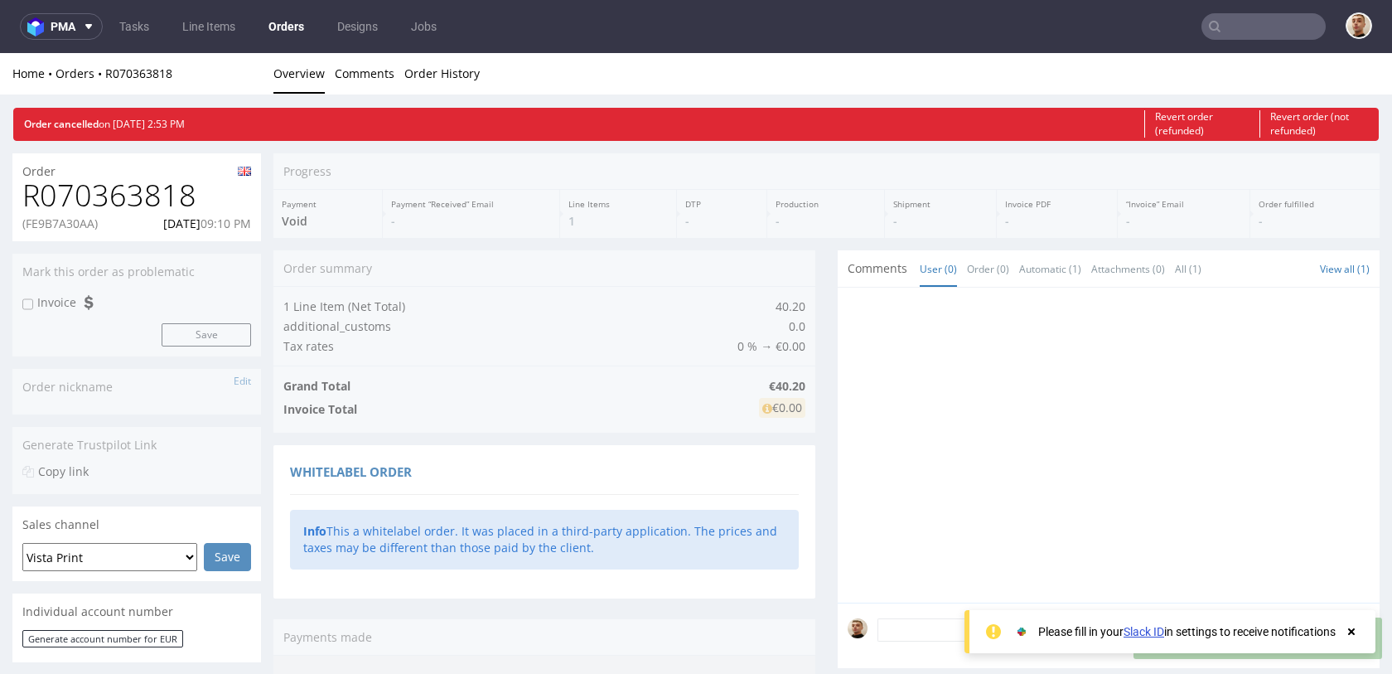
scroll to position [0, 0]
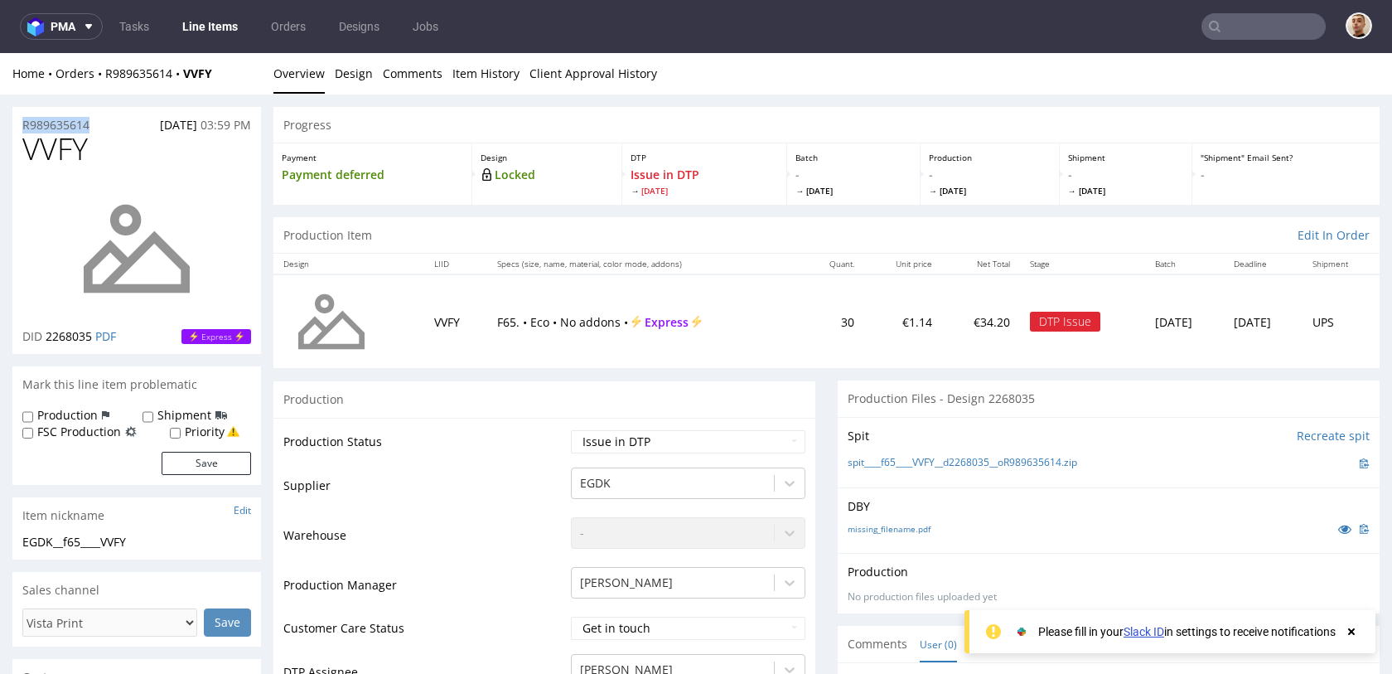
drag, startPoint x: 101, startPoint y: 121, endPoint x: 16, endPoint y: 124, distance: 85.4
click at [16, 124] on div "R989635614 [DATE] 03:59 PM" at bounding box center [136, 120] width 249 height 27
copy p "R989635614"
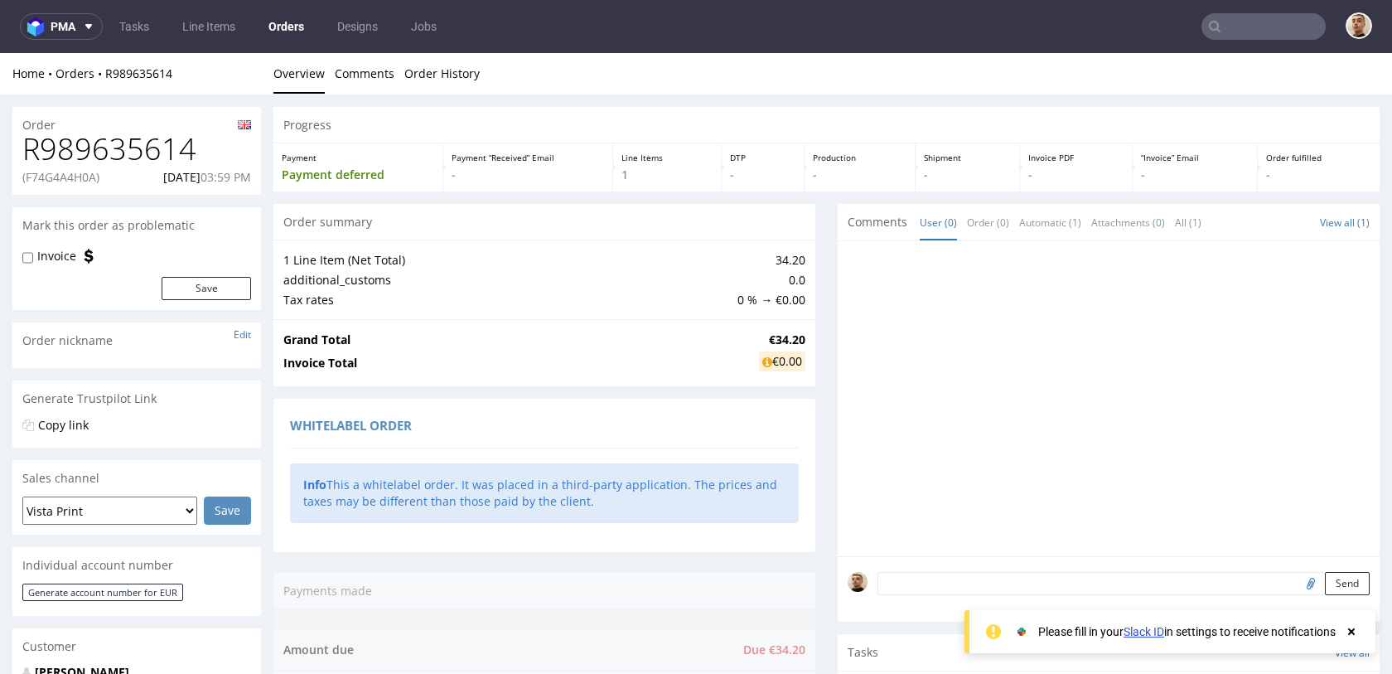
click at [86, 175] on p "(F74G4A4H0A)" at bounding box center [60, 177] width 77 height 17
copy p "F74G4A4H0A"
click at [176, 176] on p "29.09.2025 03:59 PM" at bounding box center [207, 177] width 88 height 17
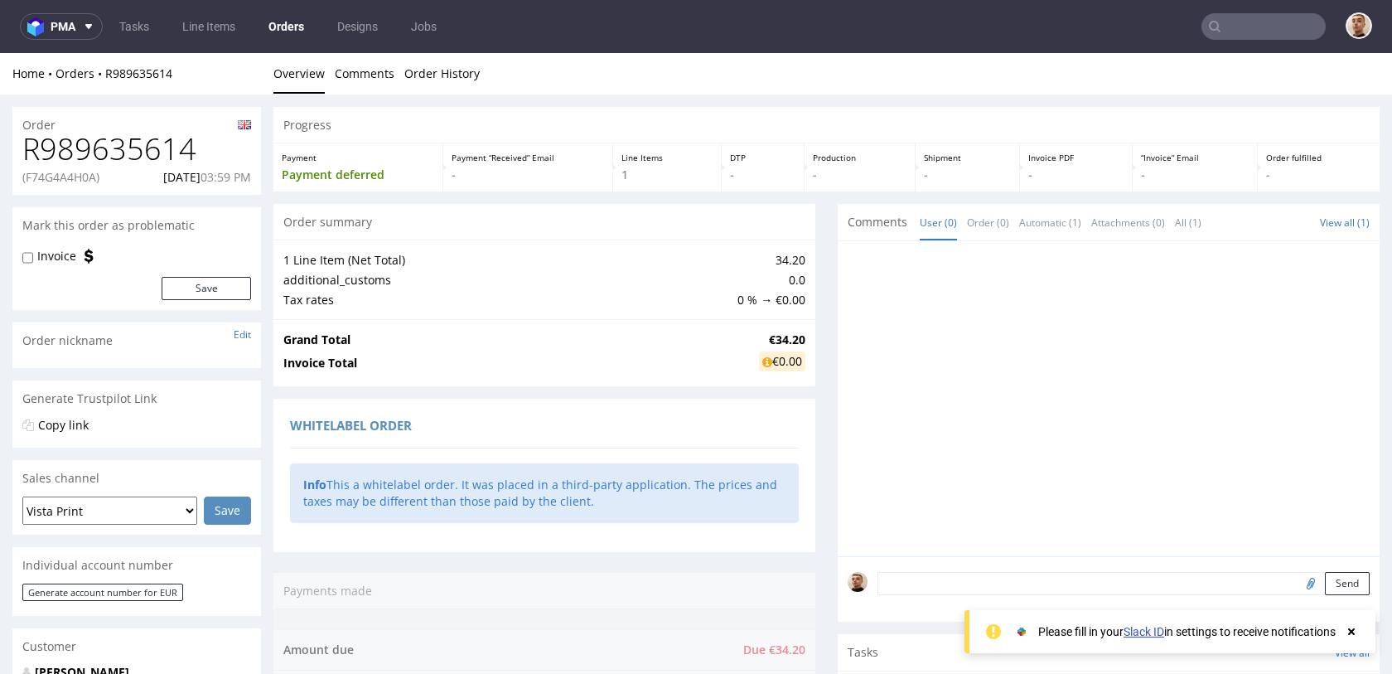
copy p "29.09.2025"
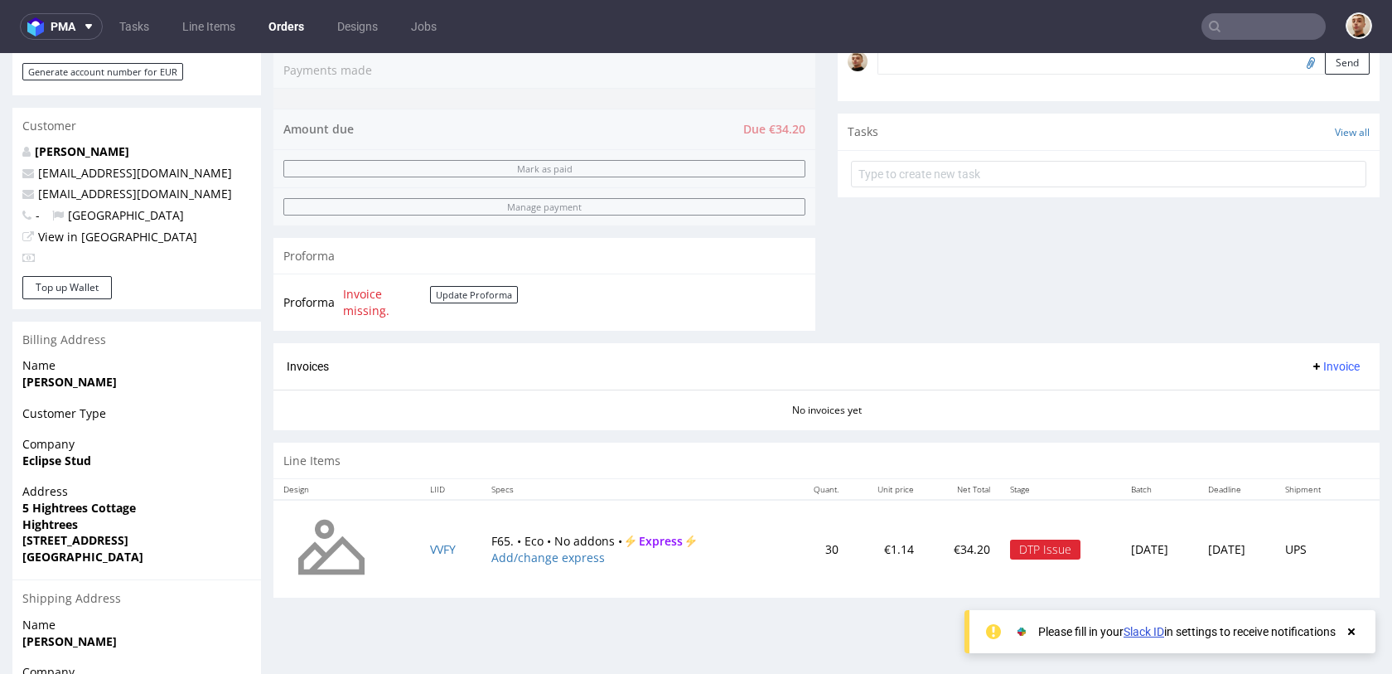
scroll to position [749, 0]
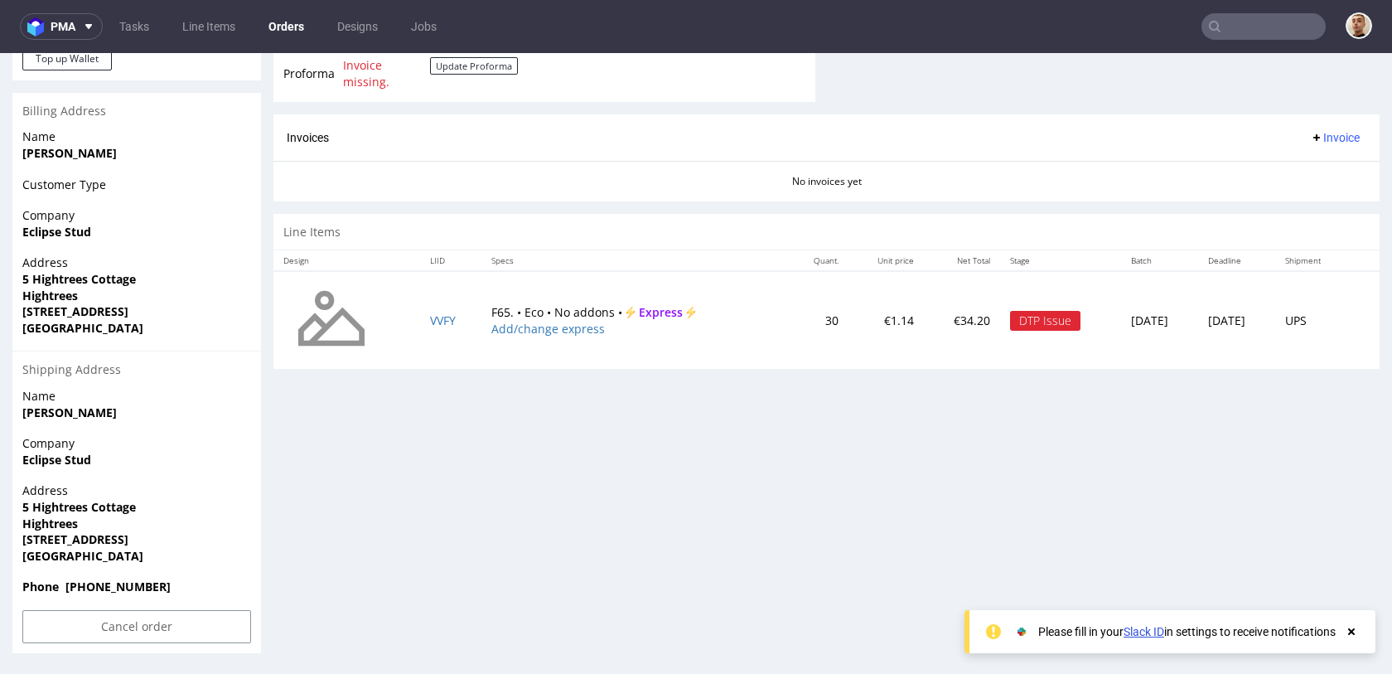
drag, startPoint x: 471, startPoint y: 312, endPoint x: 601, endPoint y: 312, distance: 130.1
click at [601, 312] on td "F65. • Eco • No addons • Express Add/change express" at bounding box center [634, 320] width 307 height 98
copy td "F65. • Eco • No addons"
click at [167, 635] on input "Cancel order" at bounding box center [136, 626] width 229 height 33
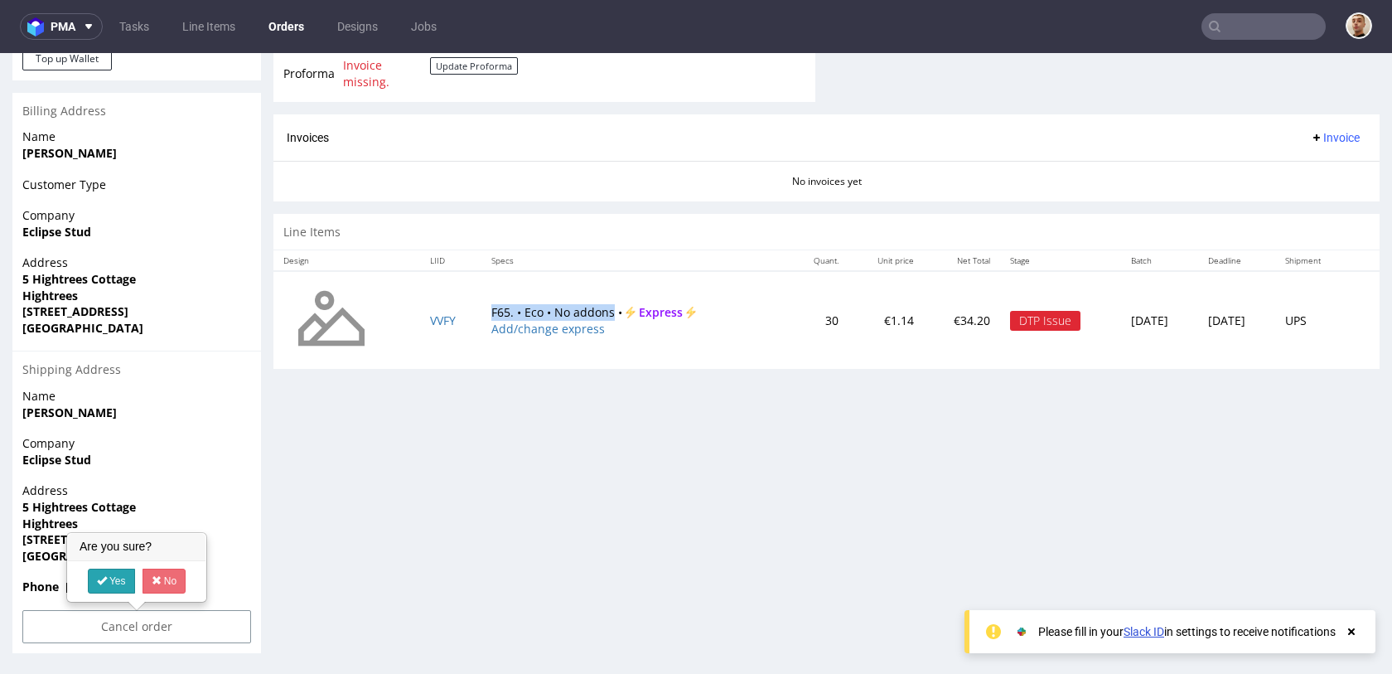
click at [114, 583] on link "Yes" at bounding box center [111, 580] width 47 height 25
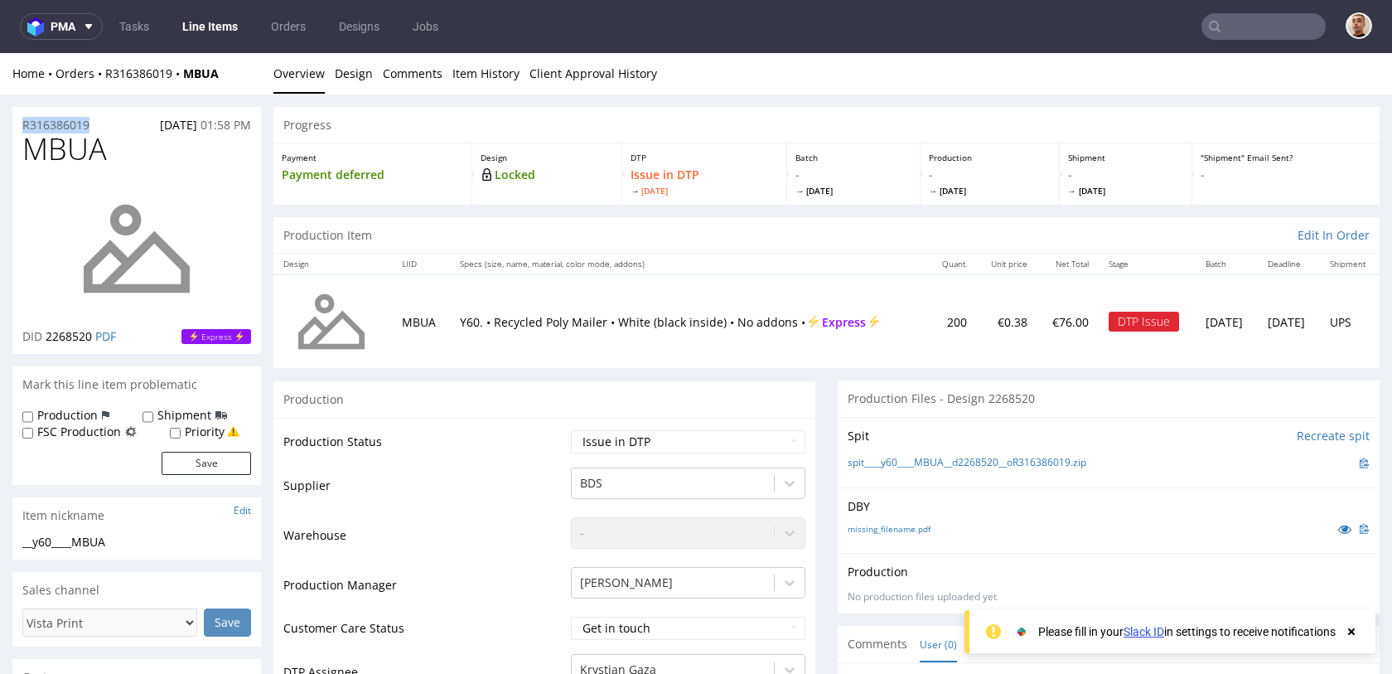
drag, startPoint x: 104, startPoint y: 124, endPoint x: 12, endPoint y: 123, distance: 92.0
click at [12, 123] on div "R316386019 [DATE] 01:58 PM" at bounding box center [136, 120] width 249 height 27
copy p "R316386019"
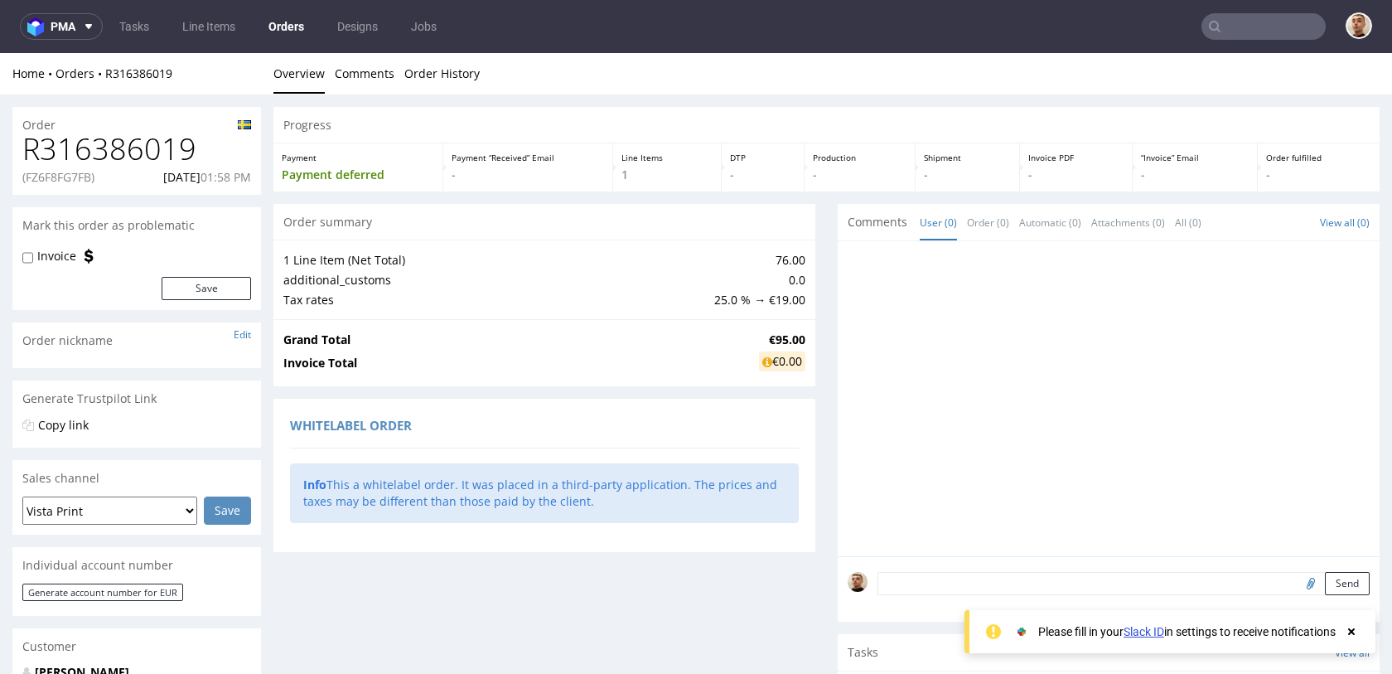
click at [81, 174] on p "(FZ6F8FG7FB)" at bounding box center [58, 177] width 72 height 17
copy p "FZ6F8FG7FB"
click at [176, 175] on p "[DATE] 01:58 PM" at bounding box center [207, 177] width 88 height 17
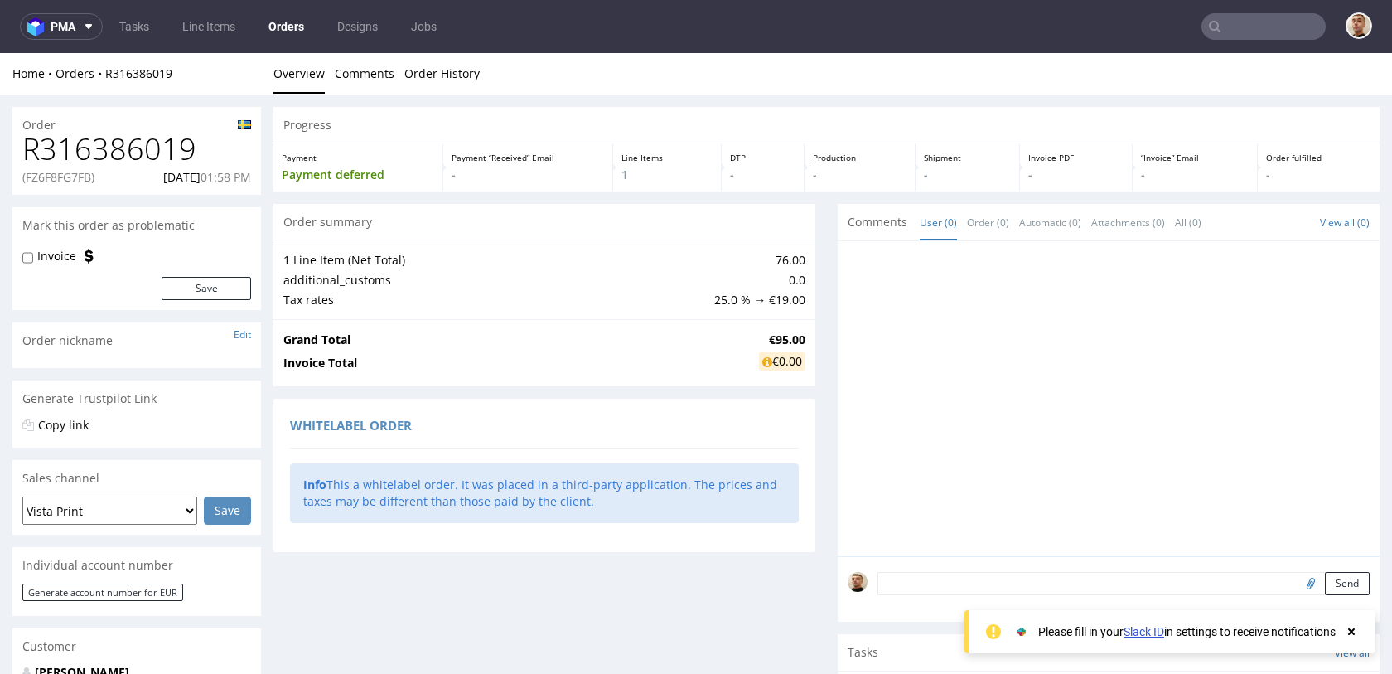
copy p "[DATE]"
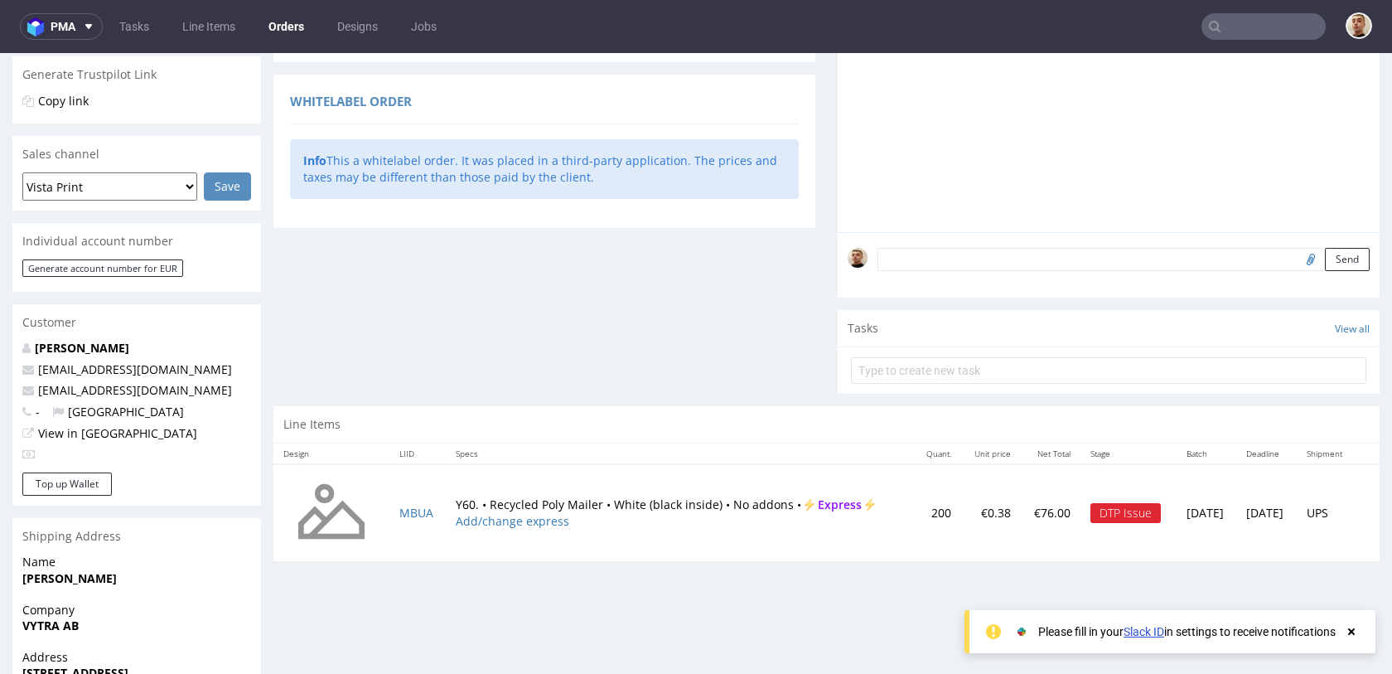
scroll to position [474, 0]
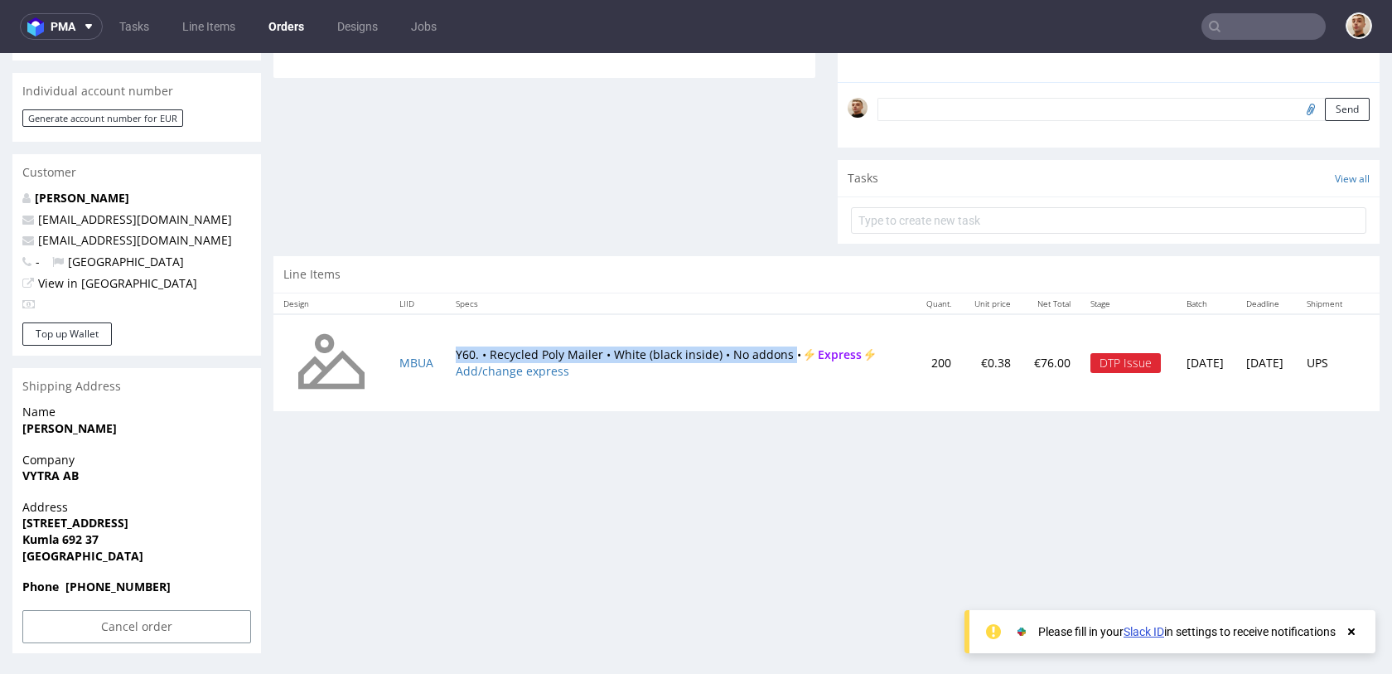
drag, startPoint x: 448, startPoint y: 358, endPoint x: 783, endPoint y: 359, distance: 334.7
click at [783, 359] on td "Y60. • Recycled Poly Mailer • White (black inside) • No addons • Express Add/ch…" at bounding box center [680, 363] width 468 height 98
copy td "Y60. • Recycled Poly Mailer • White (black inside) • No addons"
click at [148, 624] on input "Cancel order" at bounding box center [136, 626] width 229 height 33
click at [118, 579] on link "Yes" at bounding box center [111, 580] width 47 height 25
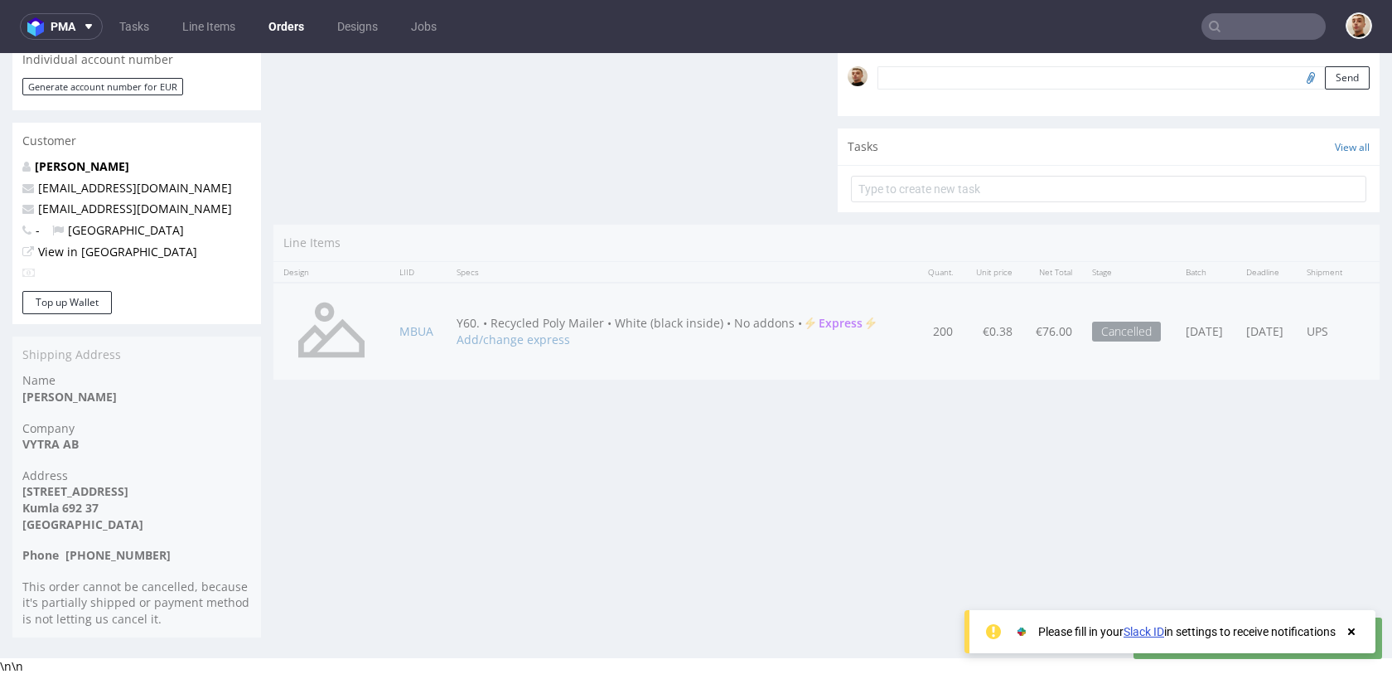
scroll to position [0, 0]
